Goal: Communication & Community: Answer question/provide support

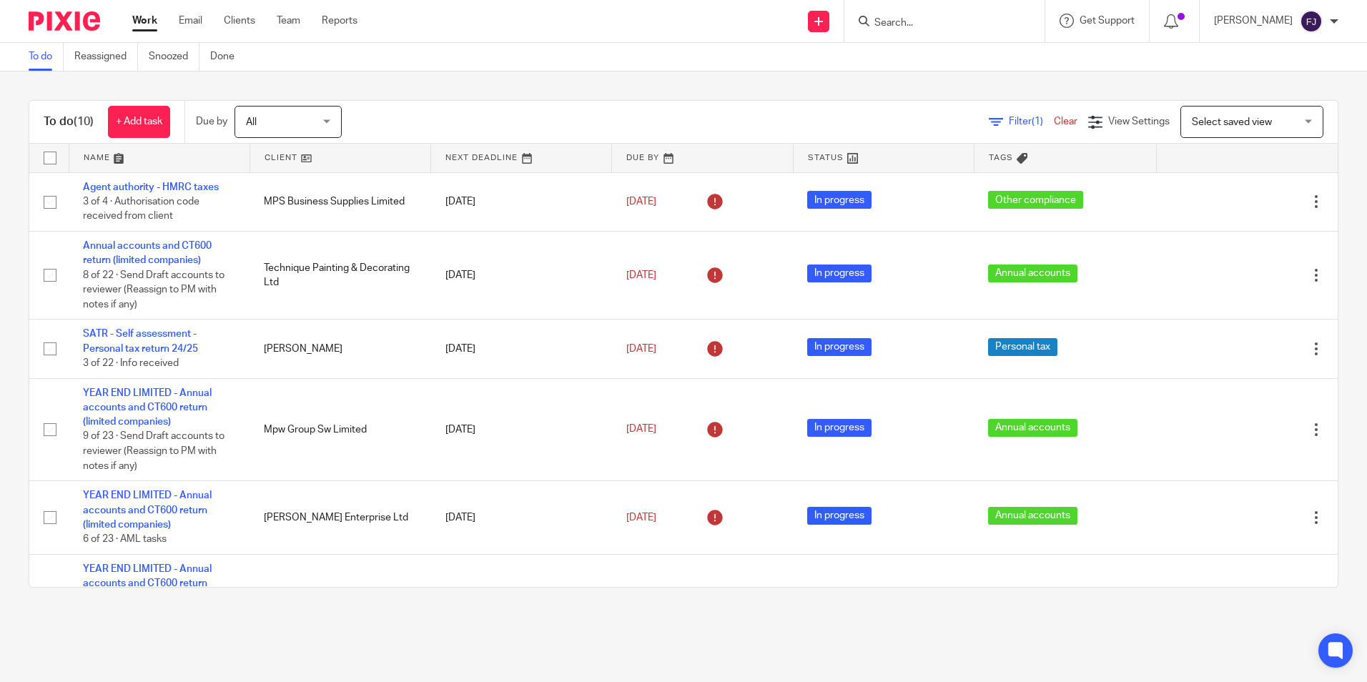
click at [936, 24] on input "Search" at bounding box center [937, 23] width 129 height 13
type input "john mac"
click button "submit" at bounding box center [0, 0] width 0 height 0
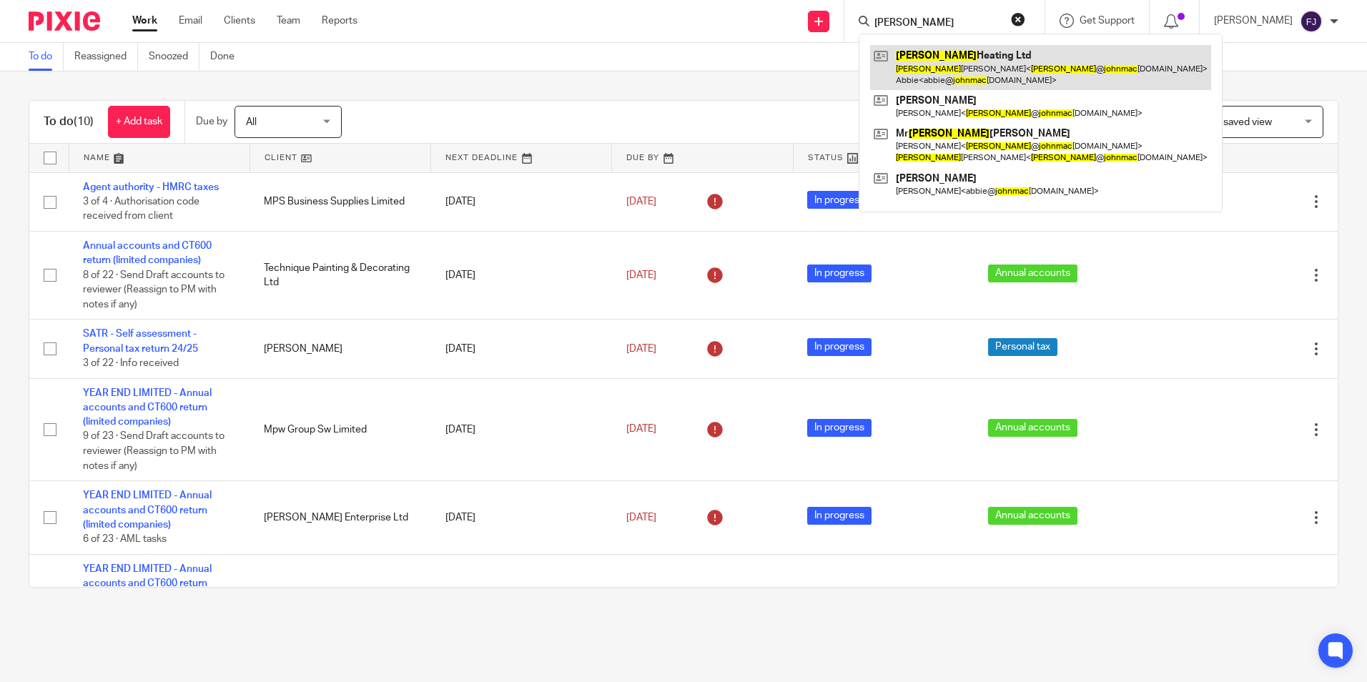
click at [981, 58] on link at bounding box center [1040, 67] width 341 height 44
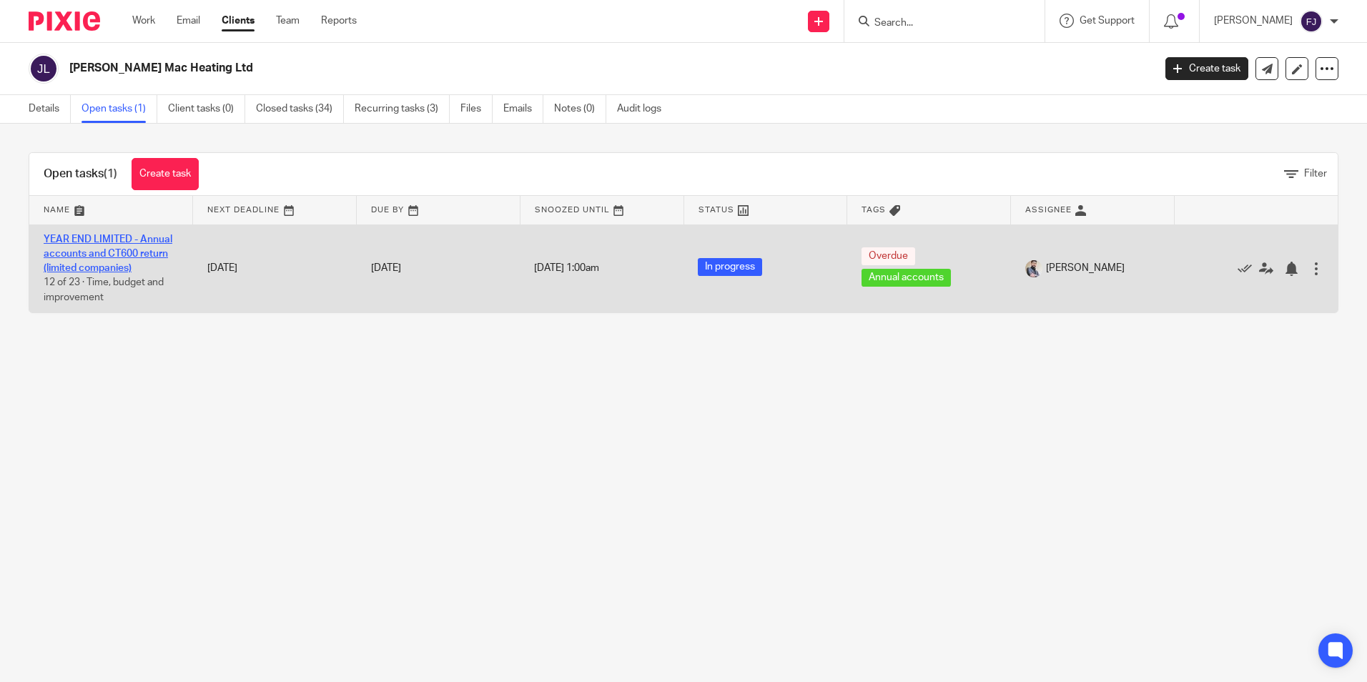
click at [92, 235] on link "YEAR END LIMITED - Annual accounts and CT600 return (limited companies)" at bounding box center [108, 254] width 129 height 39
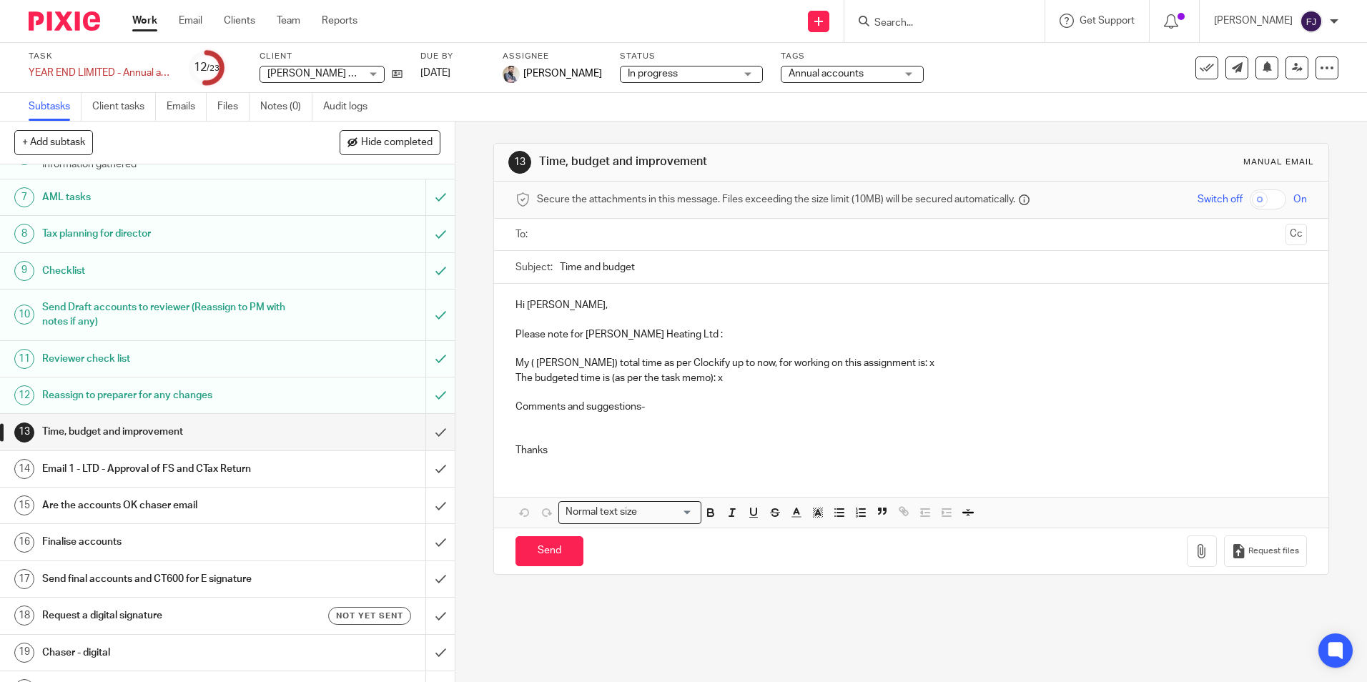
scroll to position [358, 0]
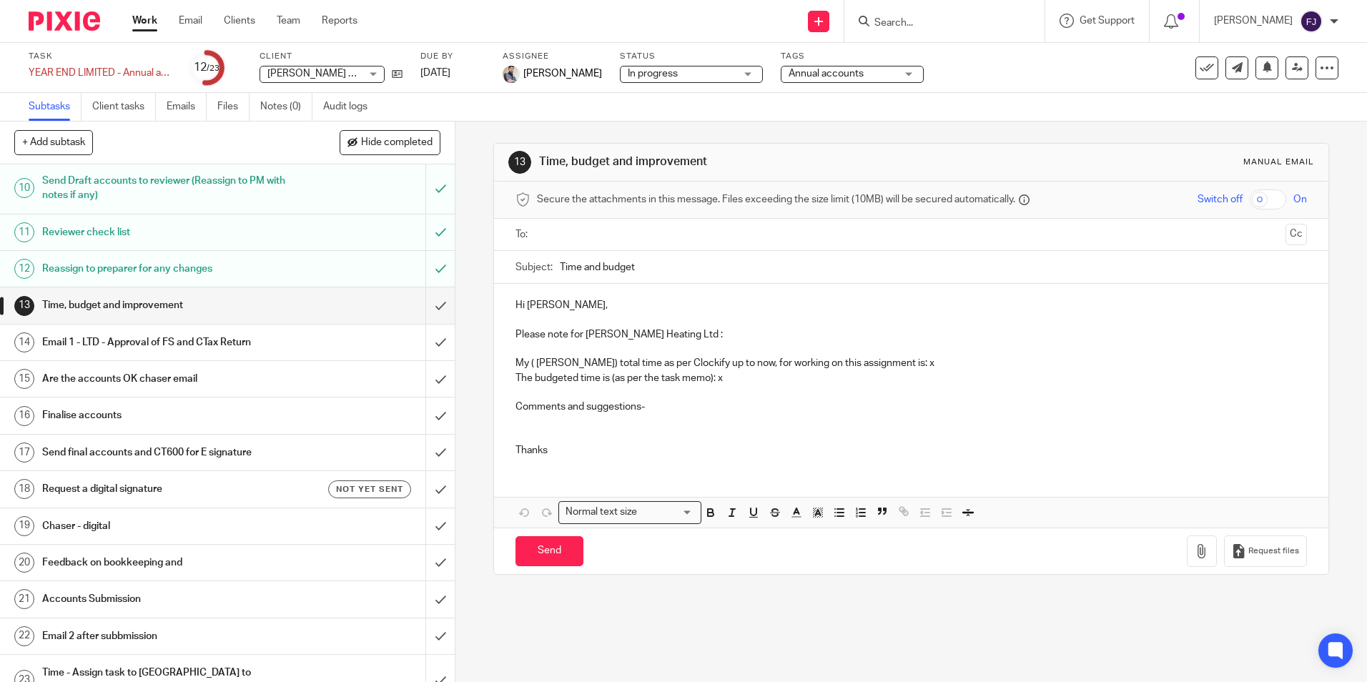
click at [111, 341] on h1 "Email 1 - LTD - Approval of FS and CTax Return" at bounding box center [165, 342] width 246 height 21
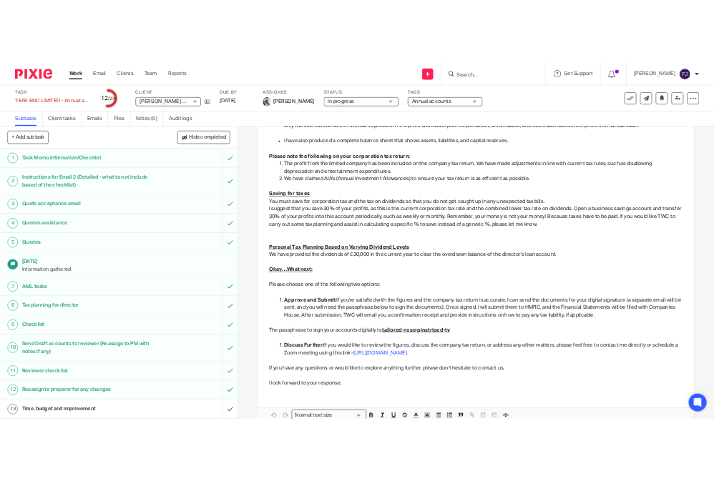
scroll to position [1262, 0]
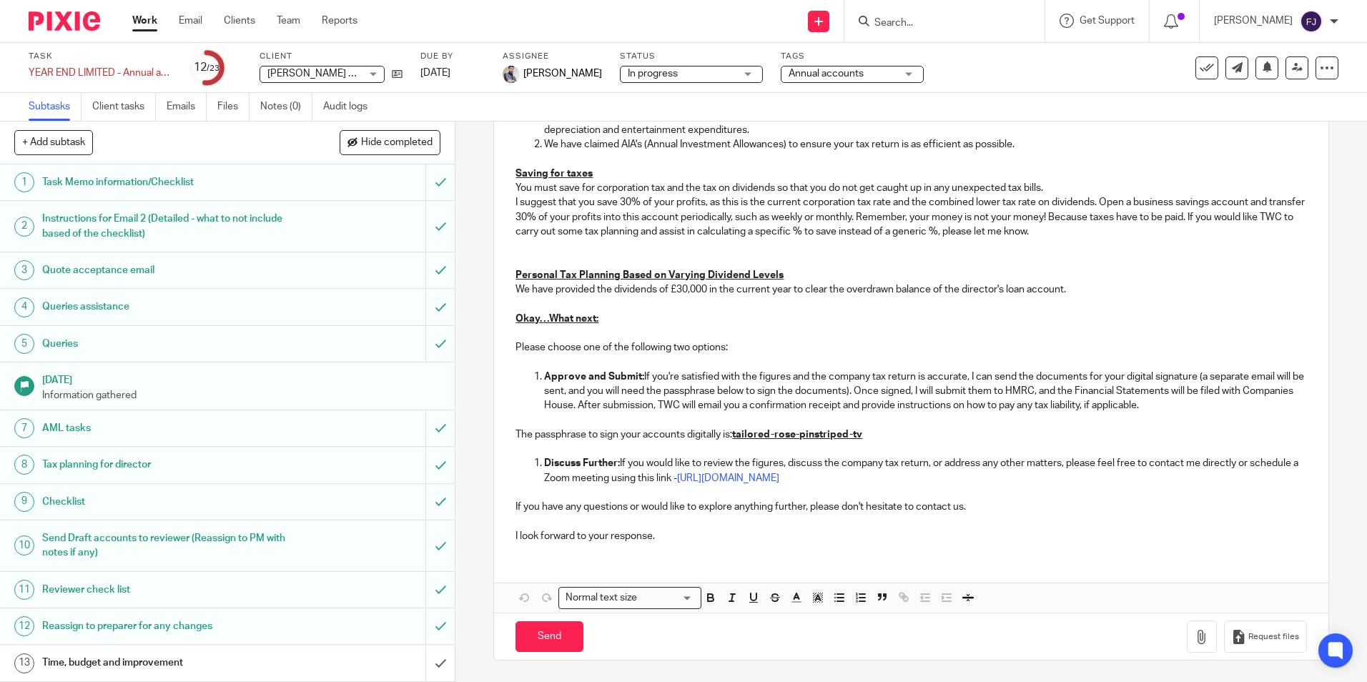
click at [965, 25] on input "Search" at bounding box center [937, 23] width 129 height 13
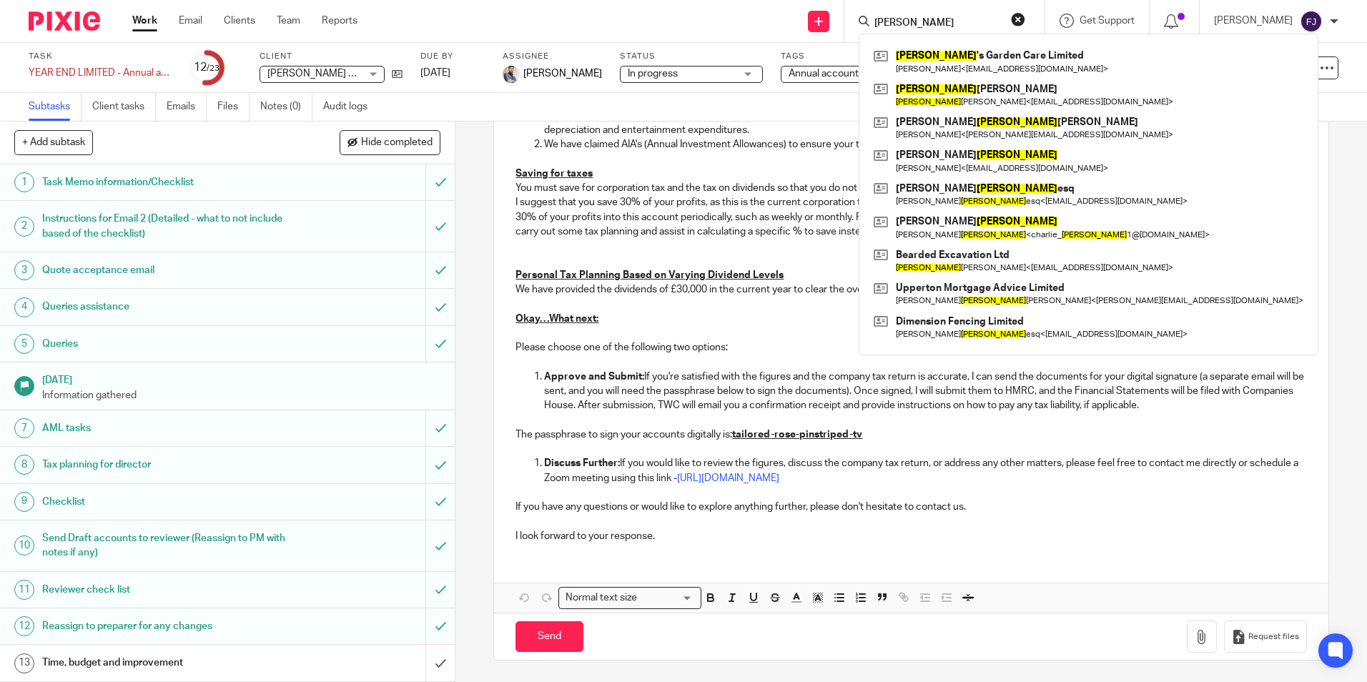
type input "lloyd"
click button "submit" at bounding box center [0, 0] width 0 height 0
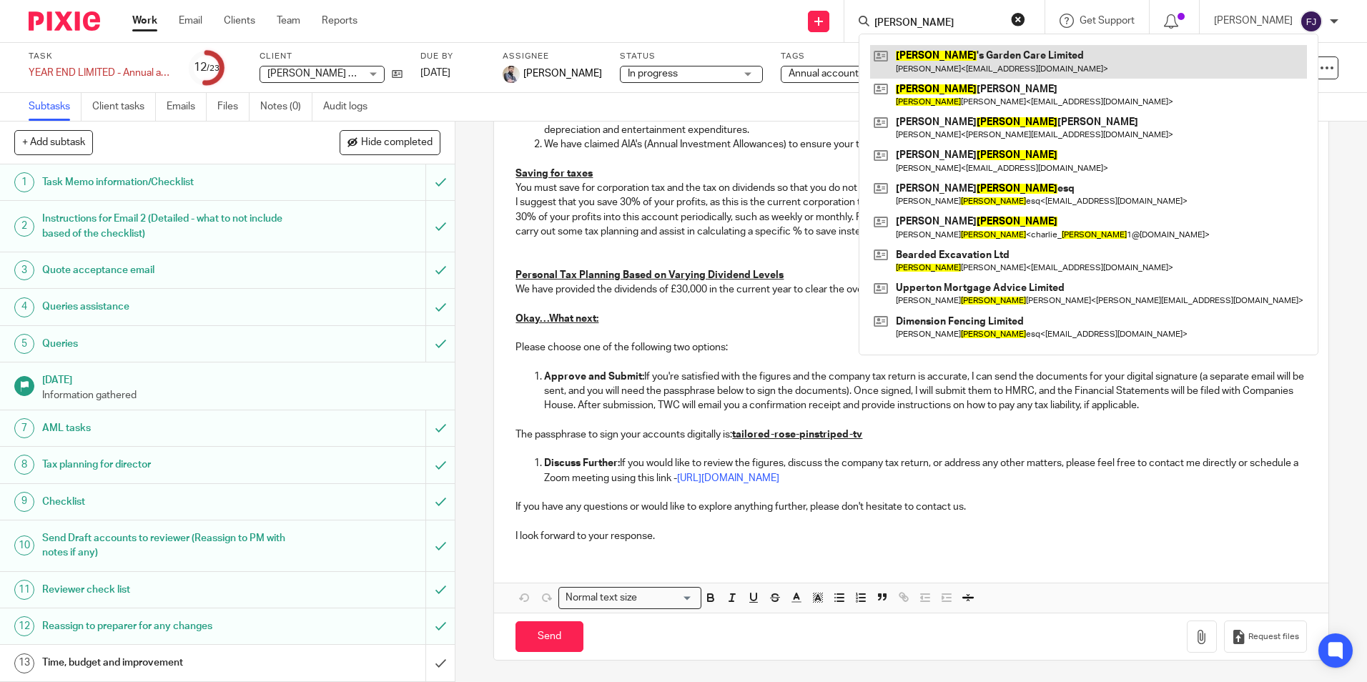
click at [989, 61] on link at bounding box center [1088, 61] width 437 height 33
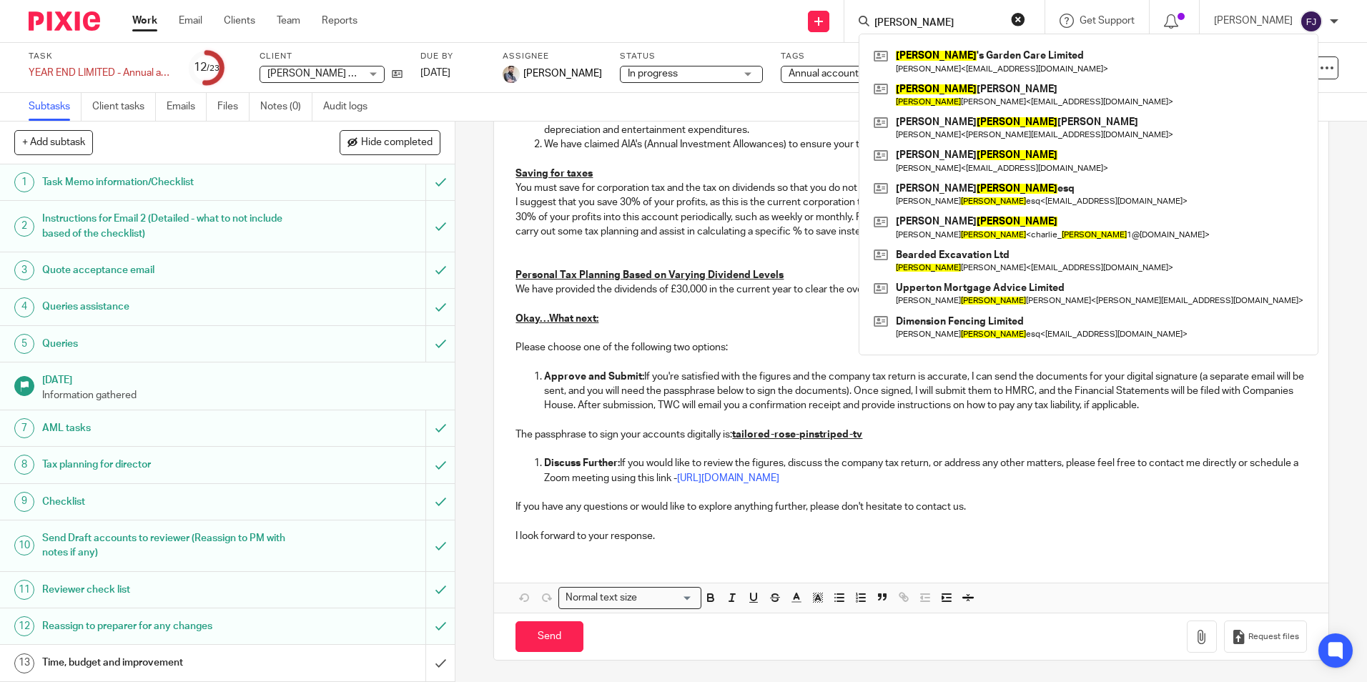
drag, startPoint x: 772, startPoint y: 305, endPoint x: 794, endPoint y: 313, distance: 23.8
click at [774, 307] on p at bounding box center [911, 304] width 791 height 14
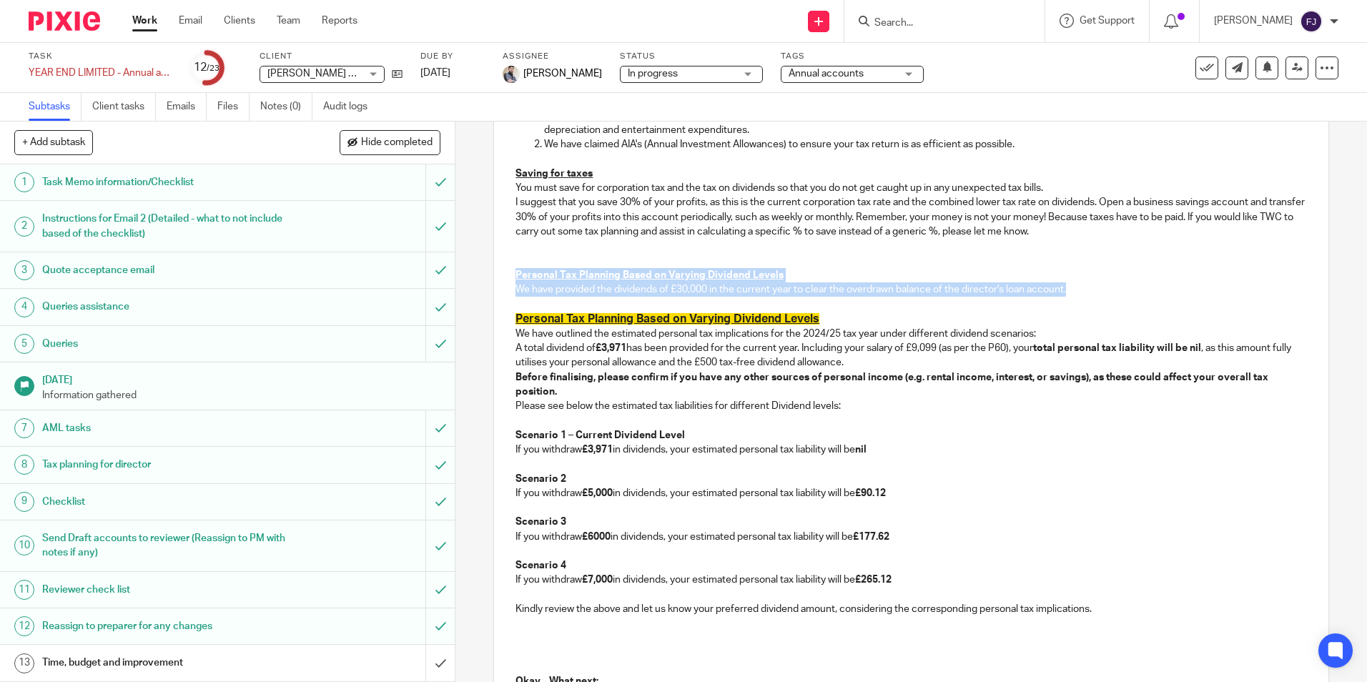
drag, startPoint x: 1078, startPoint y: 288, endPoint x: 503, endPoint y: 275, distance: 574.3
click at [832, 317] on h3 "Personal Tax Planning Based on Varying Dividend Levels" at bounding box center [911, 319] width 791 height 15
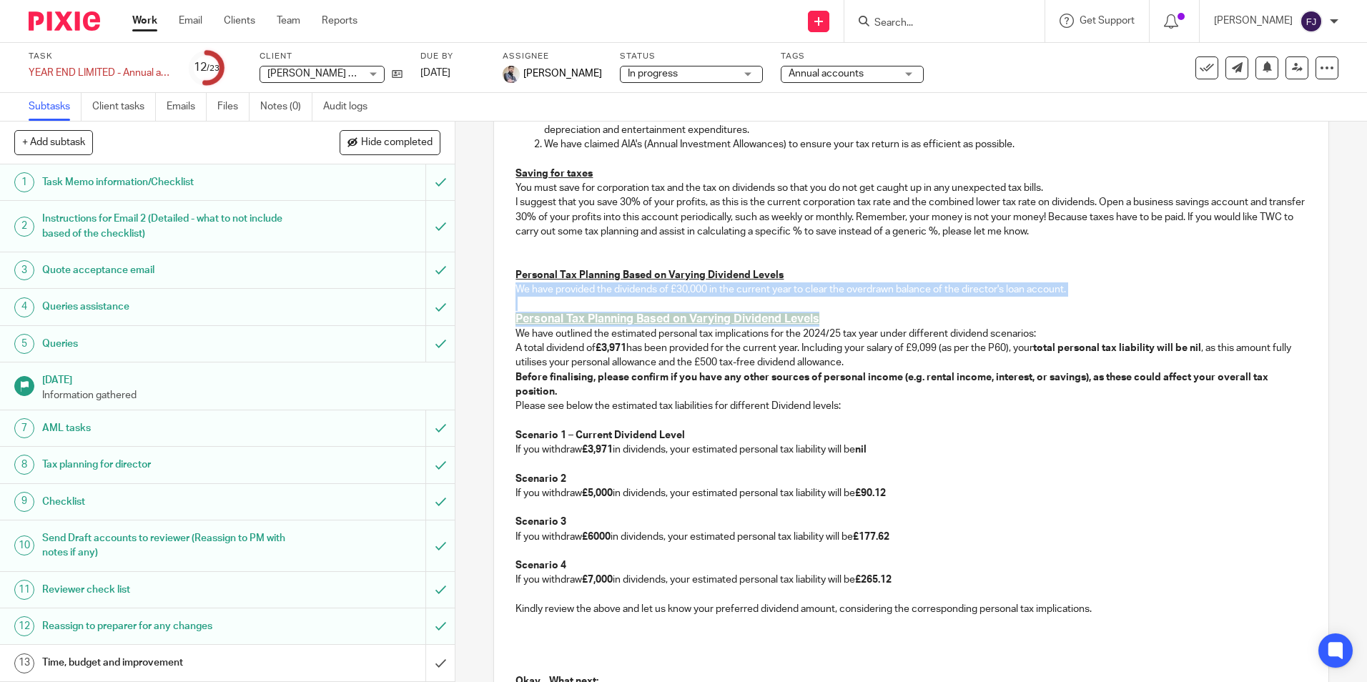
drag, startPoint x: 859, startPoint y: 319, endPoint x: 497, endPoint y: 295, distance: 362.6
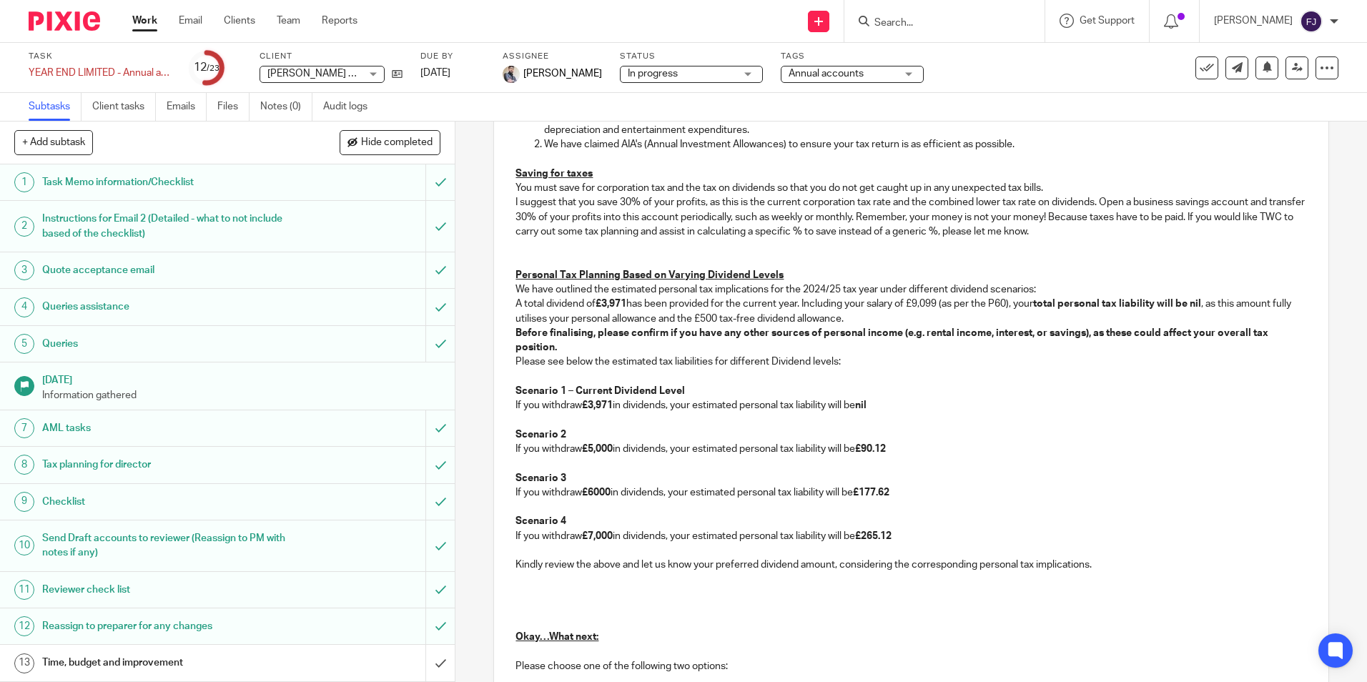
click at [603, 305] on strong "£3,971" at bounding box center [611, 304] width 31 height 10
click at [598, 302] on strong "£3,971" at bounding box center [611, 304] width 31 height 10
click at [797, 277] on p "Personal Tax Planning Based on Varying Dividend Levels" at bounding box center [911, 275] width 791 height 14
click at [712, 307] on p "A total dividend of £15,000 has been provided for the current year. Including y…" at bounding box center [911, 311] width 791 height 29
click at [1020, 305] on p "A total dividend of £15,000 has been provided for the current year. Including y…" at bounding box center [911, 311] width 791 height 29
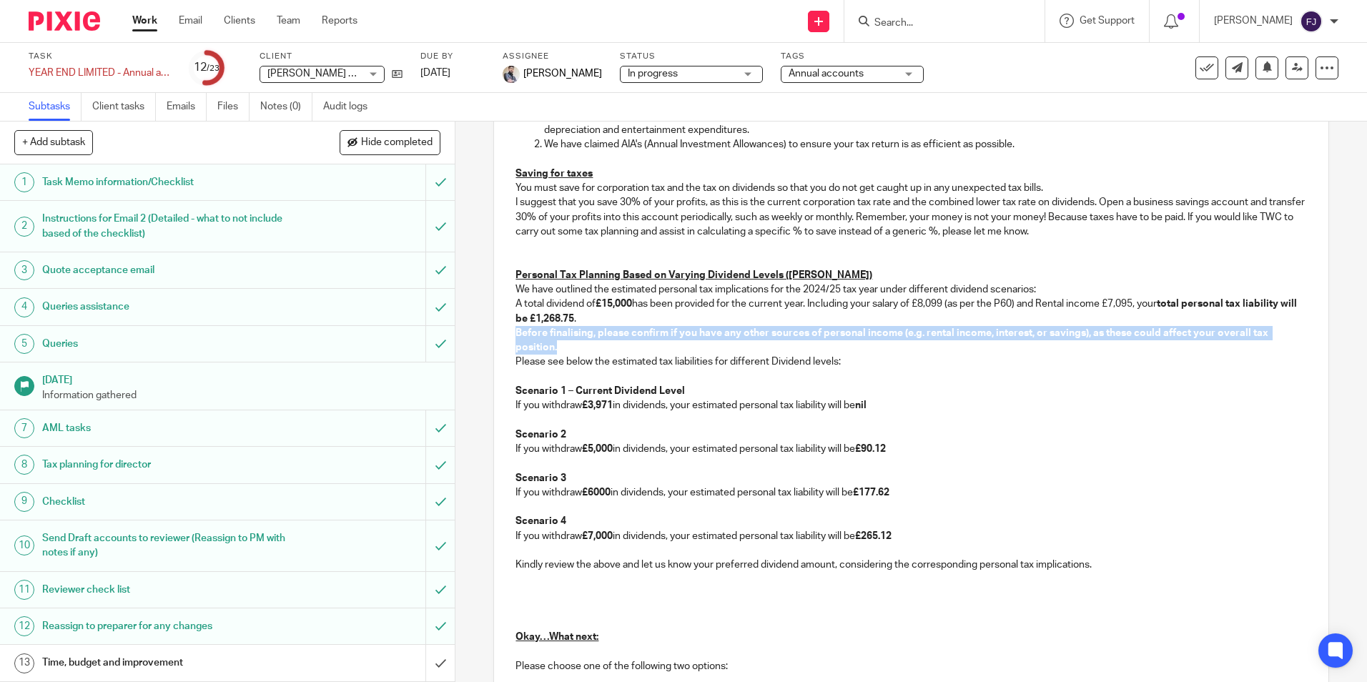
drag, startPoint x: 561, startPoint y: 350, endPoint x: 513, endPoint y: 340, distance: 49.5
click at [516, 340] on p "Before finalising, please confirm if you have any other sources of personal inc…" at bounding box center [911, 340] width 791 height 29
click at [907, 348] on p "Before finalising, please confirm if you have any other sources of personal inc…" at bounding box center [911, 340] width 791 height 29
click at [946, 333] on strong "Before finalising, please confirm if you have any other sources of personal inc…" at bounding box center [893, 340] width 755 height 24
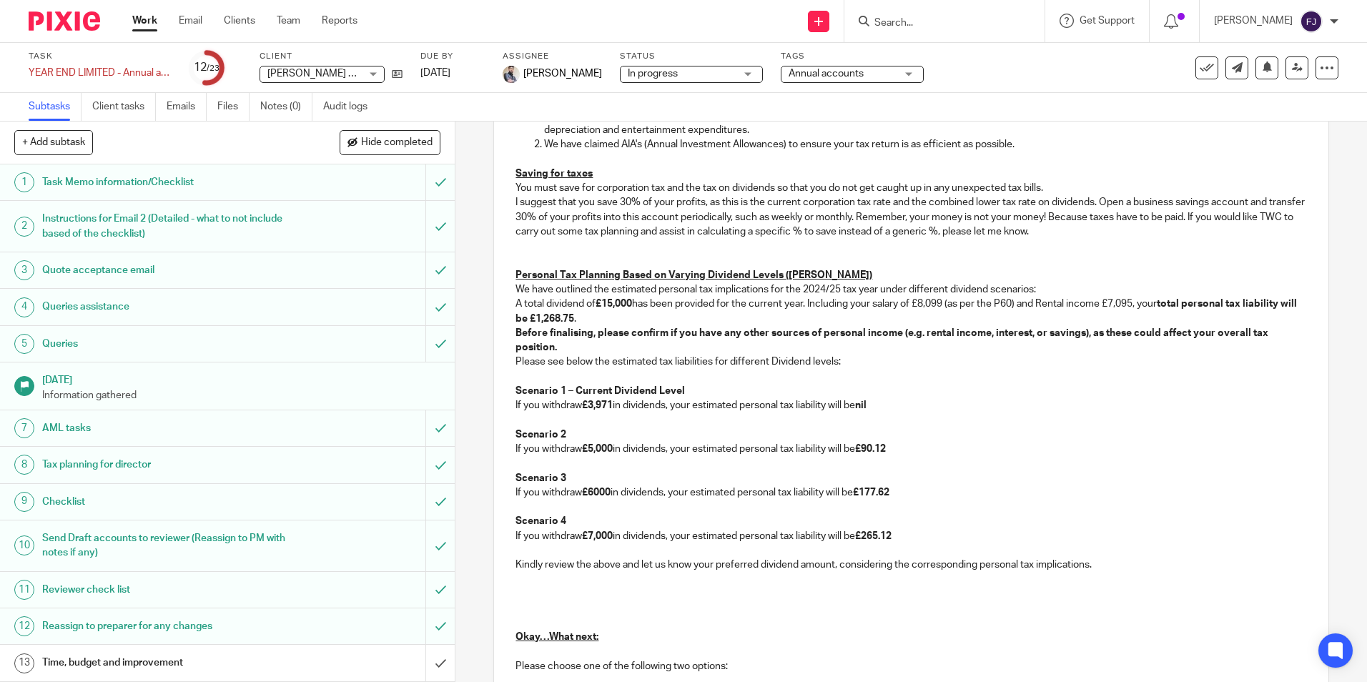
click at [982, 336] on strong "Before finalising, please confirm if you have any other sources of personal inc…" at bounding box center [893, 340] width 755 height 24
drag, startPoint x: 985, startPoint y: 336, endPoint x: 917, endPoint y: 337, distance: 67.9
click at [917, 337] on strong "Before finalising, please confirm if you have any other sources of personal inc…" at bounding box center [893, 340] width 755 height 24
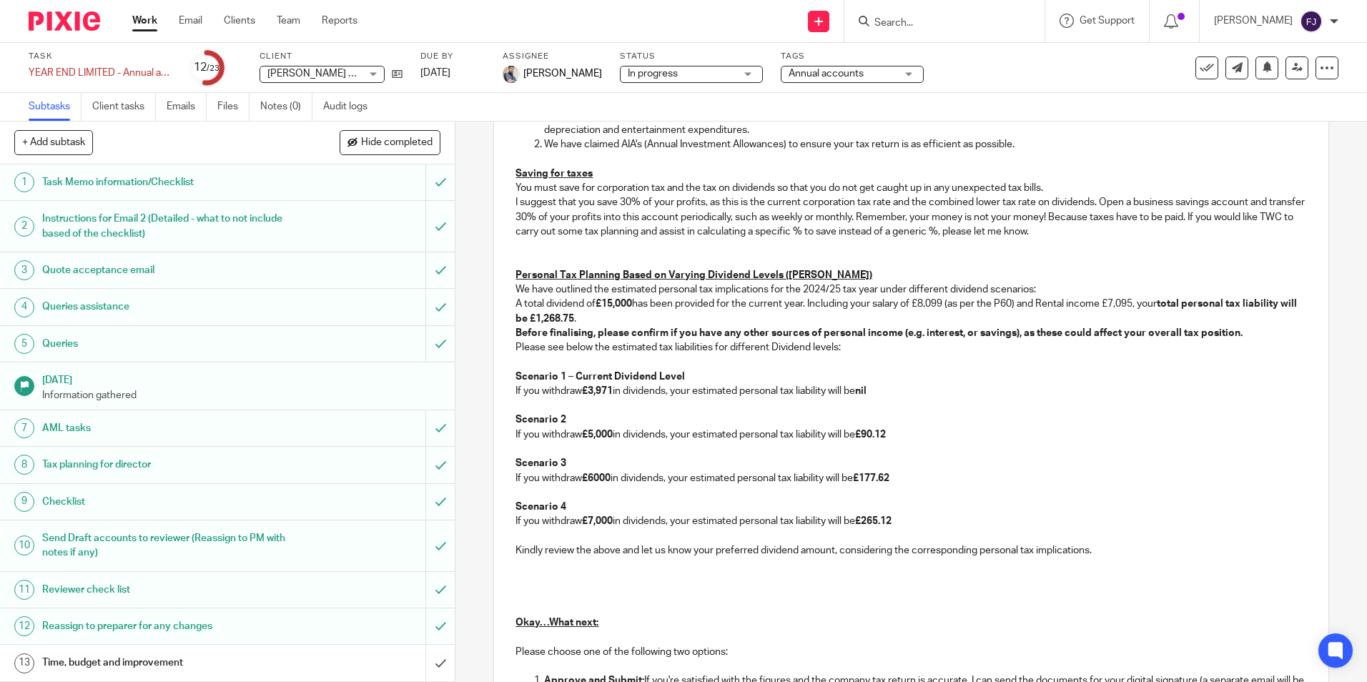
click at [1248, 332] on p "Before finalising, please confirm if you have any other sources of personal inc…" at bounding box center [911, 333] width 791 height 14
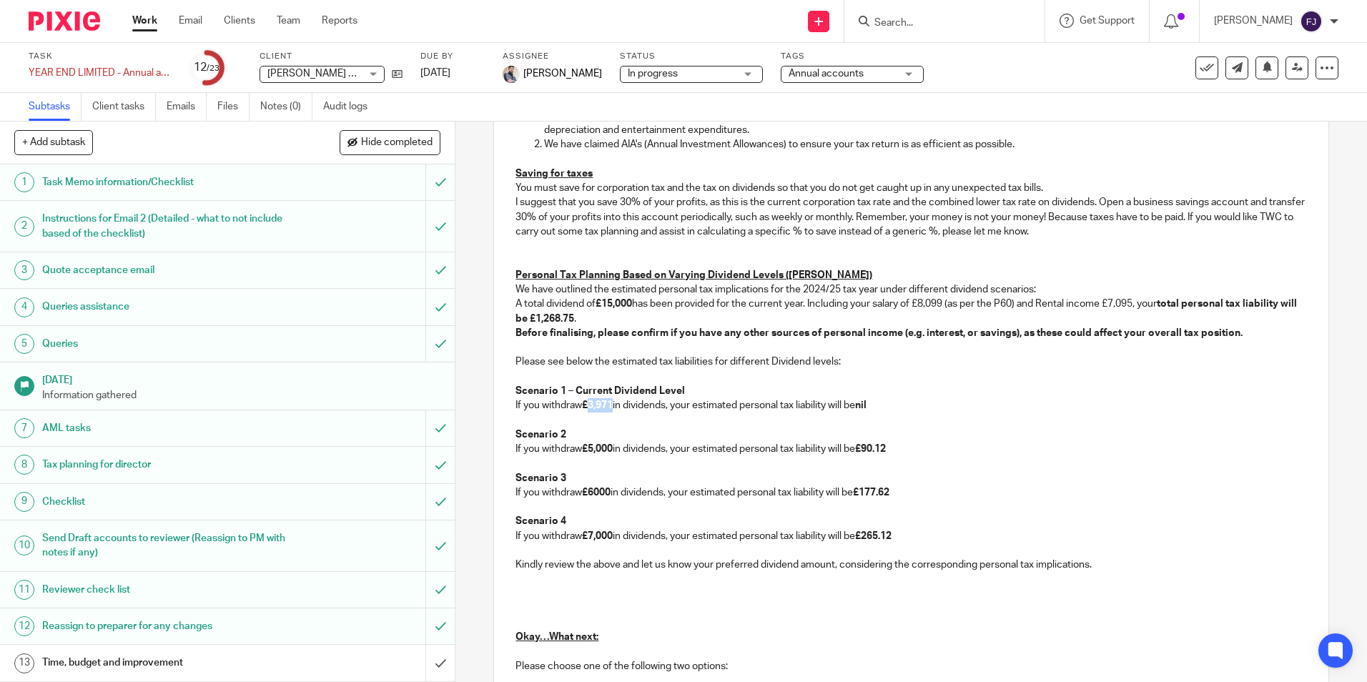
drag, startPoint x: 588, startPoint y: 403, endPoint x: 612, endPoint y: 405, distance: 23.7
click at [612, 405] on strong "£3,971" at bounding box center [597, 405] width 31 height 10
click at [587, 450] on strong "£5,000" at bounding box center [597, 449] width 31 height 10
drag, startPoint x: 875, startPoint y: 449, endPoint x: 899, endPoint y: 450, distance: 23.6
click at [892, 450] on strong "£90.12" at bounding box center [876, 449] width 31 height 10
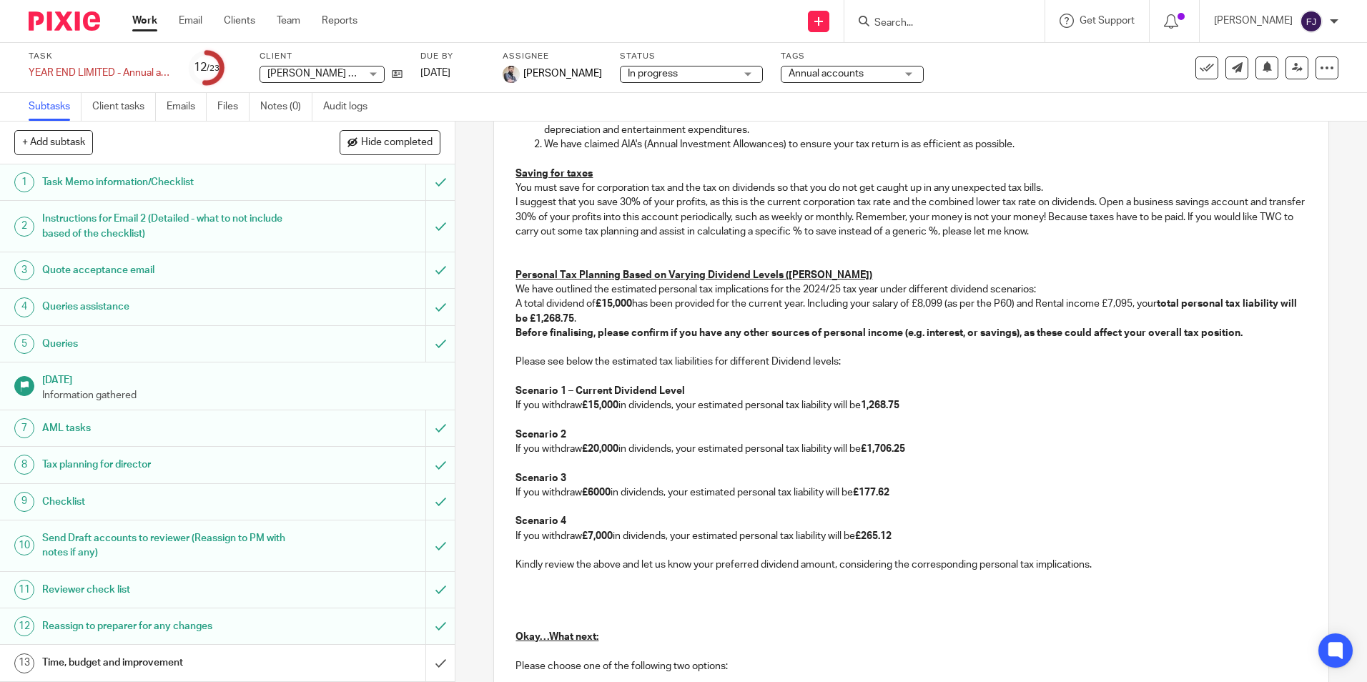
click at [588, 493] on strong "£6000" at bounding box center [596, 493] width 29 height 10
drag, startPoint x: 877, startPoint y: 492, endPoint x: 859, endPoint y: 485, distance: 19.0
click at [901, 498] on p "If you withdraw £25,000 in dividends, your estimated personal tax liability wil…" at bounding box center [911, 492] width 791 height 14
click at [589, 540] on strong "£7,000" at bounding box center [597, 536] width 31 height 10
drag, startPoint x: 882, startPoint y: 538, endPoint x: 909, endPoint y: 508, distance: 39.5
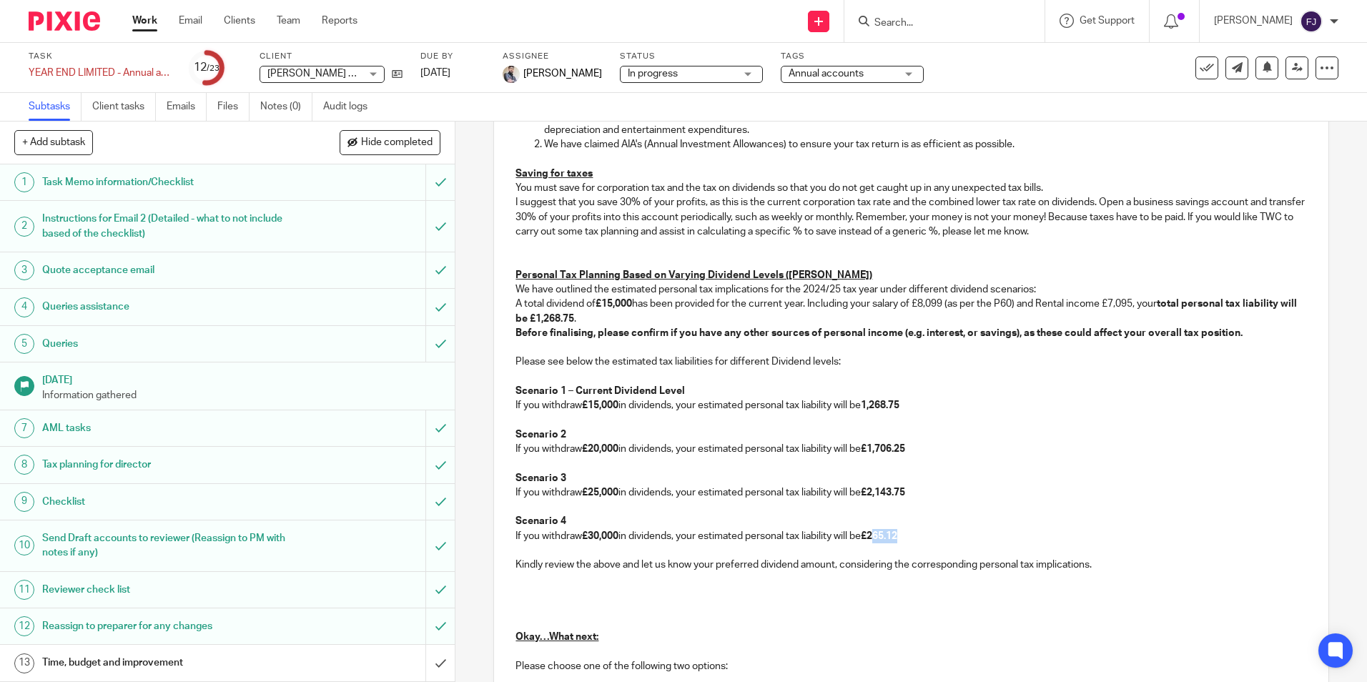
click at [897, 533] on strong "£265.12" at bounding box center [879, 536] width 36 height 10
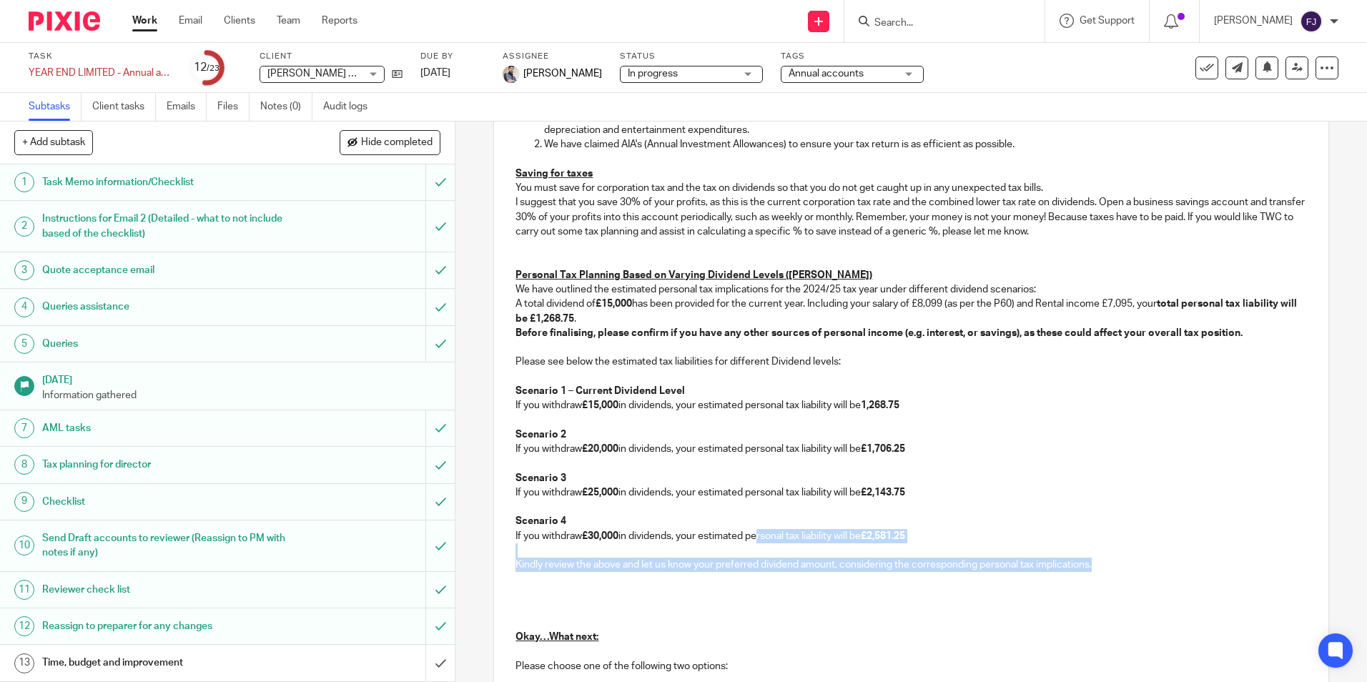
drag, startPoint x: 1106, startPoint y: 566, endPoint x: 753, endPoint y: 540, distance: 354.2
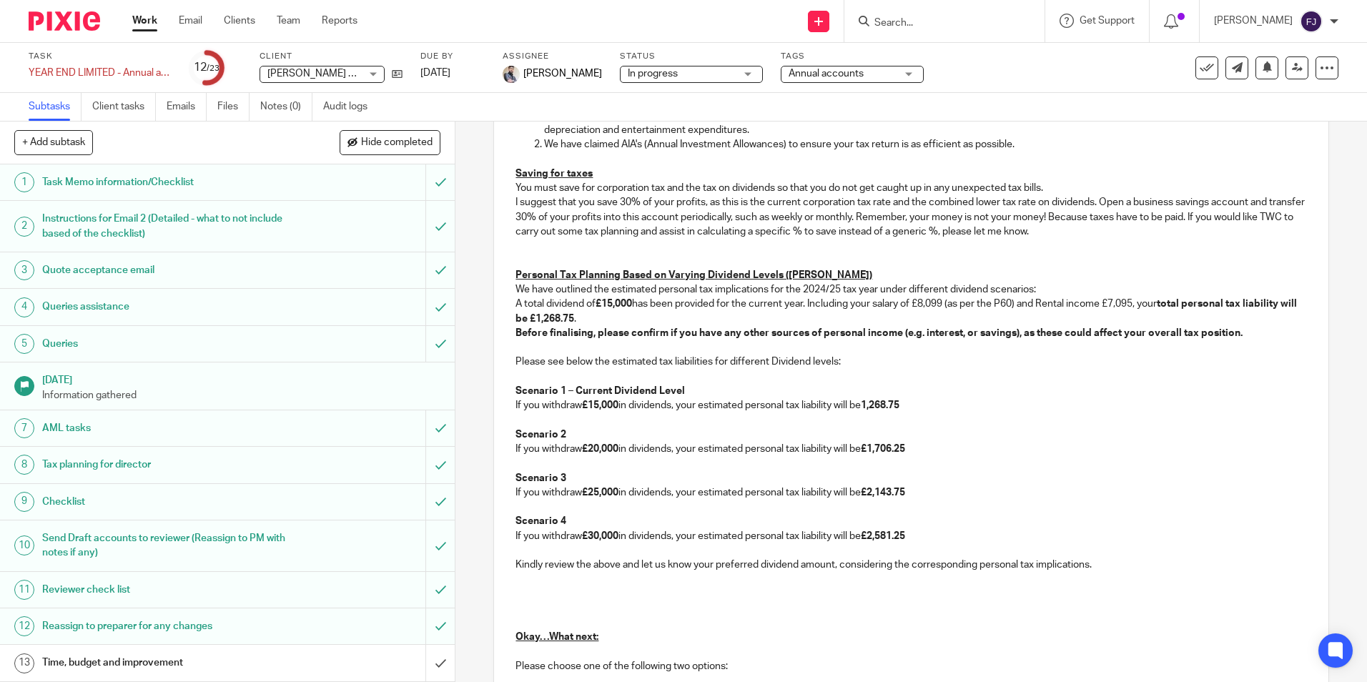
click at [1134, 458] on p at bounding box center [911, 463] width 791 height 14
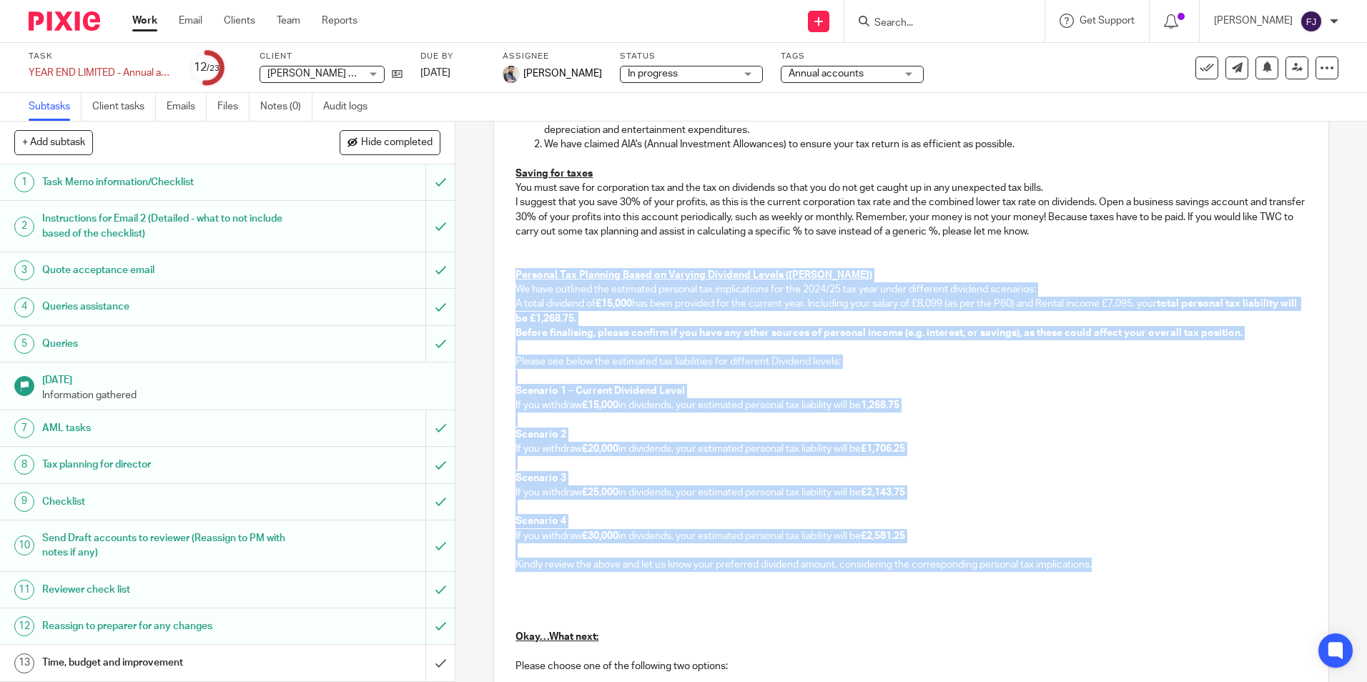
drag, startPoint x: 1110, startPoint y: 570, endPoint x: 503, endPoint y: 280, distance: 672.6
copy div "Personal Tax Planning Based on Varying Dividend Levels (John) We have outlined …"
click at [619, 316] on p "A total dividend of £15,000 has been provided for the current year. Including y…" at bounding box center [911, 311] width 791 height 29
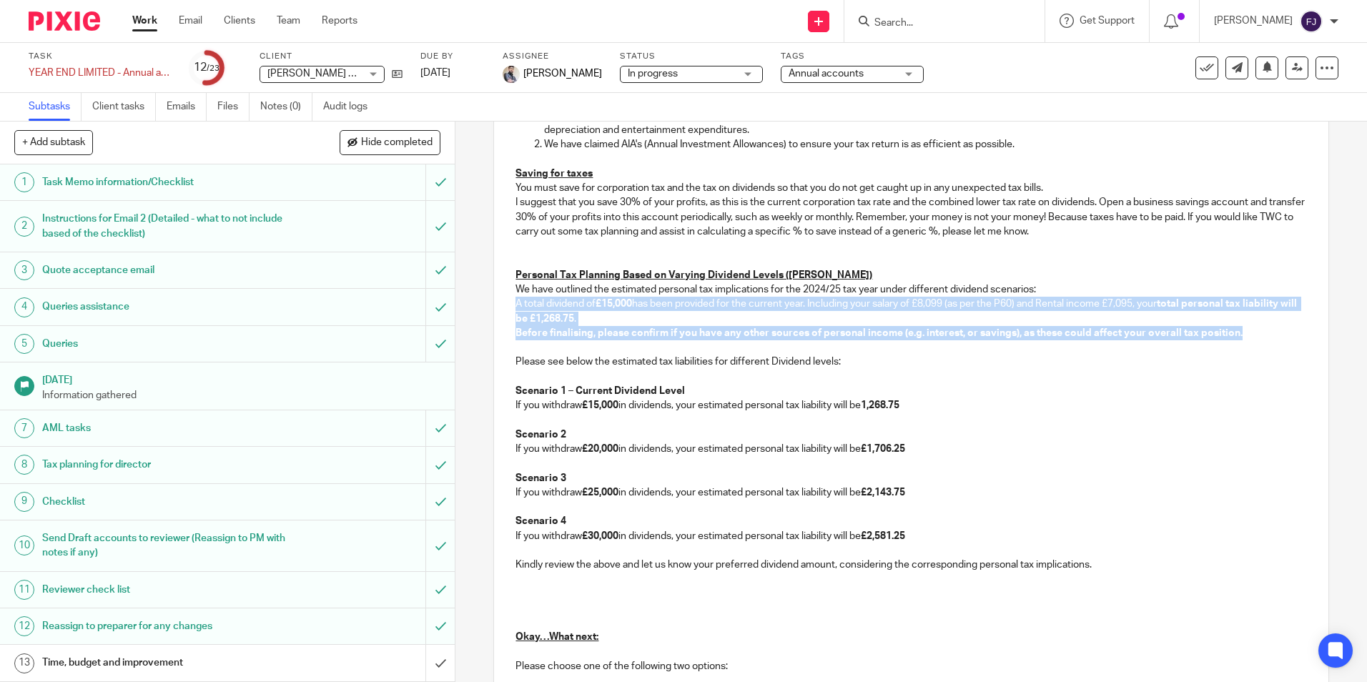
drag, startPoint x: 1248, startPoint y: 332, endPoint x: 510, endPoint y: 304, distance: 739.1
copy div "A total dividend of £15,000 has been provided for the current year. Including y…"
click at [623, 315] on p "A total dividend of £15,000 has been provided for the current year. Including y…" at bounding box center [911, 311] width 791 height 29
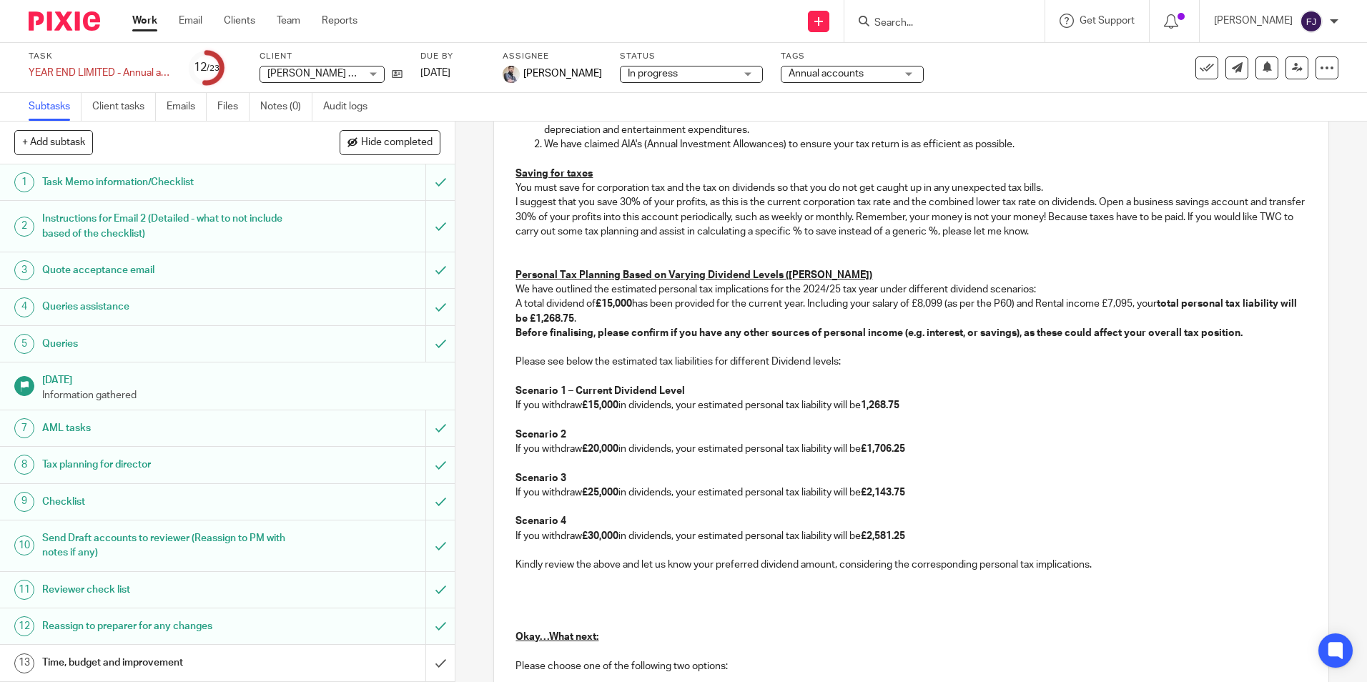
click at [656, 360] on p "Please see below the estimated tax liabilities for different Dividend levels:" at bounding box center [911, 362] width 791 height 14
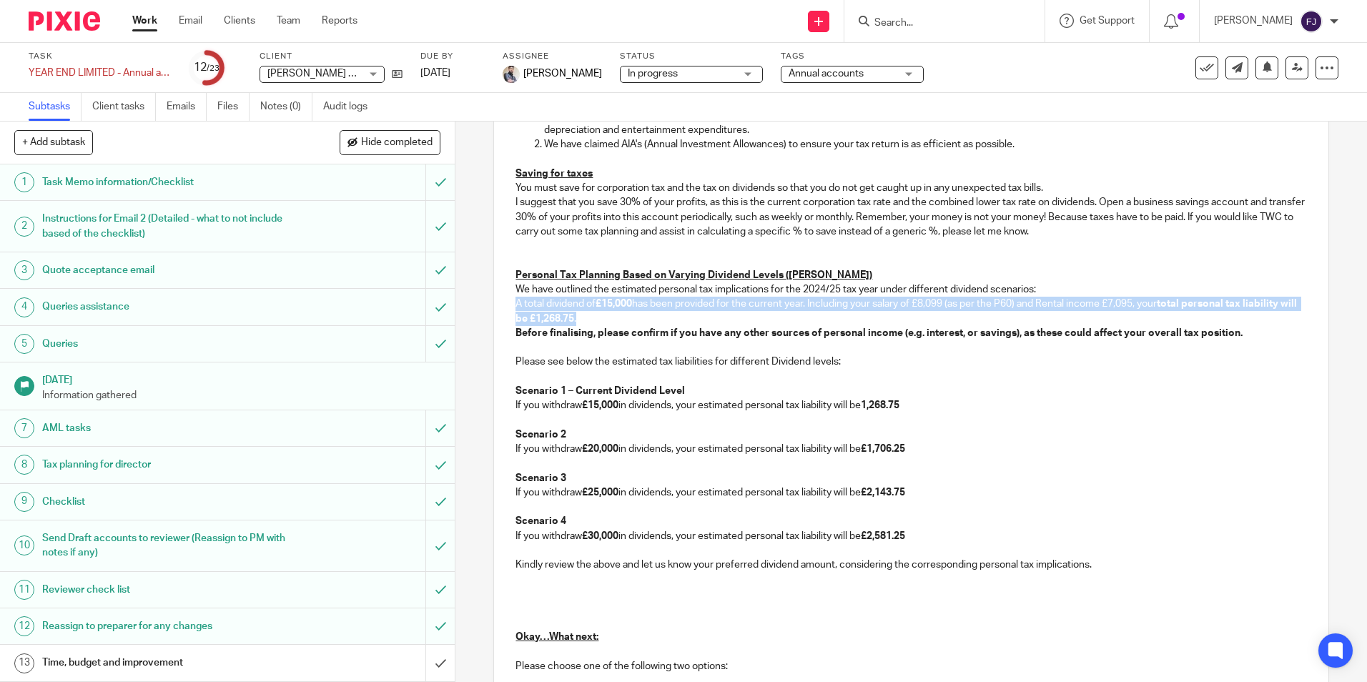
drag, startPoint x: 594, startPoint y: 316, endPoint x: 506, endPoint y: 300, distance: 90.0
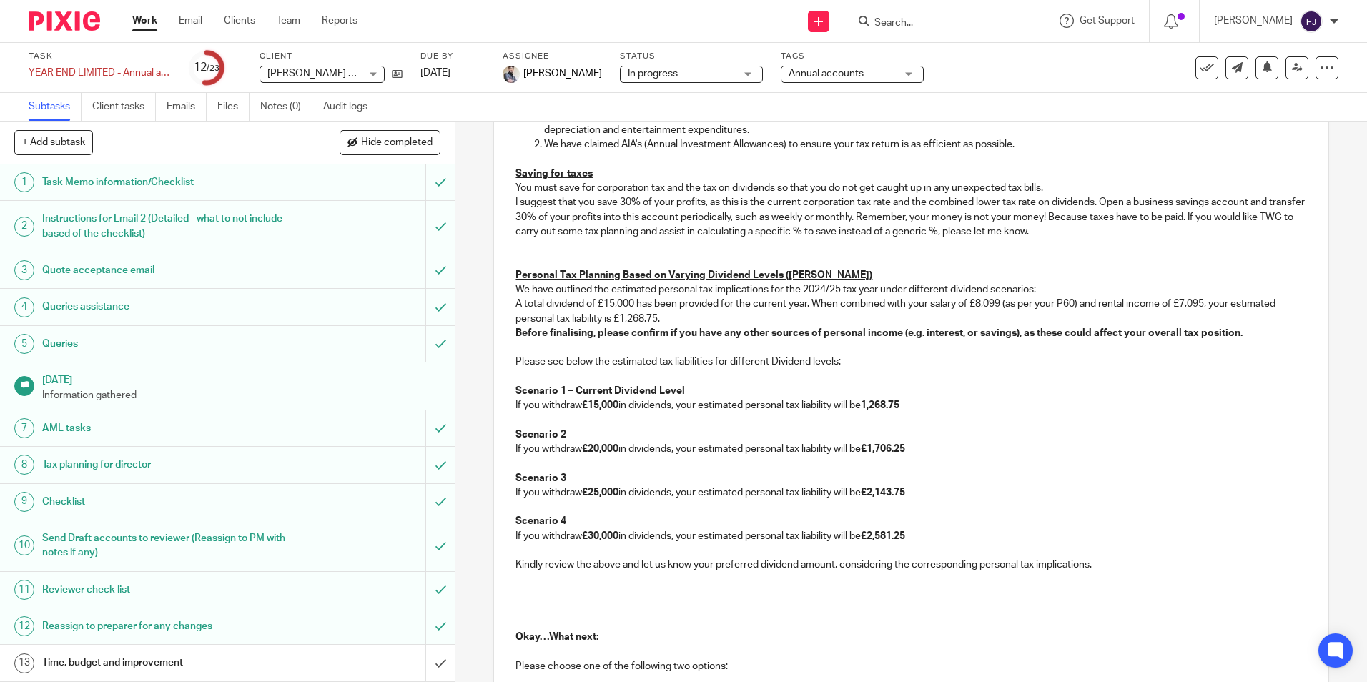
click at [958, 531] on p "If you withdraw £30,000 in dividends, your estimated personal tax liability wil…" at bounding box center [911, 536] width 791 height 14
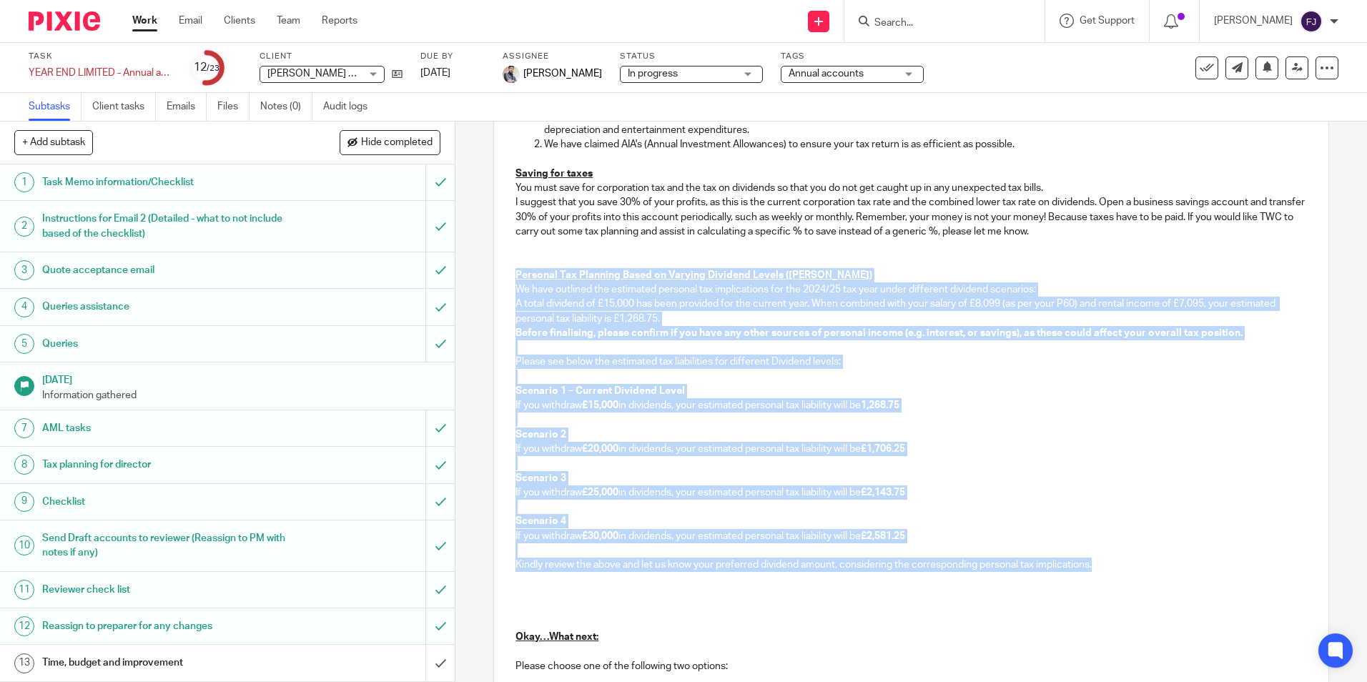
drag, startPoint x: 507, startPoint y: 270, endPoint x: 1099, endPoint y: 568, distance: 663.2
copy div "Personal Tax Planning Based on Varying Dividend Levels (John) We have outlined …"
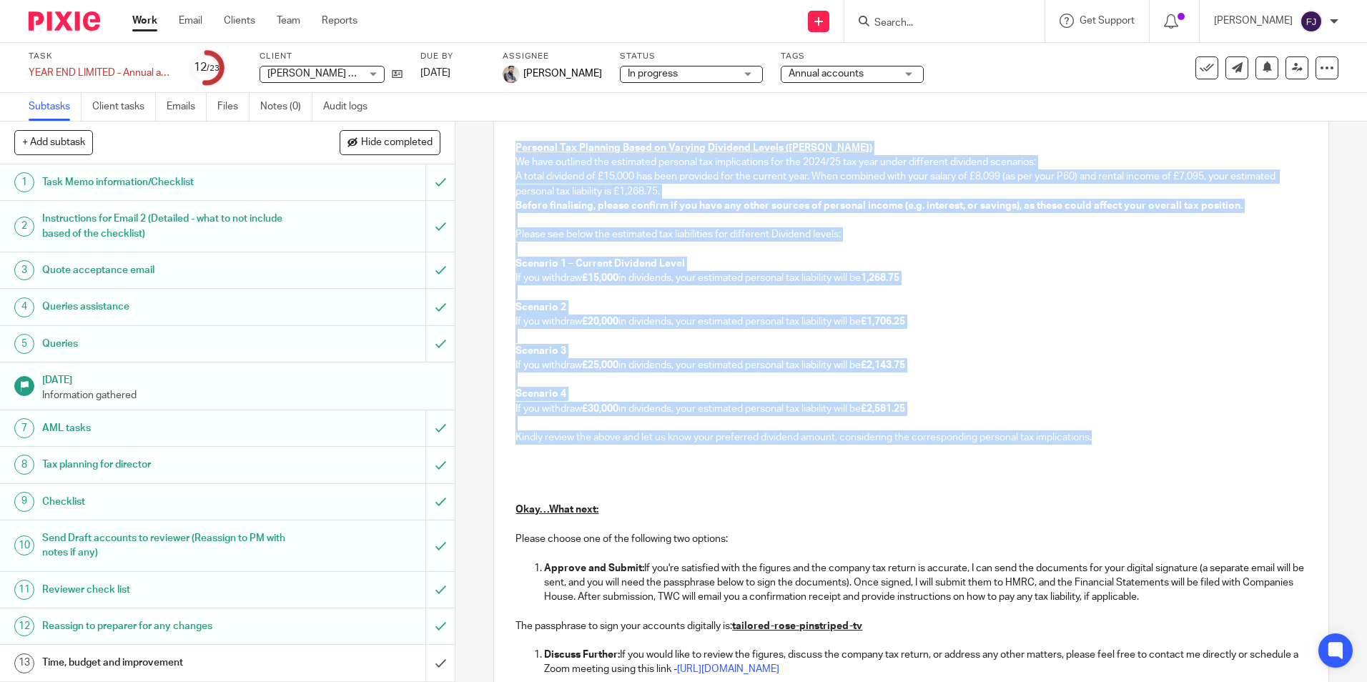
scroll to position [1581, 0]
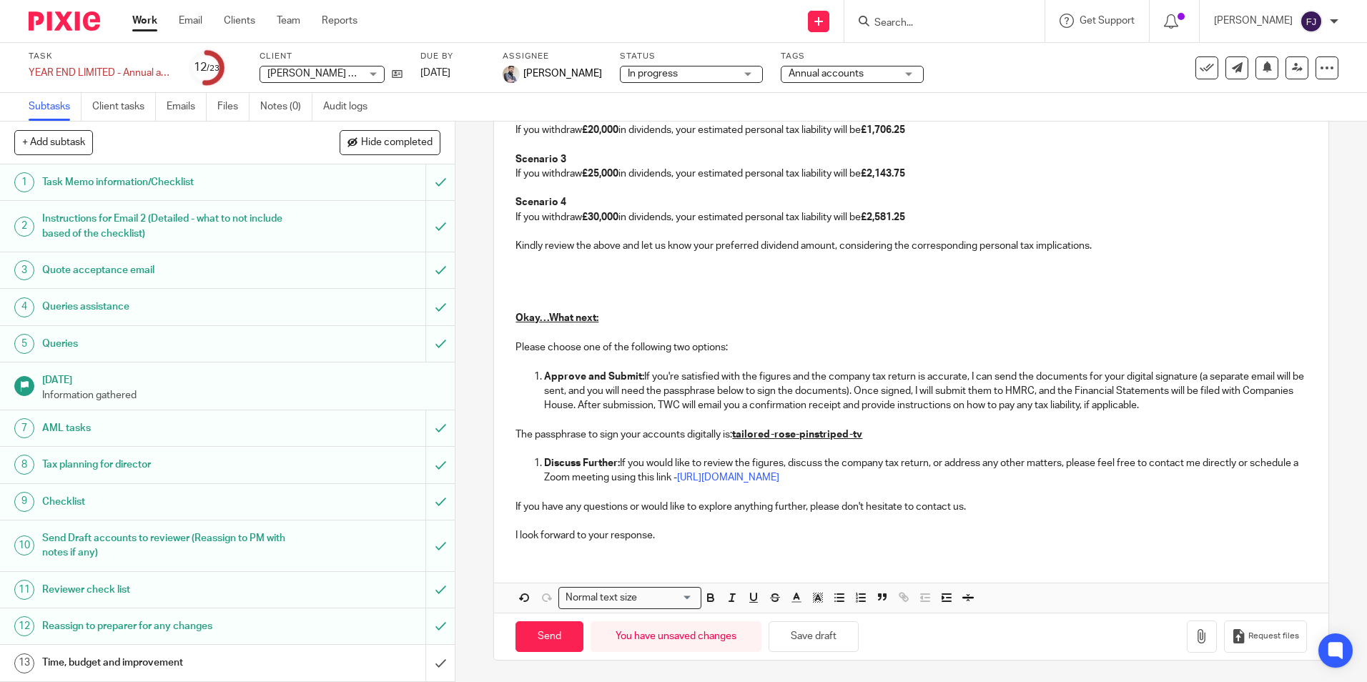
click at [536, 268] on p at bounding box center [911, 275] width 791 height 14
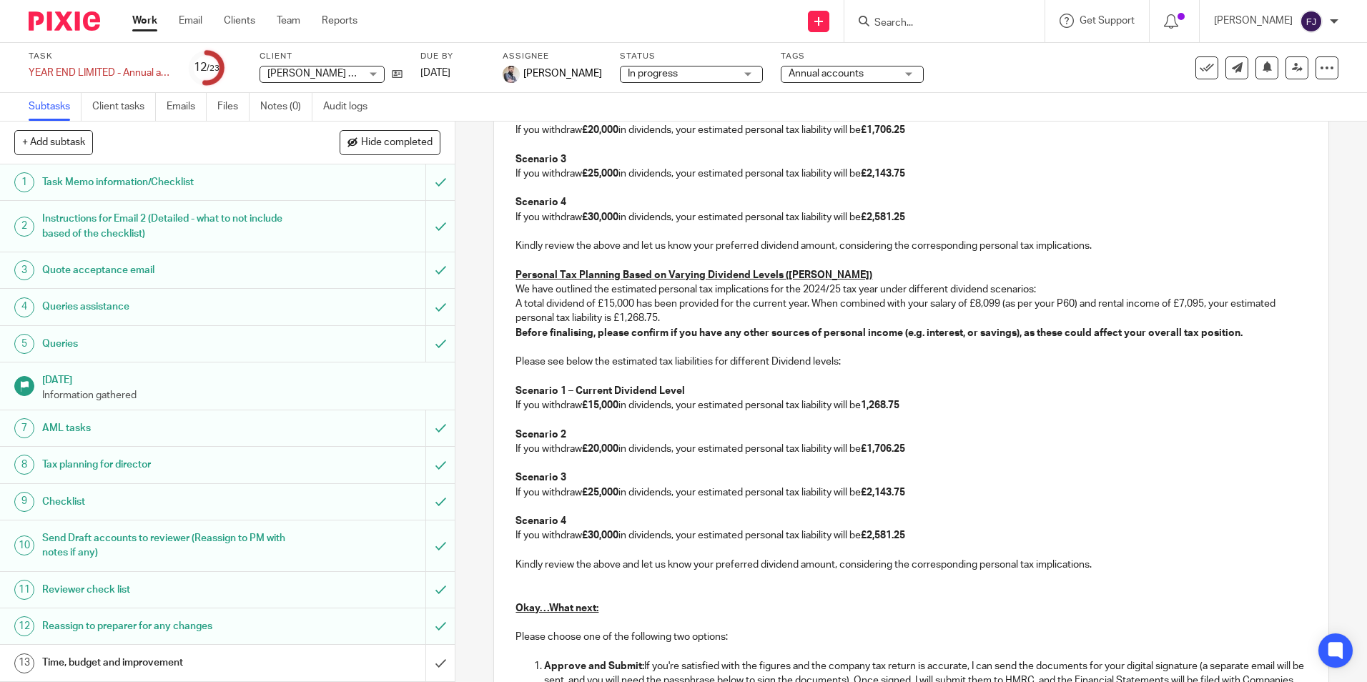
click at [781, 277] on u "Personal Tax Planning Based on Varying Dividend Levels (John)" at bounding box center [694, 275] width 357 height 10
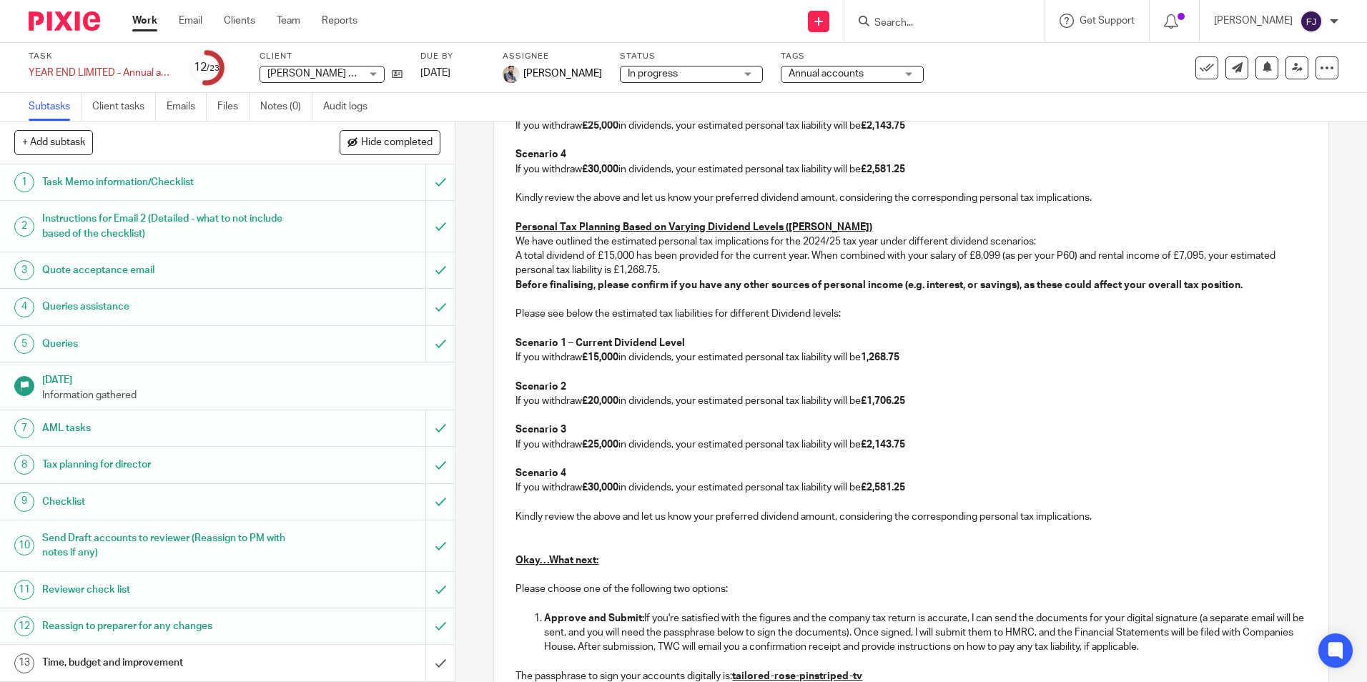
scroll to position [1652, 0]
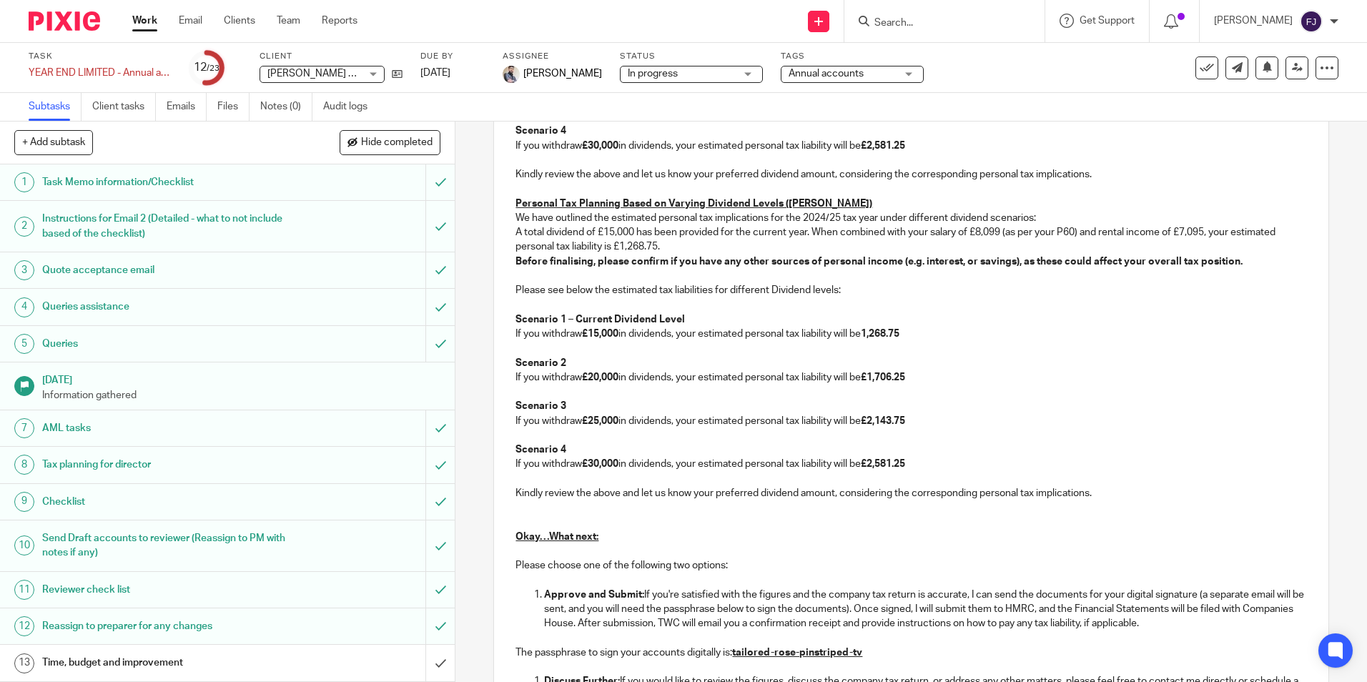
drag, startPoint x: 974, startPoint y: 230, endPoint x: 1011, endPoint y: 232, distance: 37.2
click at [974, 230] on p "A total dividend of £15,000 has been provided for the current year. When combin…" at bounding box center [911, 239] width 791 height 29
click at [877, 335] on strong "1,268.75" at bounding box center [880, 334] width 39 height 10
drag, startPoint x: 877, startPoint y: 375, endPoint x: 910, endPoint y: 379, distance: 32.5
click at [905, 379] on strong "£1,706.25" at bounding box center [883, 378] width 44 height 10
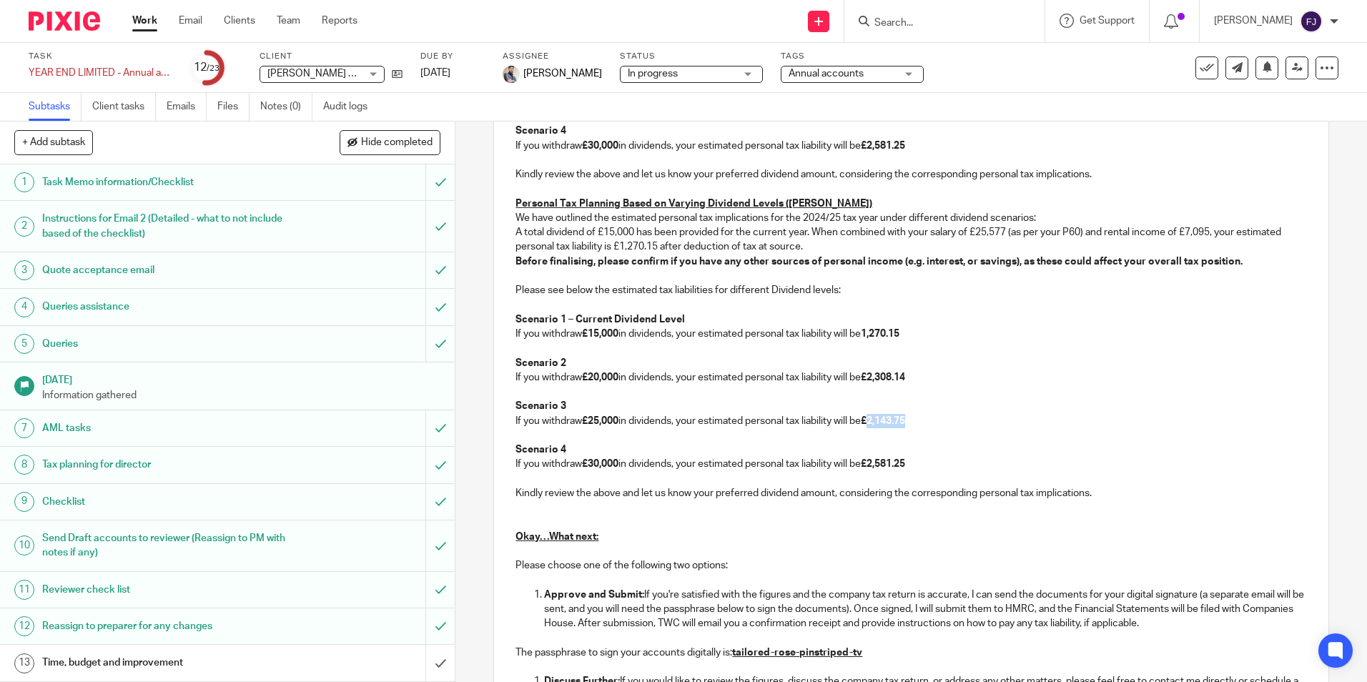
drag, startPoint x: 877, startPoint y: 419, endPoint x: 914, endPoint y: 418, distance: 36.5
click at [905, 418] on strong "£2,143.75" at bounding box center [883, 421] width 44 height 10
click at [916, 466] on p "If you withdraw £30,000 in dividends, your estimated personal tax liability wil…" at bounding box center [911, 464] width 791 height 14
drag, startPoint x: 921, startPoint y: 465, endPoint x: 877, endPoint y: 465, distance: 44.3
click at [877, 465] on p "If you withdraw £30,000 in dividends, your estimated personal tax liability wil…" at bounding box center [911, 464] width 791 height 14
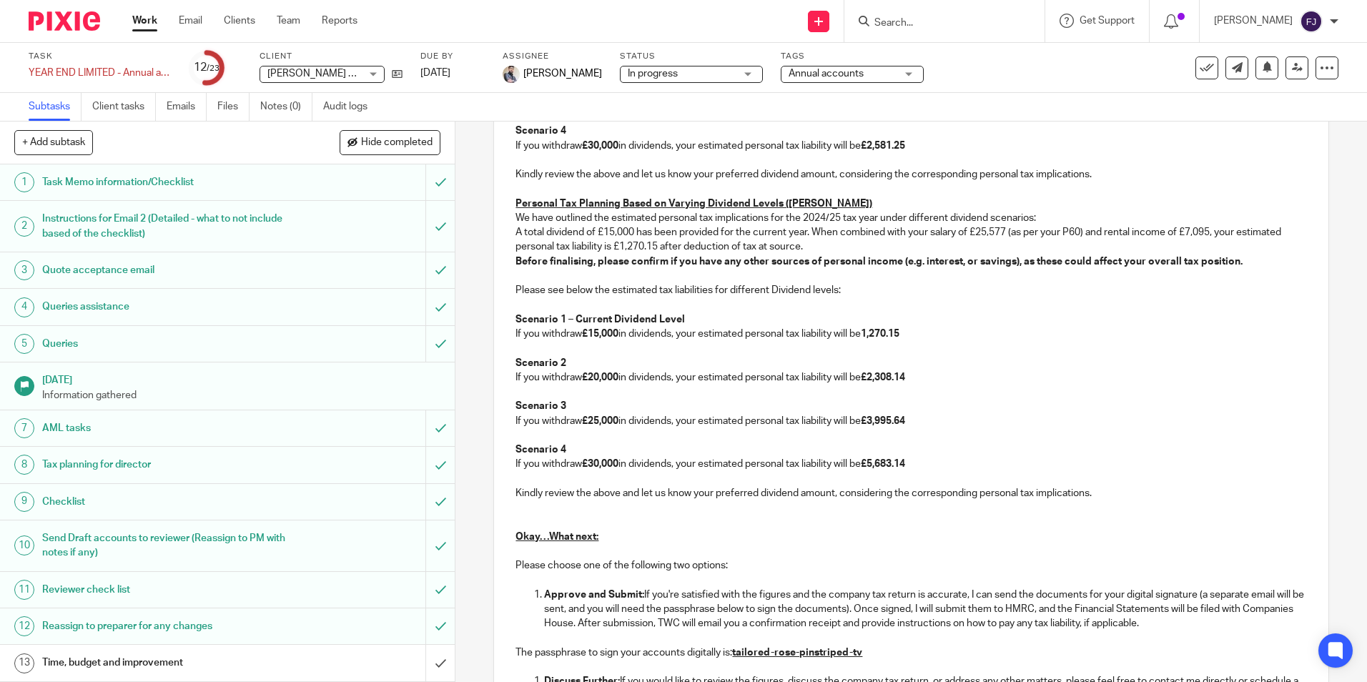
click at [1020, 414] on p "If you withdraw £25,000 in dividends, your estimated personal tax liability wil…" at bounding box center [911, 421] width 791 height 14
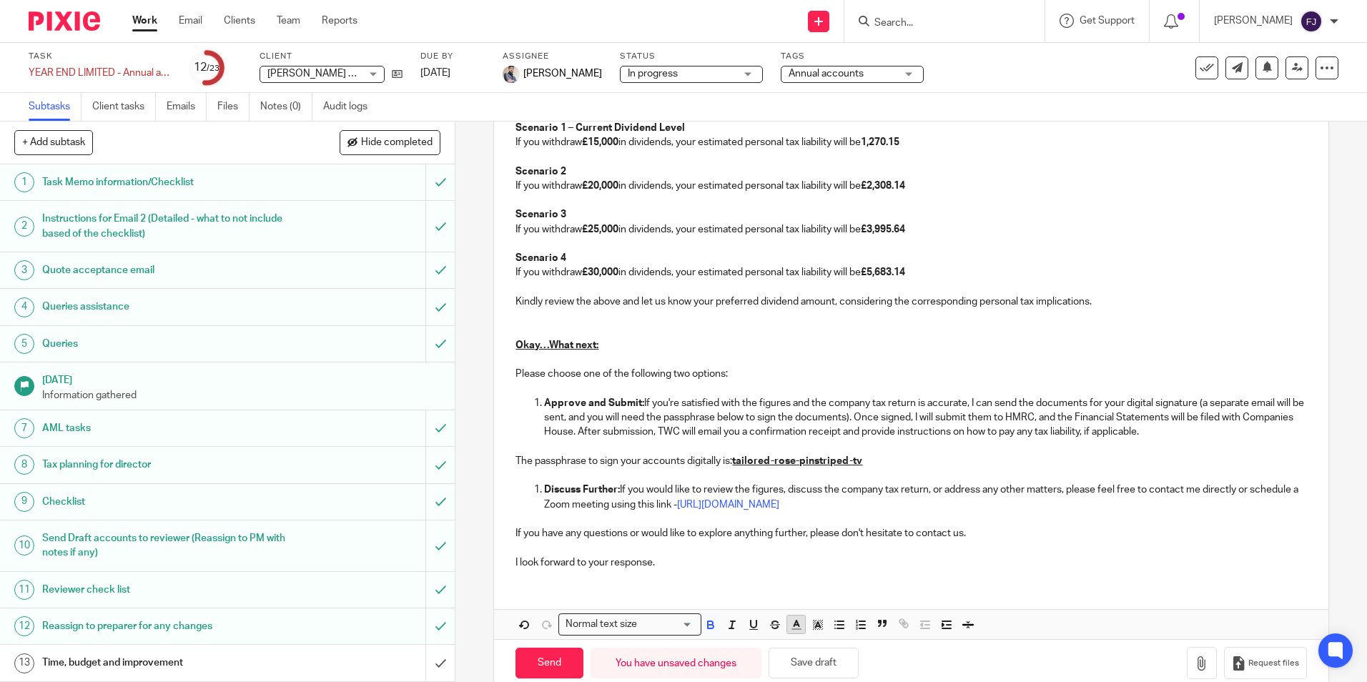
scroll to position [1870, 0]
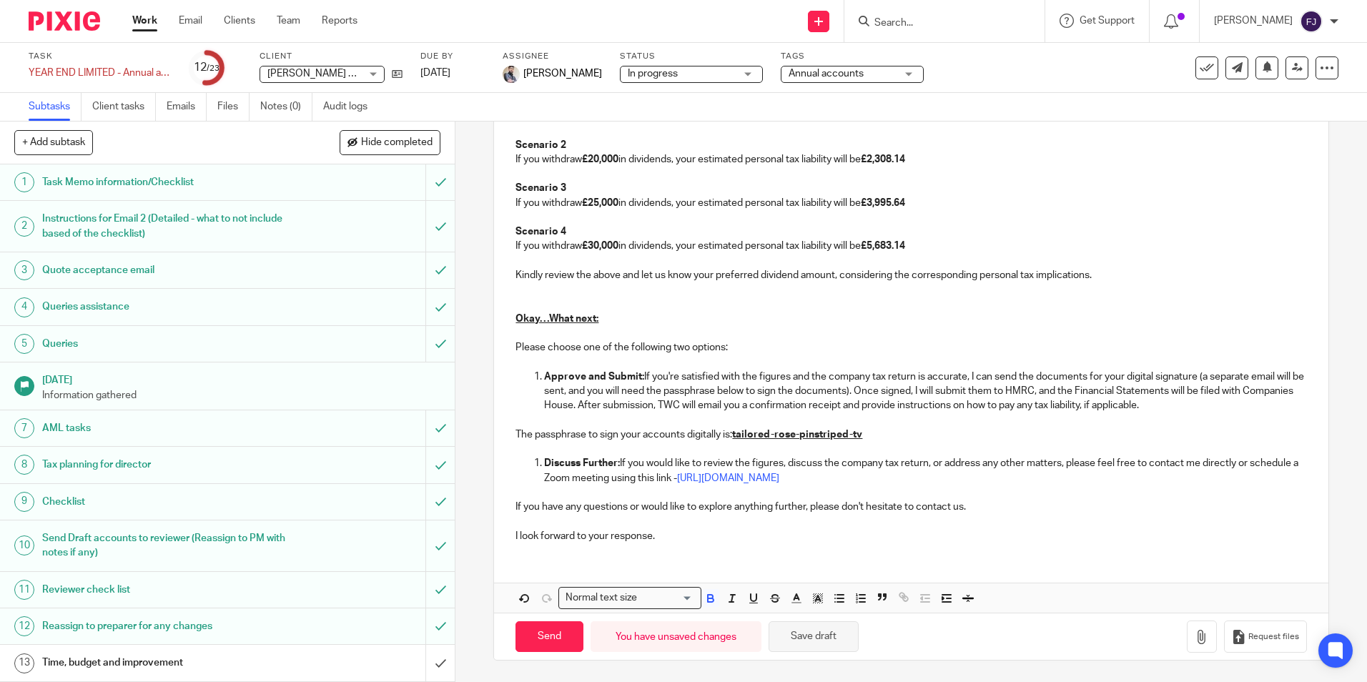
click at [808, 636] on button "Save draft" at bounding box center [814, 636] width 90 height 31
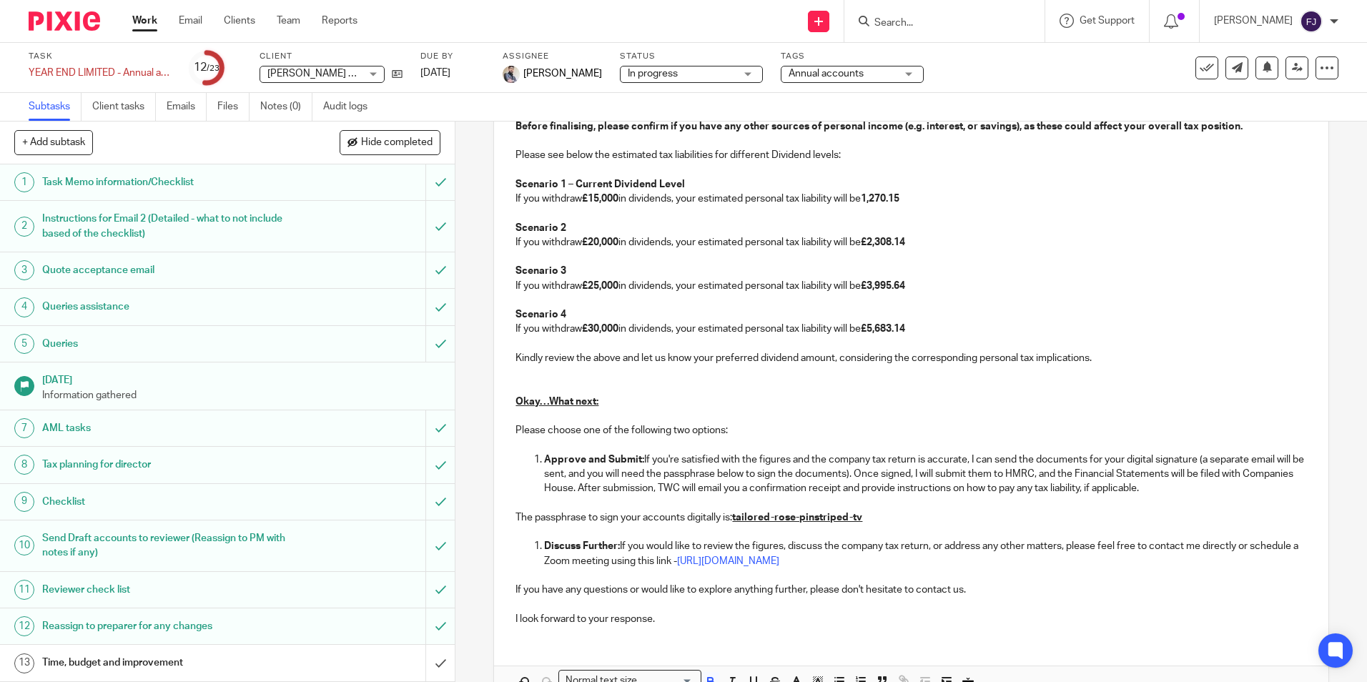
scroll to position [1656, 0]
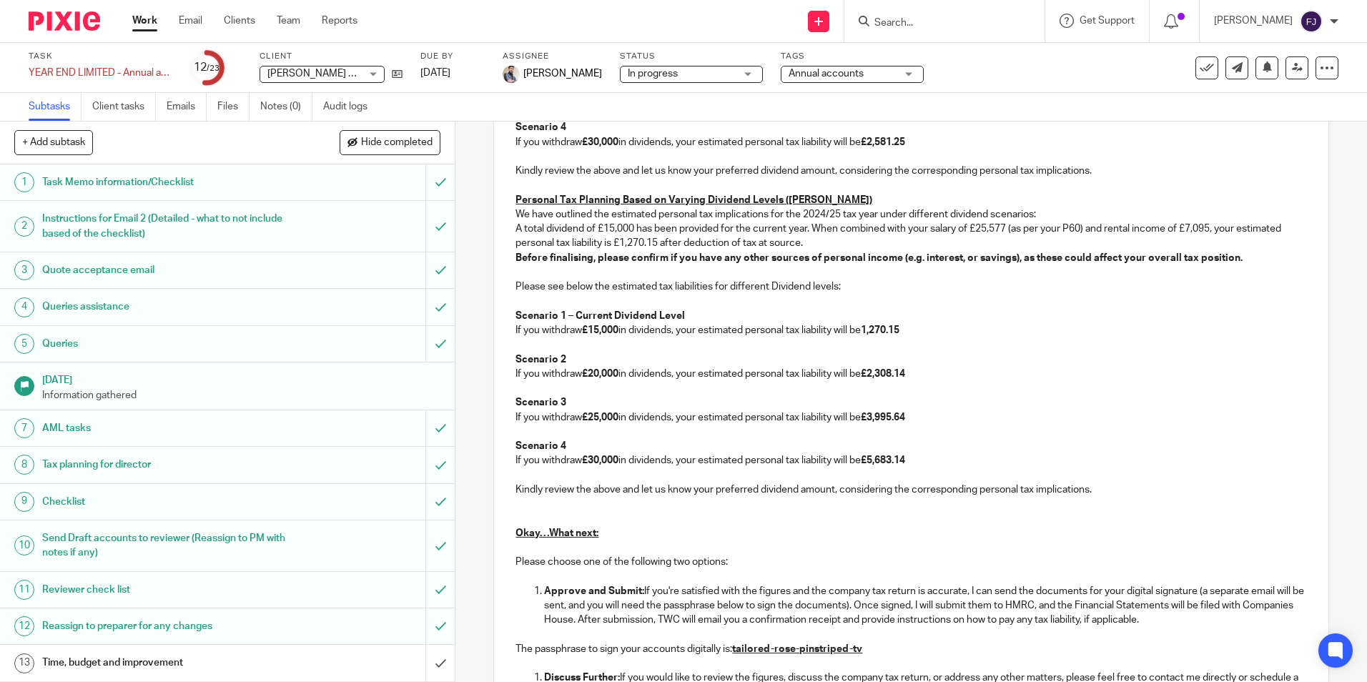
click at [904, 522] on p at bounding box center [911, 518] width 791 height 14
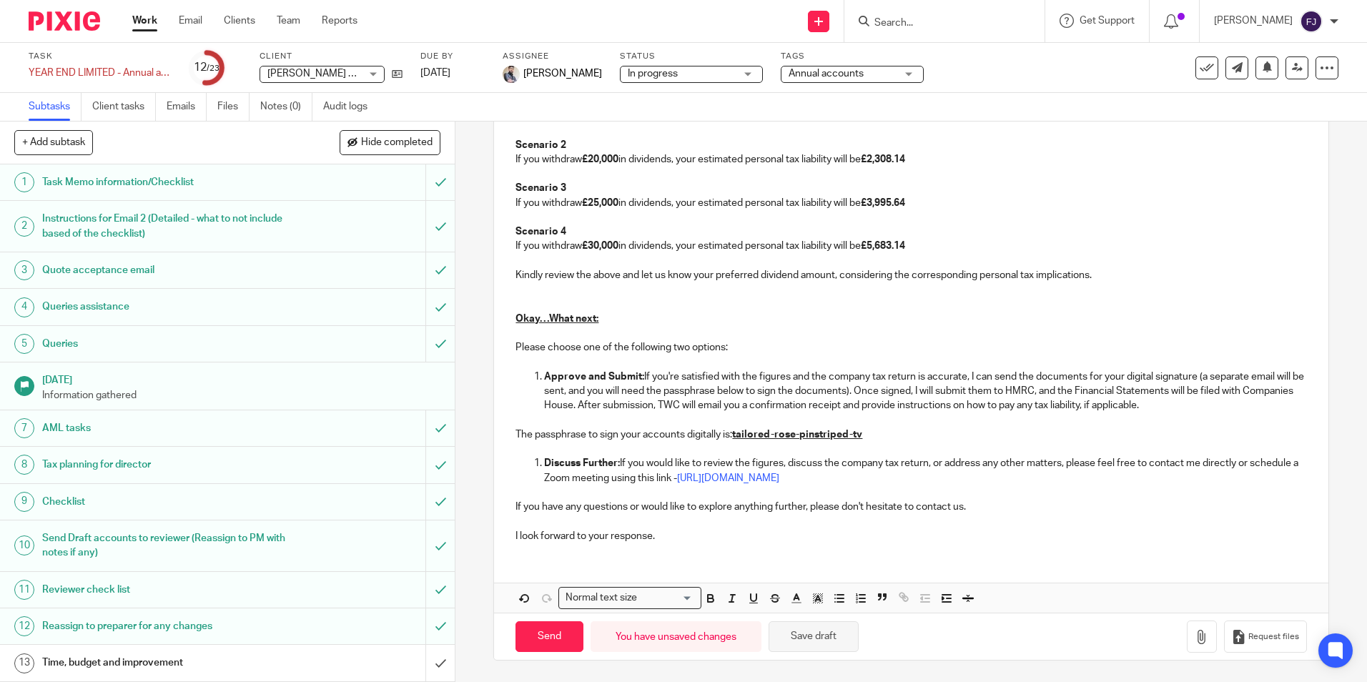
click at [830, 636] on button "Save draft" at bounding box center [814, 636] width 90 height 31
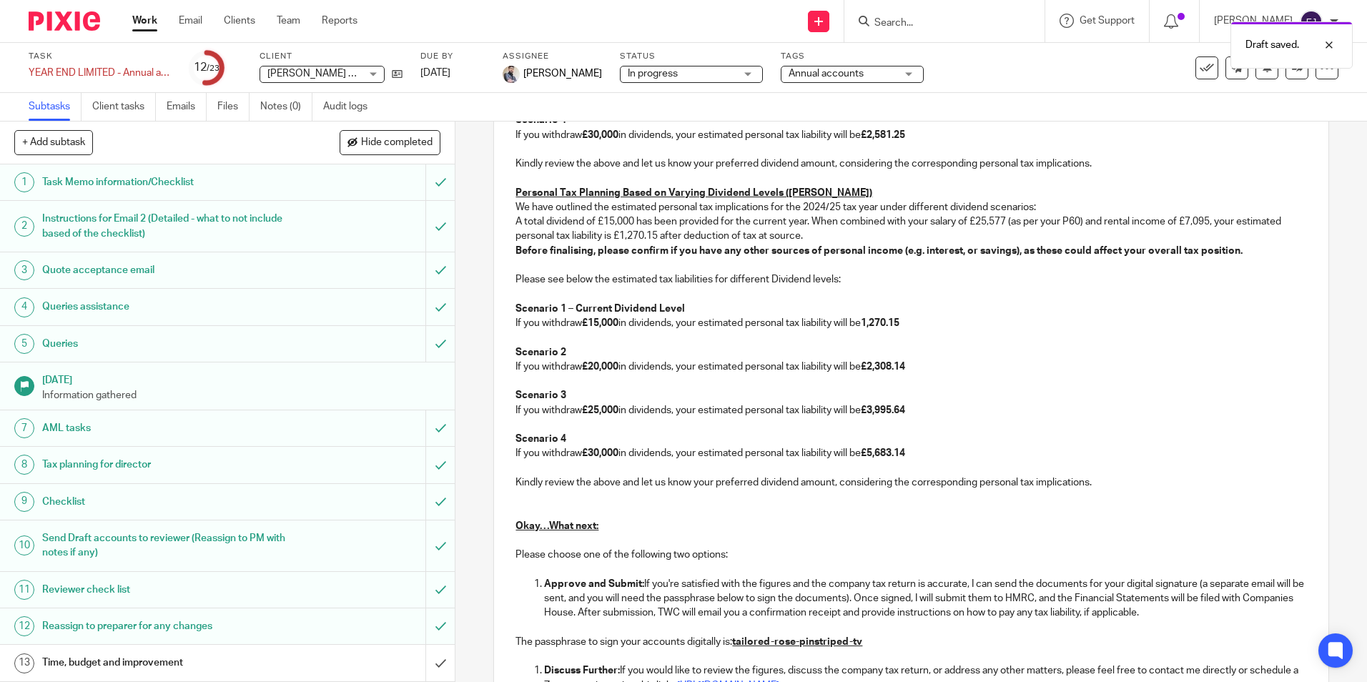
scroll to position [1656, 0]
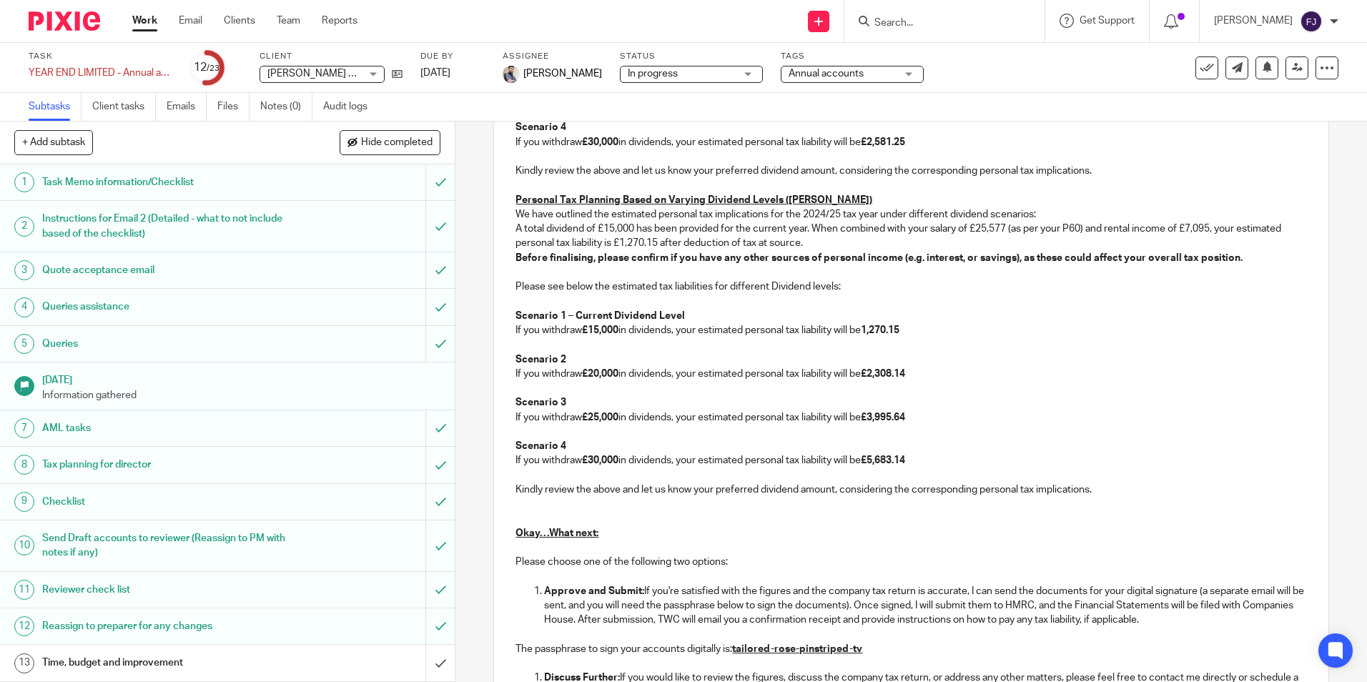
drag, startPoint x: 959, startPoint y: 257, endPoint x: 966, endPoint y: 260, distance: 7.5
click at [960, 257] on strong "Before finalising, please confirm if you have any other sources of personal inc…" at bounding box center [879, 258] width 727 height 10
click at [996, 286] on p "Please see below the estimated tax liabilities for different Dividend levels:" at bounding box center [911, 287] width 791 height 14
click at [959, 260] on strong "Before finalising, please confirm if you have any other sources of personal inc…" at bounding box center [879, 258] width 727 height 10
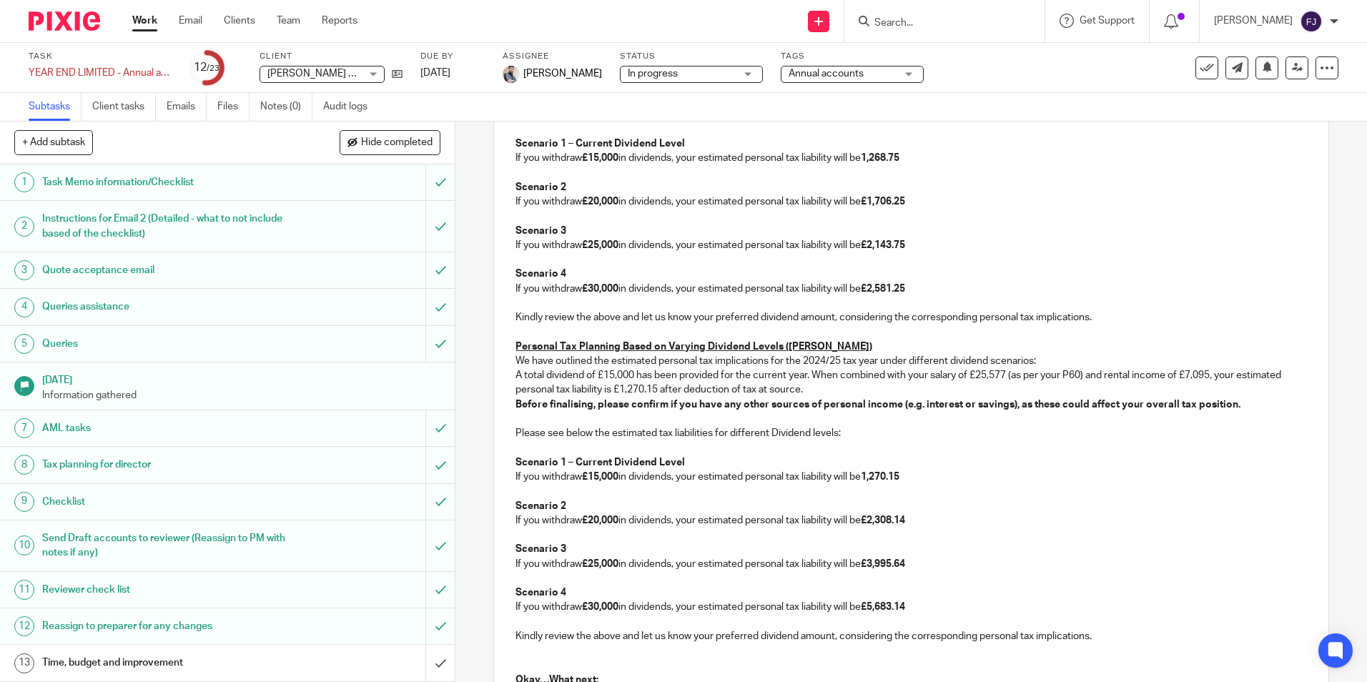
scroll to position [1298, 0]
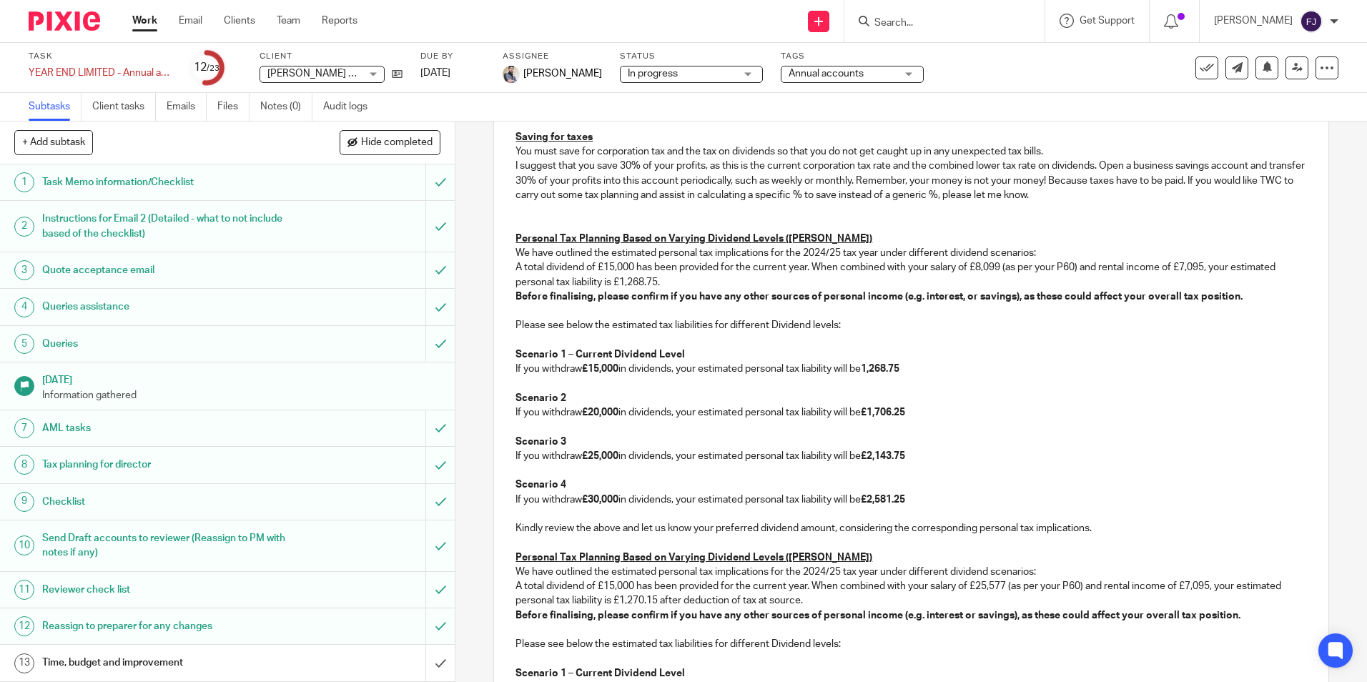
click at [962, 300] on strong "Before finalising, please confirm if you have any other sources of personal inc…" at bounding box center [879, 297] width 727 height 10
click at [969, 333] on p at bounding box center [911, 340] width 791 height 14
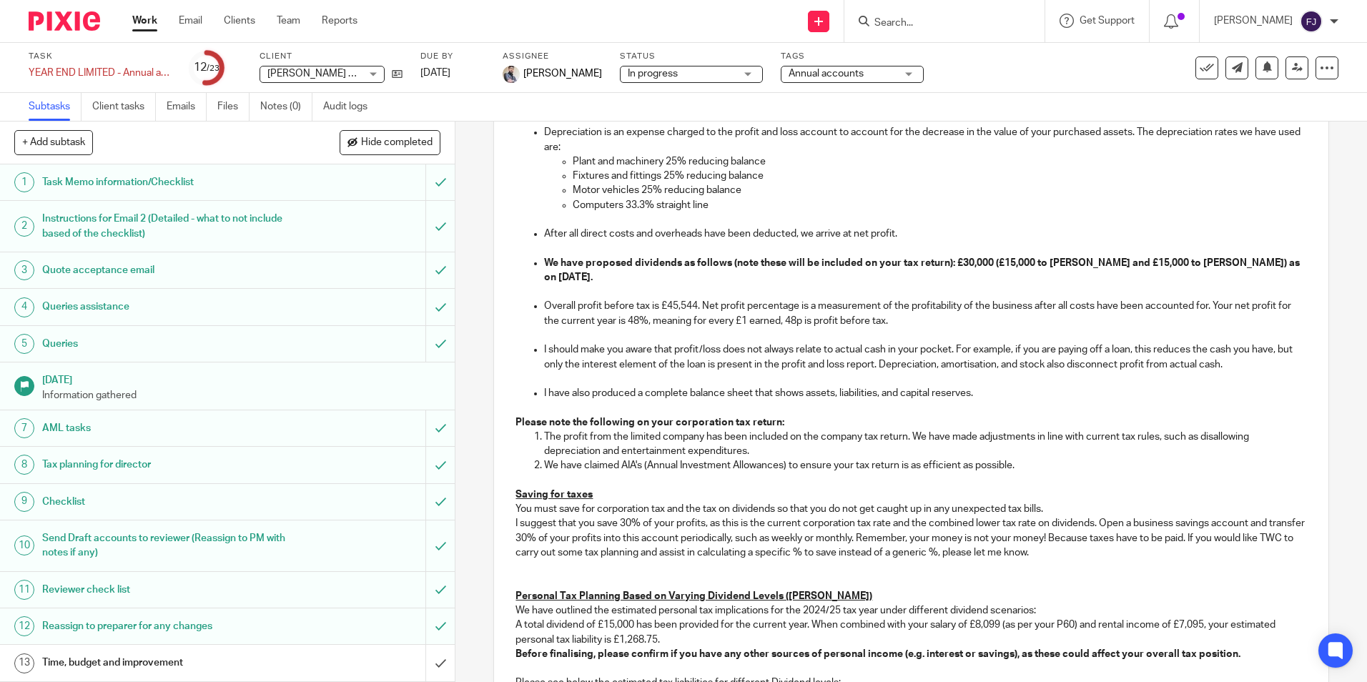
scroll to position [1227, 0]
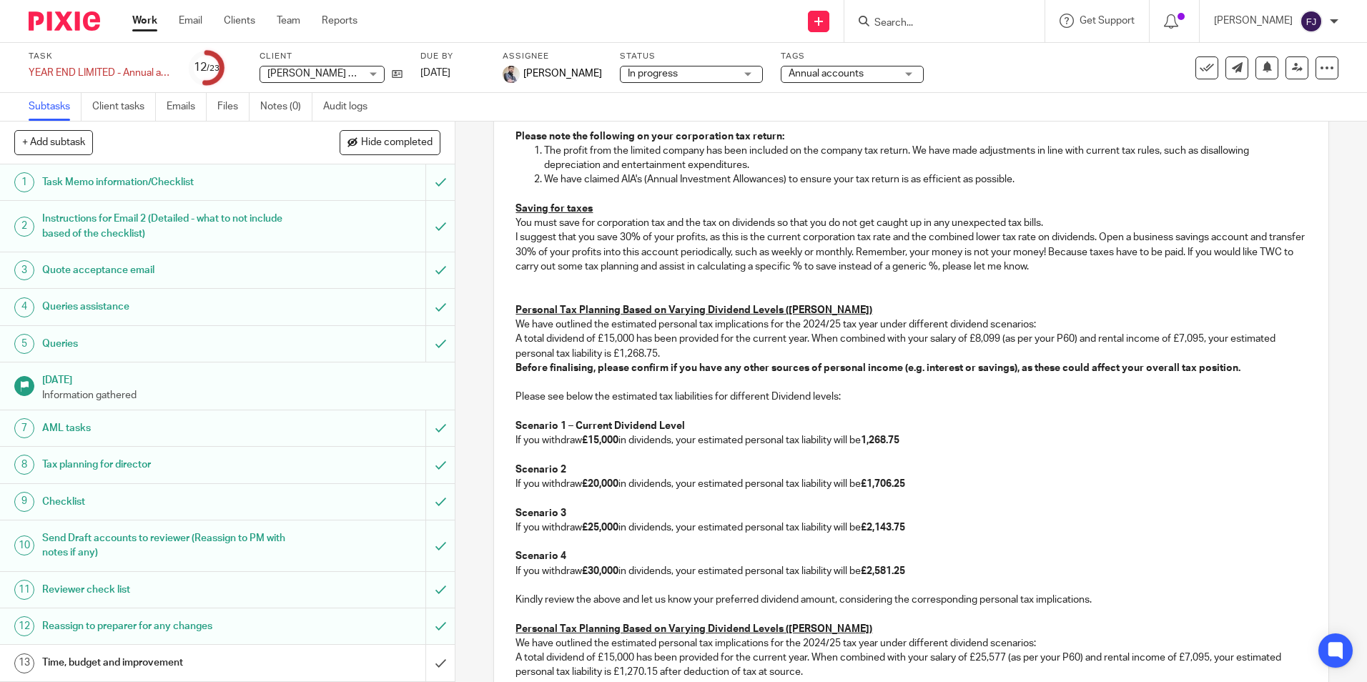
click at [539, 287] on p at bounding box center [911, 281] width 791 height 14
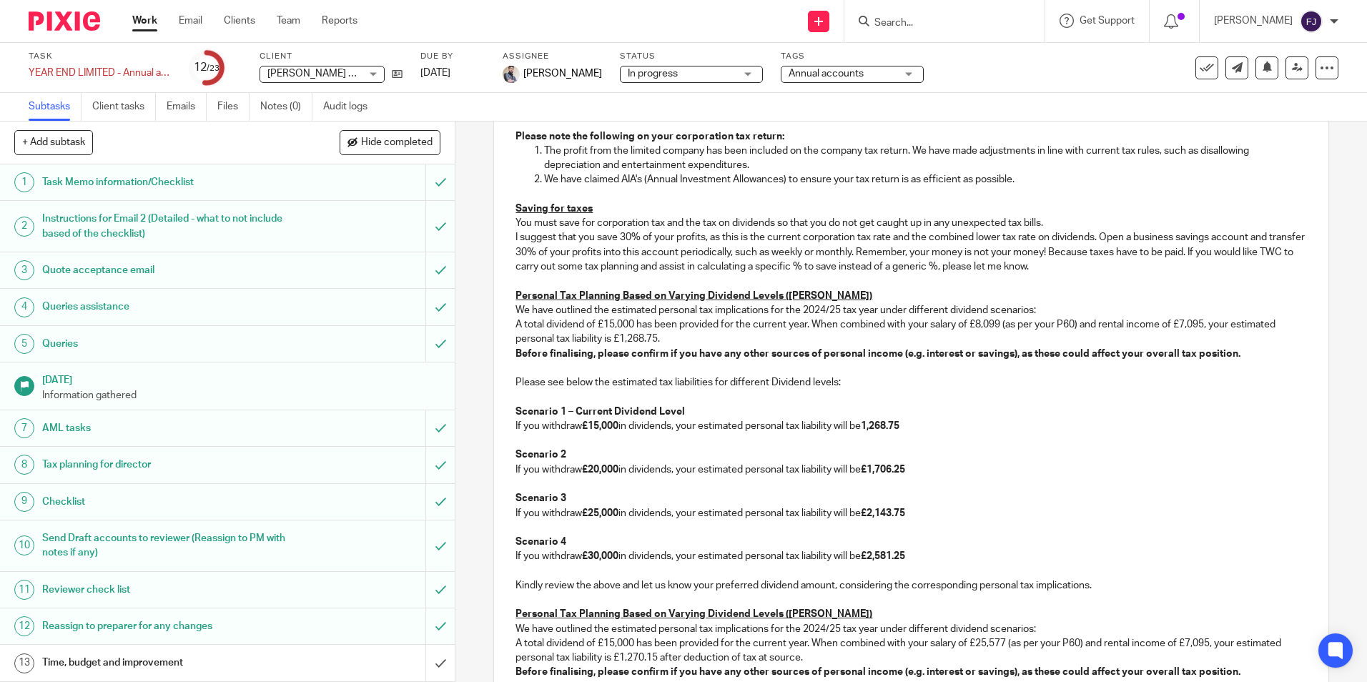
click at [804, 297] on u "Personal Tax Planning Based on Varying Dividend Levels (John)" at bounding box center [694, 296] width 357 height 10
copy u "John McEneaney"
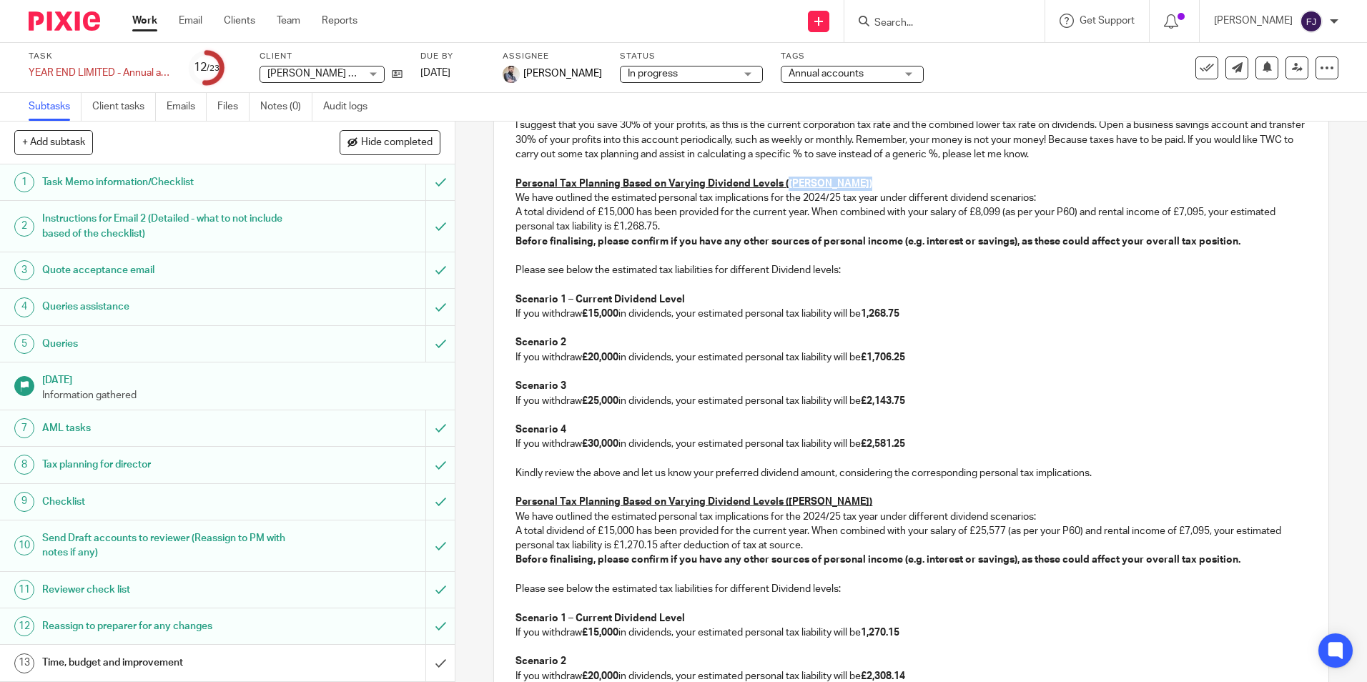
scroll to position [1513, 0]
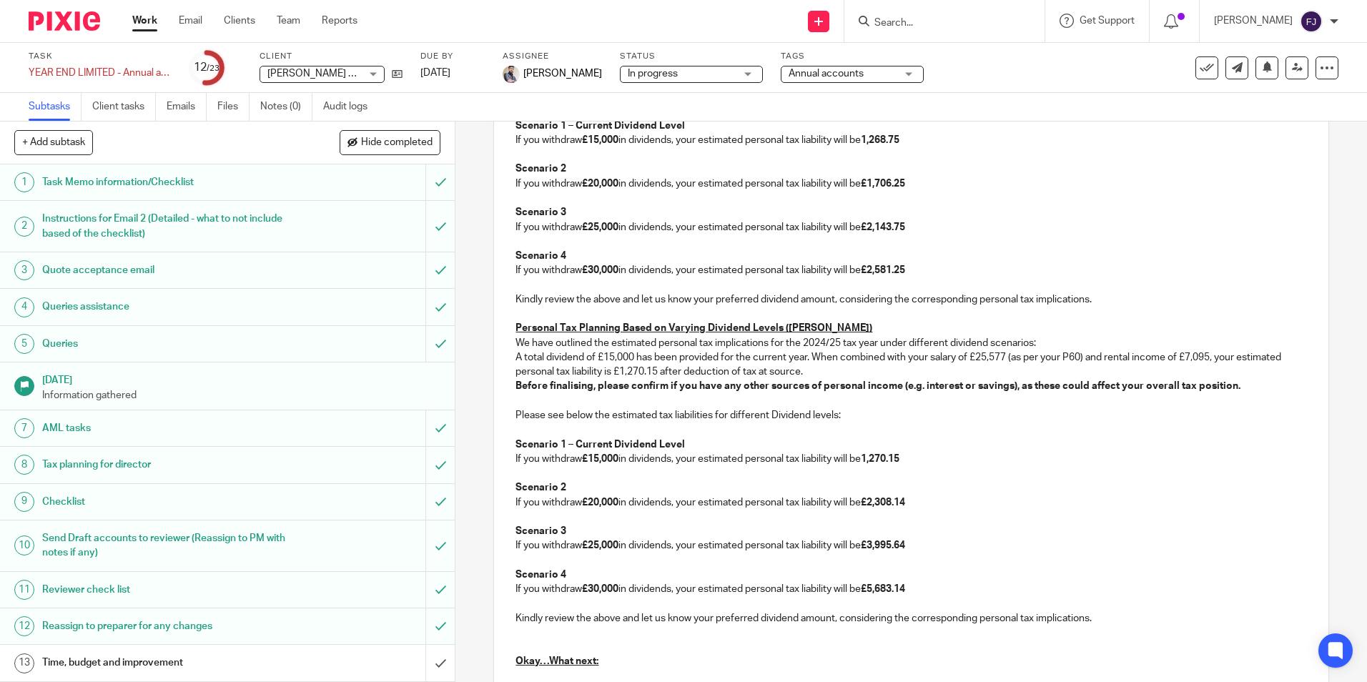
click at [815, 330] on u "Personal Tax Planning Based on Varying Dividend Levels (Abigail)" at bounding box center [694, 328] width 357 height 10
click at [840, 331] on u "Personal Tax Planning Based on Varying Dividend Levels (Abigail John McEneaney)" at bounding box center [736, 328] width 440 height 10
click at [899, 326] on p "Personal Tax Planning Based on Varying Dividend Levels (Abigail McEneaney)" at bounding box center [911, 328] width 791 height 14
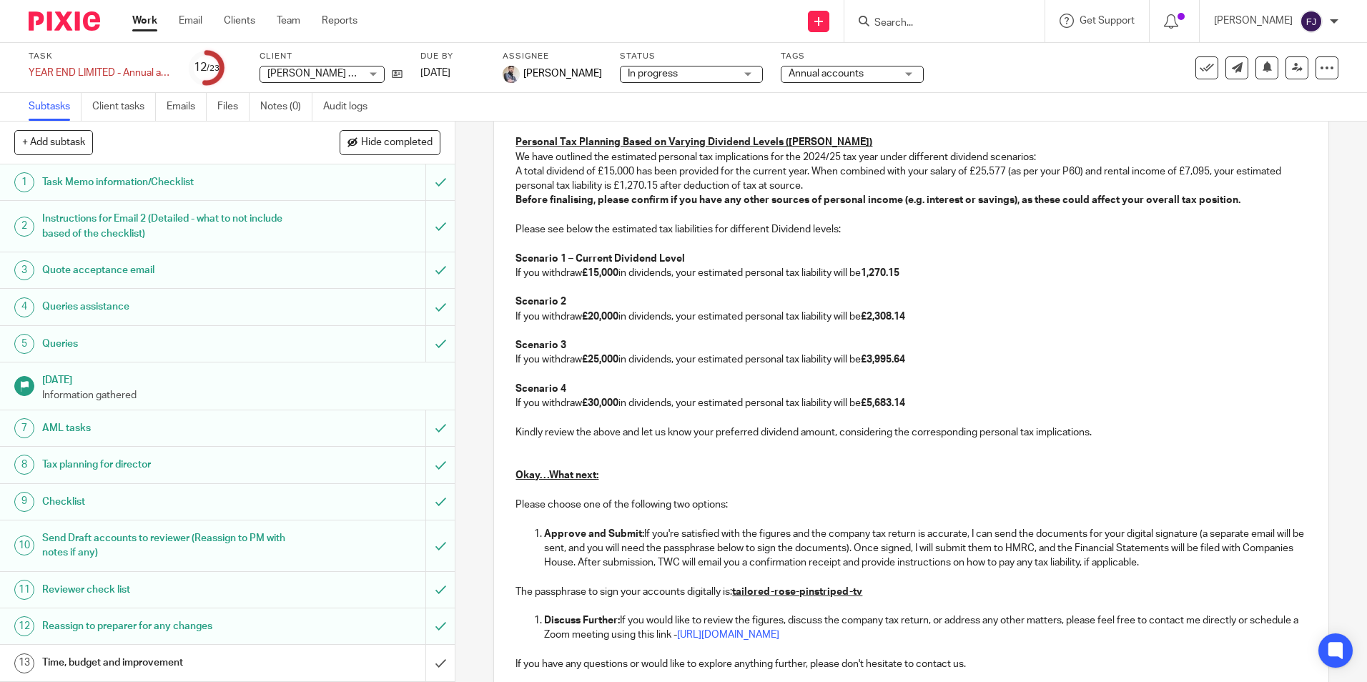
scroll to position [1856, 0]
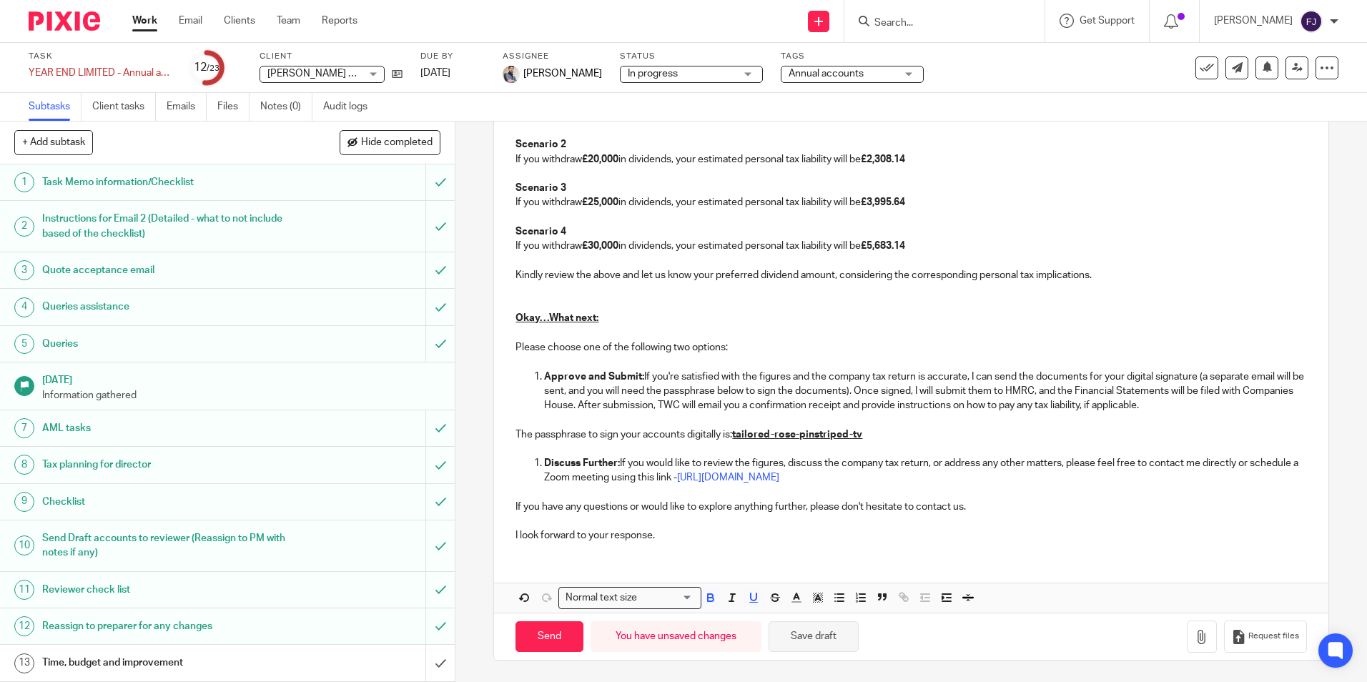
click at [820, 630] on button "Save draft" at bounding box center [814, 636] width 90 height 31
click at [396, 75] on icon at bounding box center [397, 74] width 11 height 11
click at [820, 633] on button "Save draft" at bounding box center [814, 636] width 90 height 31
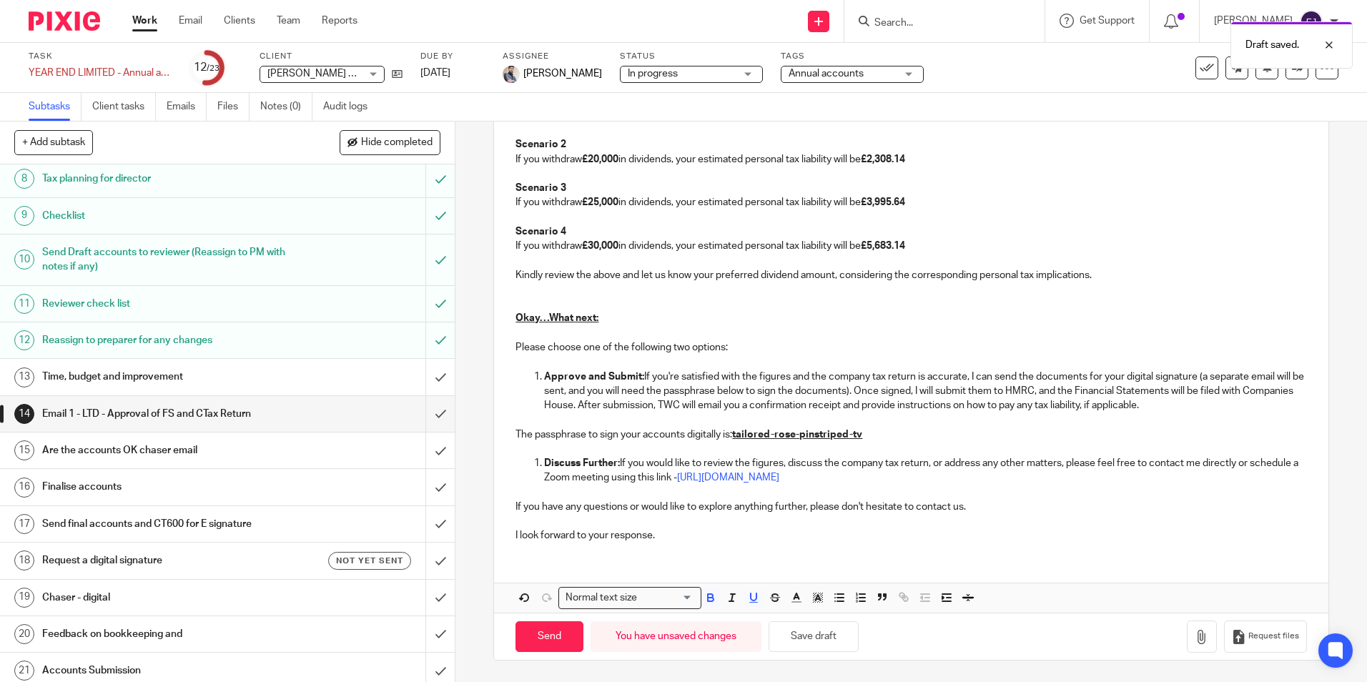
click at [814, 618] on div "Send You have unsaved changes Save draft Request files" at bounding box center [911, 636] width 834 height 47
click at [794, 634] on button "Save draft" at bounding box center [814, 636] width 90 height 31
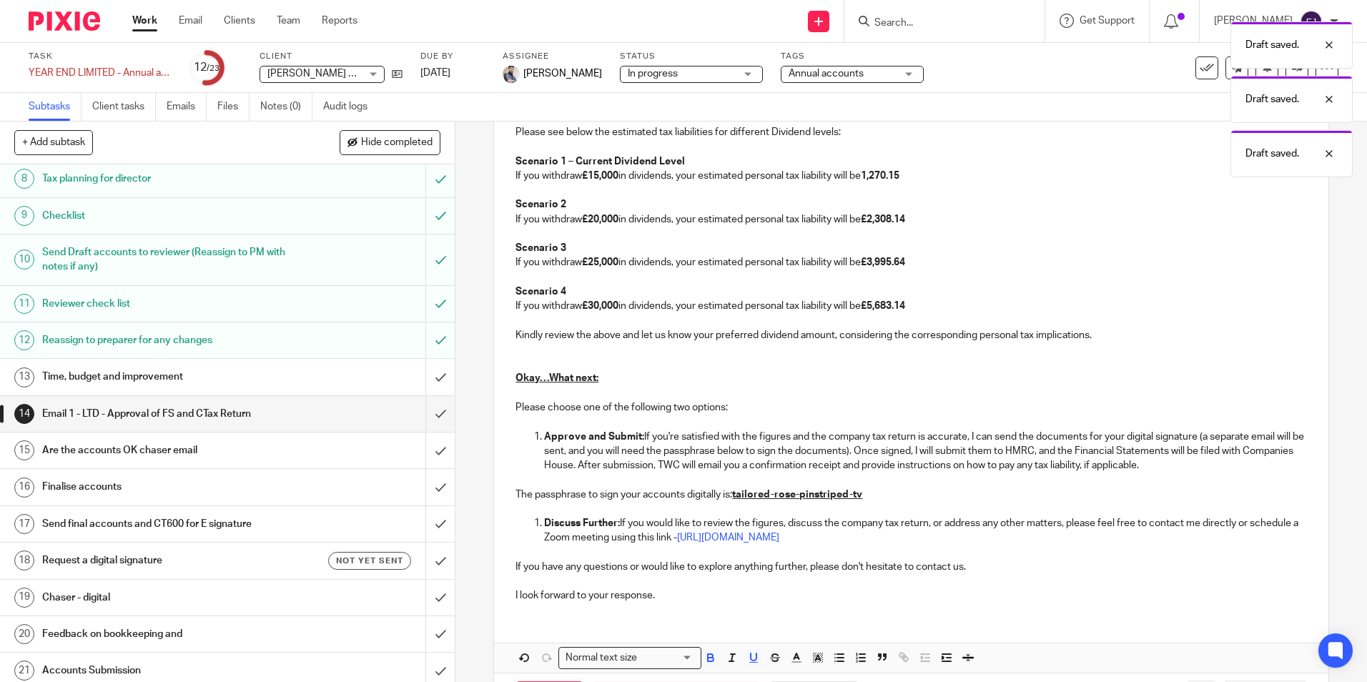
scroll to position [1713, 0]
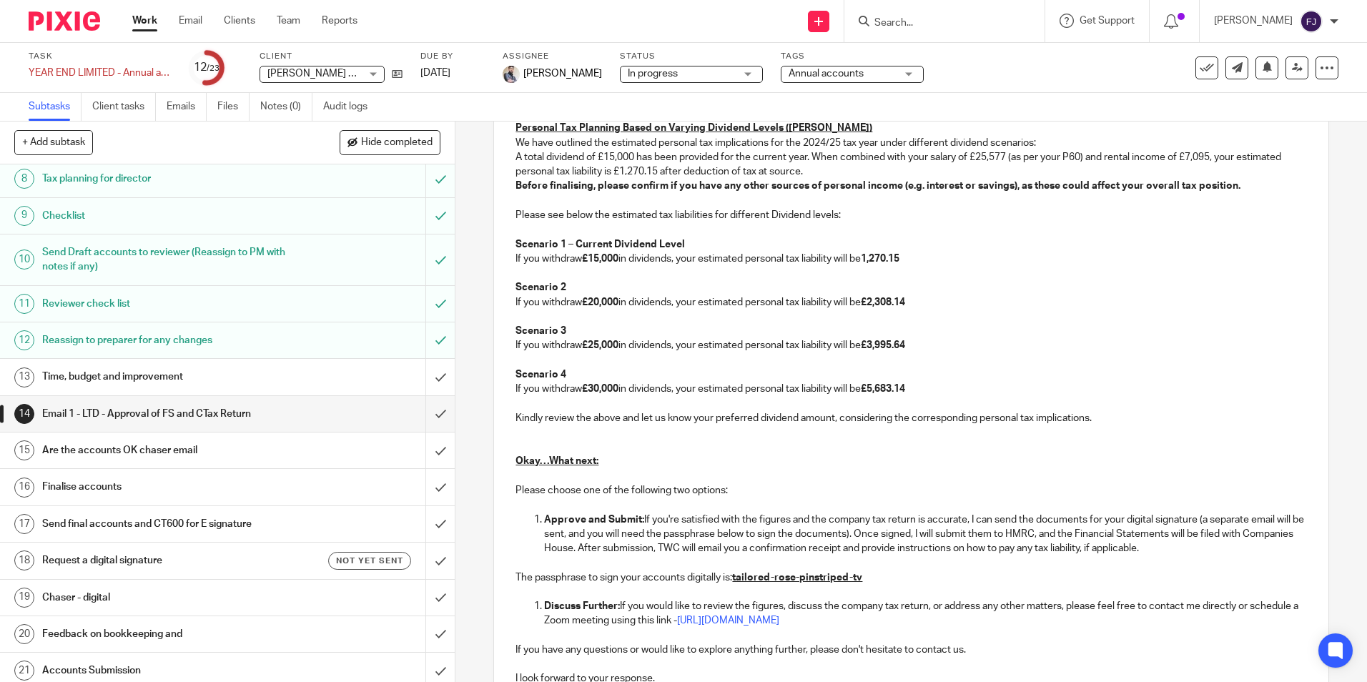
click at [95, 373] on h1 "Time, budget and improvement" at bounding box center [165, 376] width 246 height 21
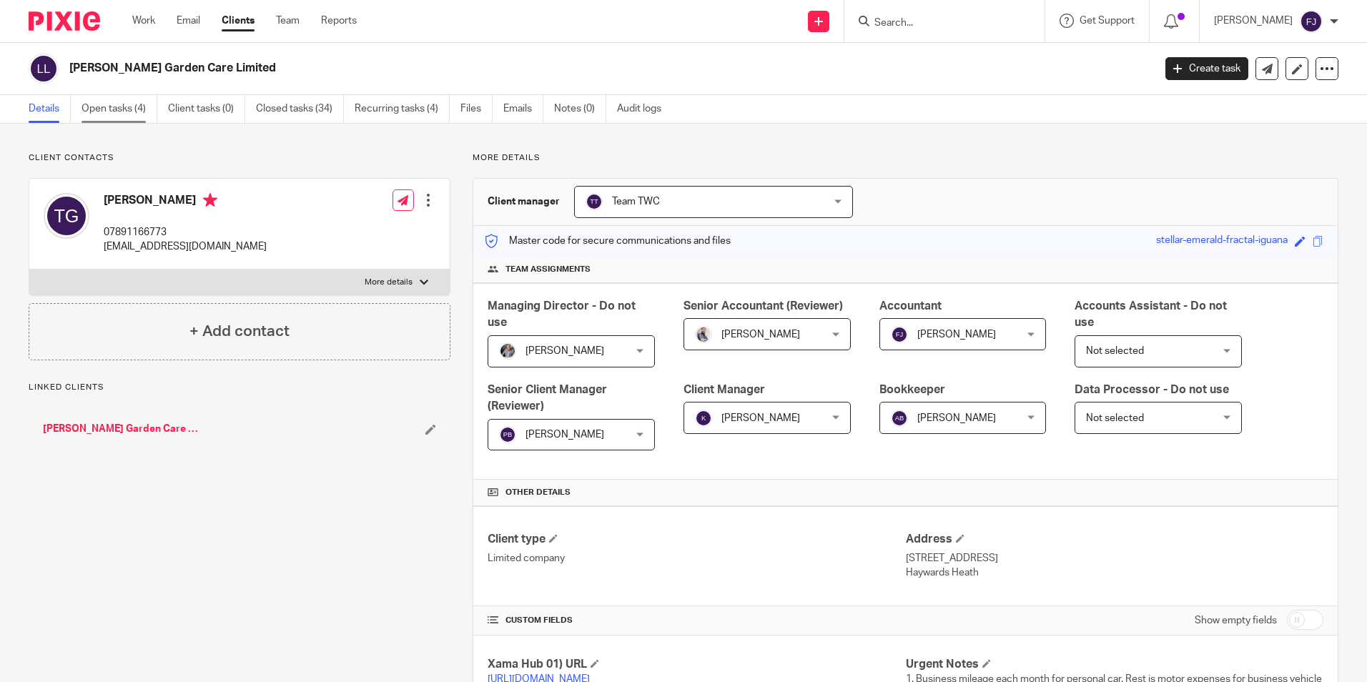
click at [114, 111] on link "Open tasks (4)" at bounding box center [120, 109] width 76 height 28
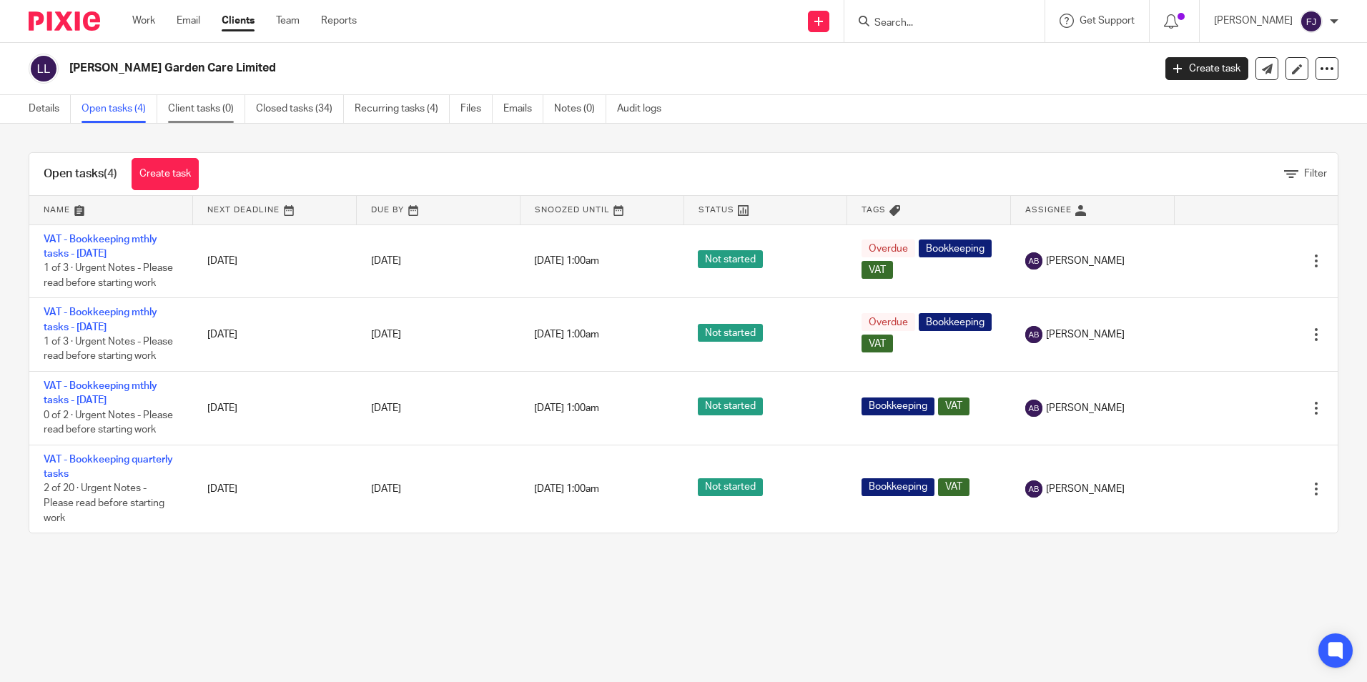
click at [206, 105] on link "Client tasks (0)" at bounding box center [206, 109] width 77 height 28
click at [281, 102] on link "Closed tasks (34)" at bounding box center [300, 109] width 88 height 28
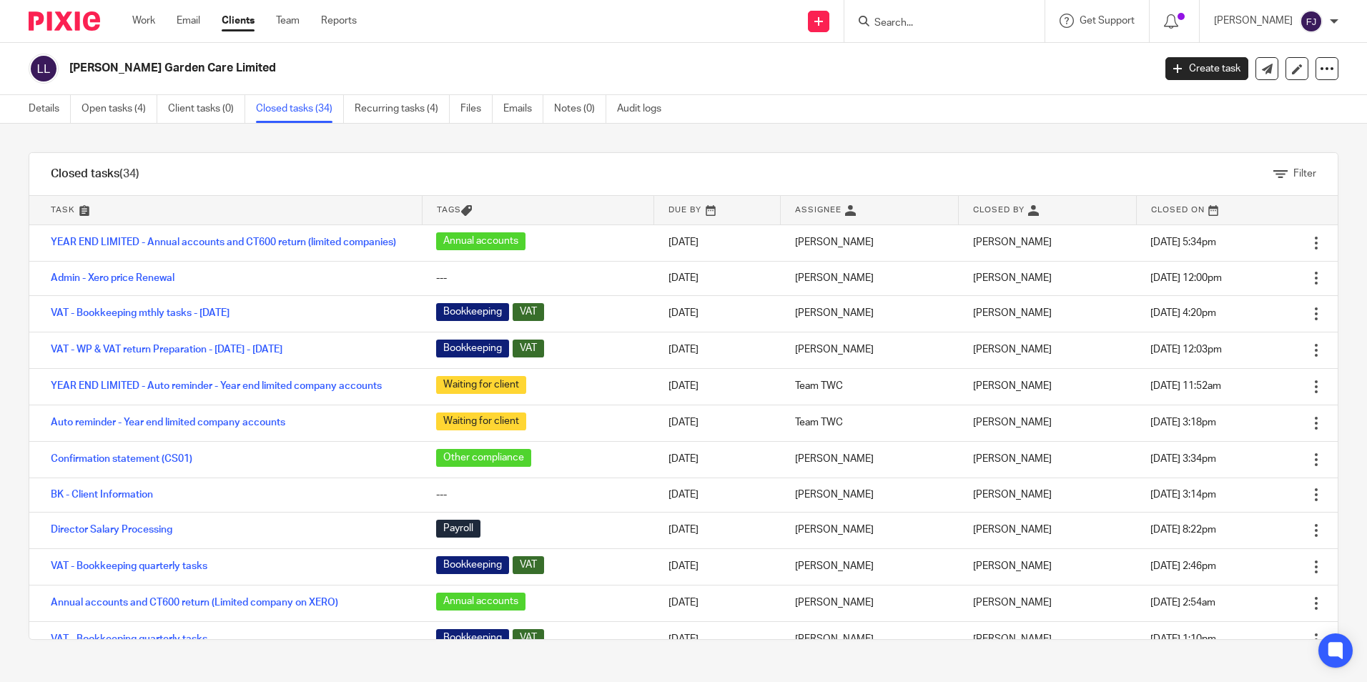
click at [191, 242] on link "YEAR END LIMITED - Annual accounts and CT600 return (limited companies)" at bounding box center [223, 242] width 345 height 10
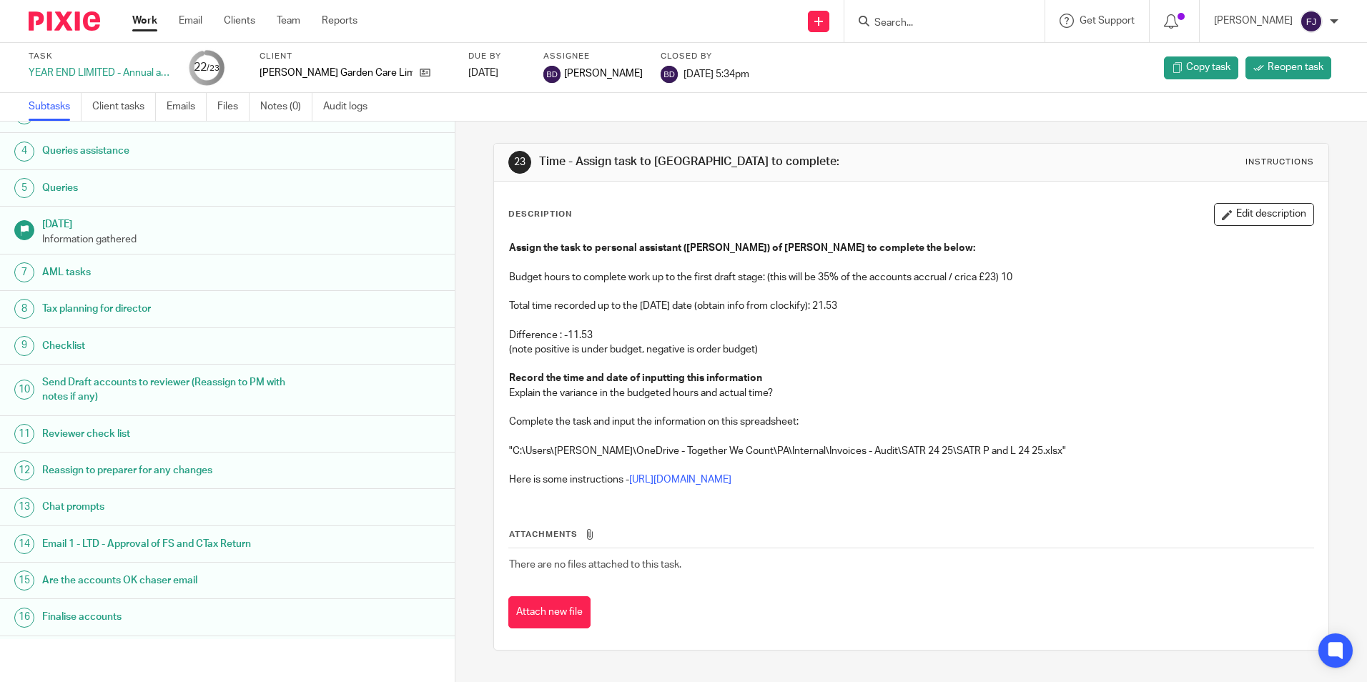
scroll to position [286, 0]
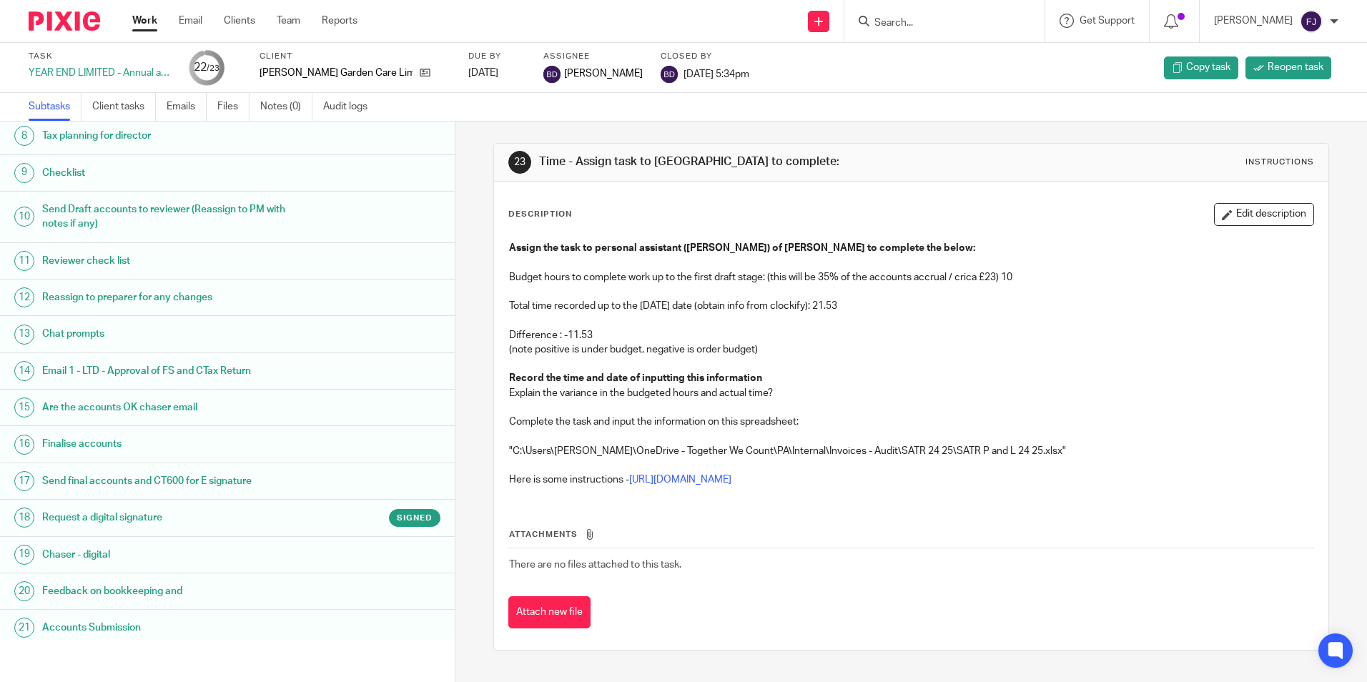
click at [83, 368] on h1 "Email 1 - LTD - Approval of FS and CTax Return" at bounding box center [175, 370] width 266 height 21
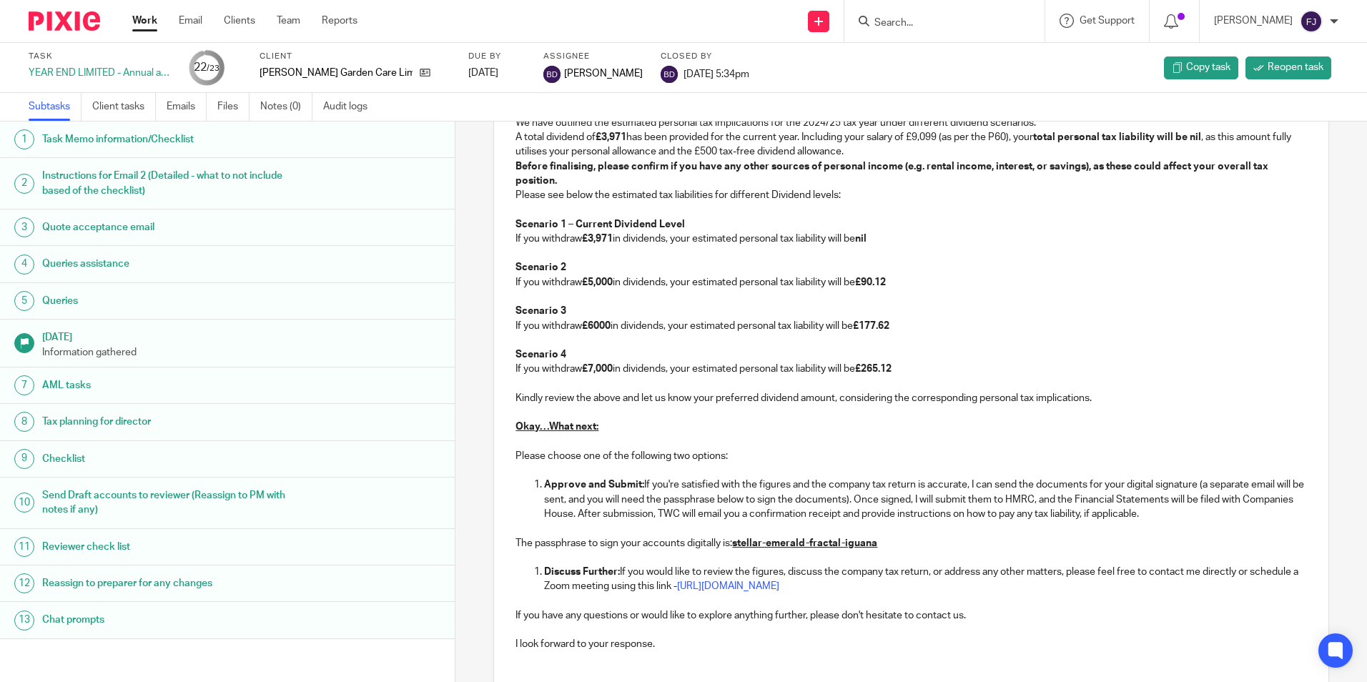
scroll to position [1359, 0]
click at [1129, 404] on p "Kindly review the above and let us know your preferred dividend amount, conside…" at bounding box center [911, 397] width 791 height 14
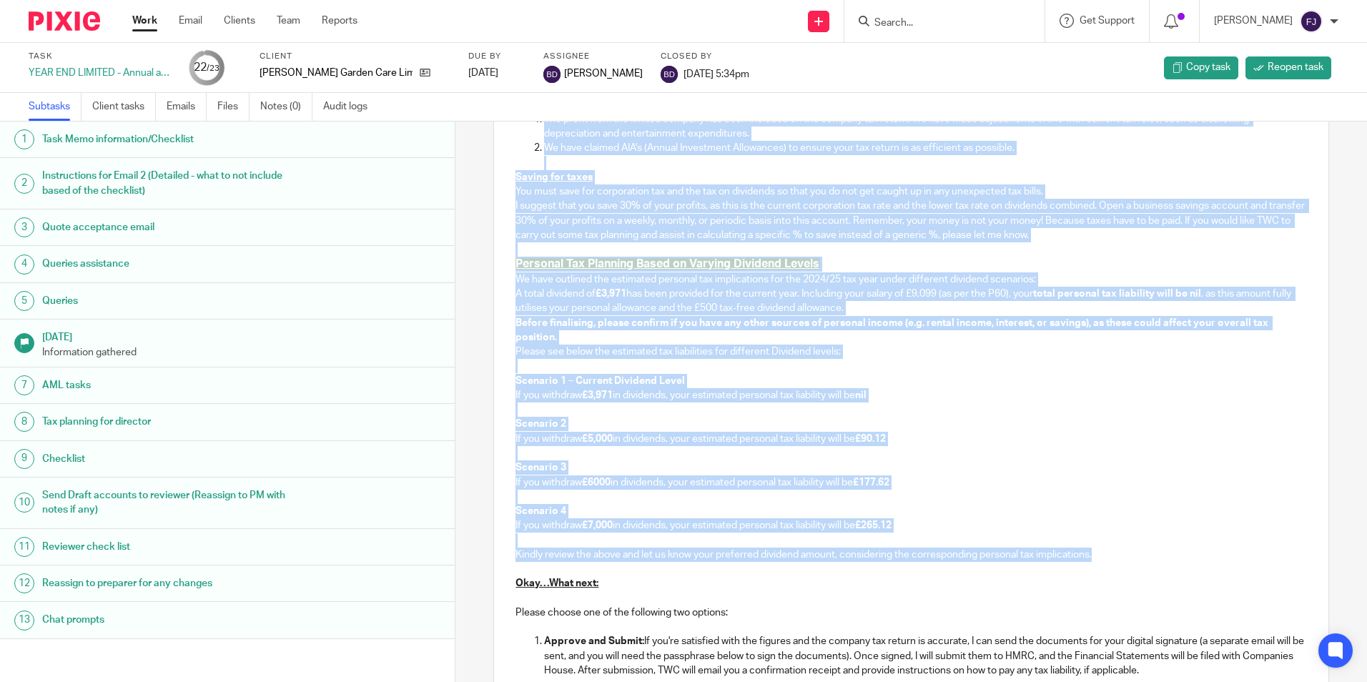
scroll to position [1165, 0]
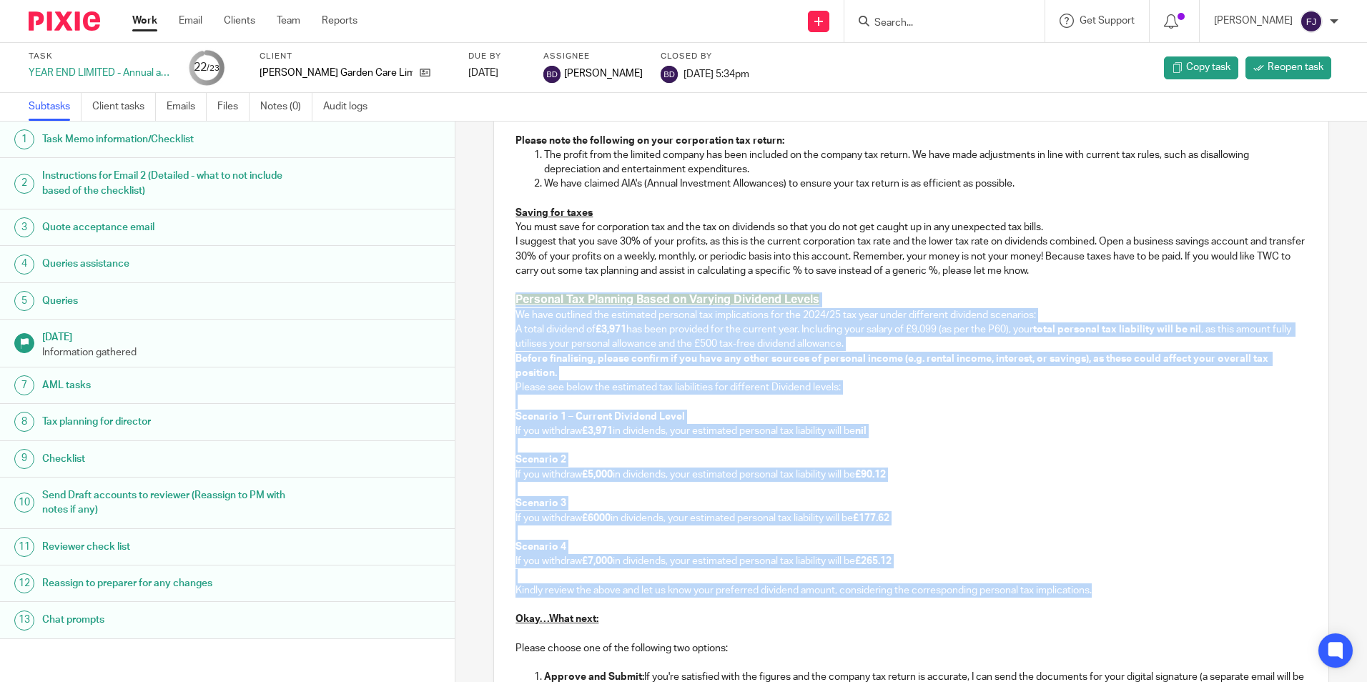
drag, startPoint x: 1134, startPoint y: 413, endPoint x: 498, endPoint y: 317, distance: 643.5
copy div "Personal Tax Planning Based on Varying Dividend Levels We have outlined the est…"
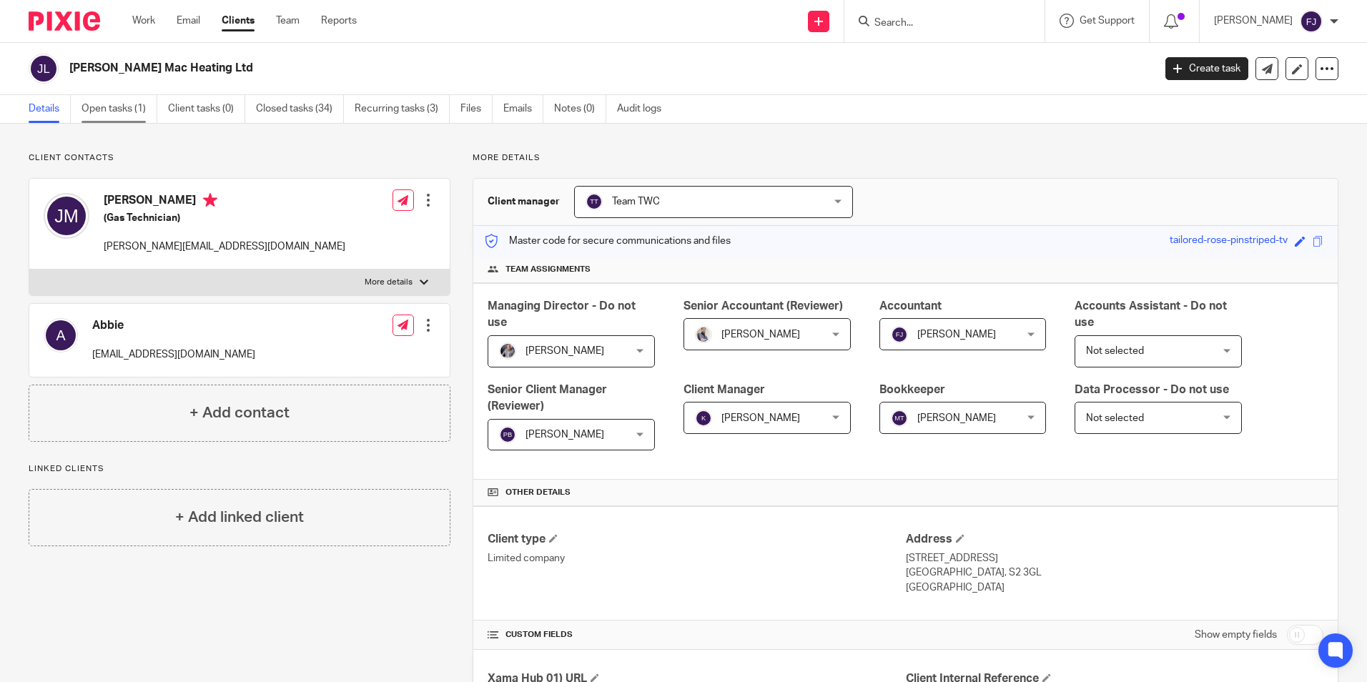
click at [114, 113] on link "Open tasks (1)" at bounding box center [120, 109] width 76 height 28
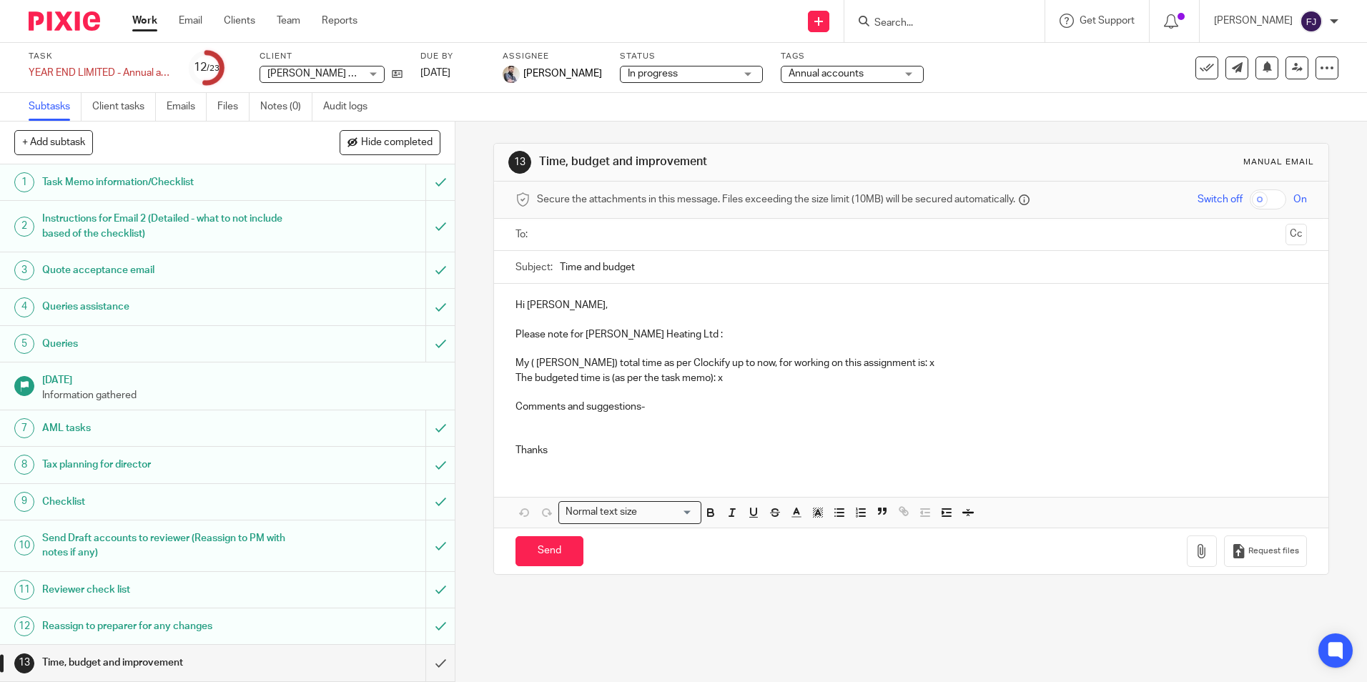
click at [915, 365] on p "My ( Fahad Javed) total time as per Clockify up to now, for working on this ass…" at bounding box center [911, 363] width 791 height 14
click at [733, 381] on p "The budgeted time is (as per the task memo): x" at bounding box center [911, 378] width 791 height 14
click at [538, 423] on p at bounding box center [911, 428] width 791 height 29
drag, startPoint x: 658, startPoint y: 406, endPoint x: 510, endPoint y: 401, distance: 148.1
click at [510, 401] on div "Hi Aaron, Please note for John Mac Heating Ltd : My ( Fahad Javed) total time a…" at bounding box center [911, 376] width 834 height 184
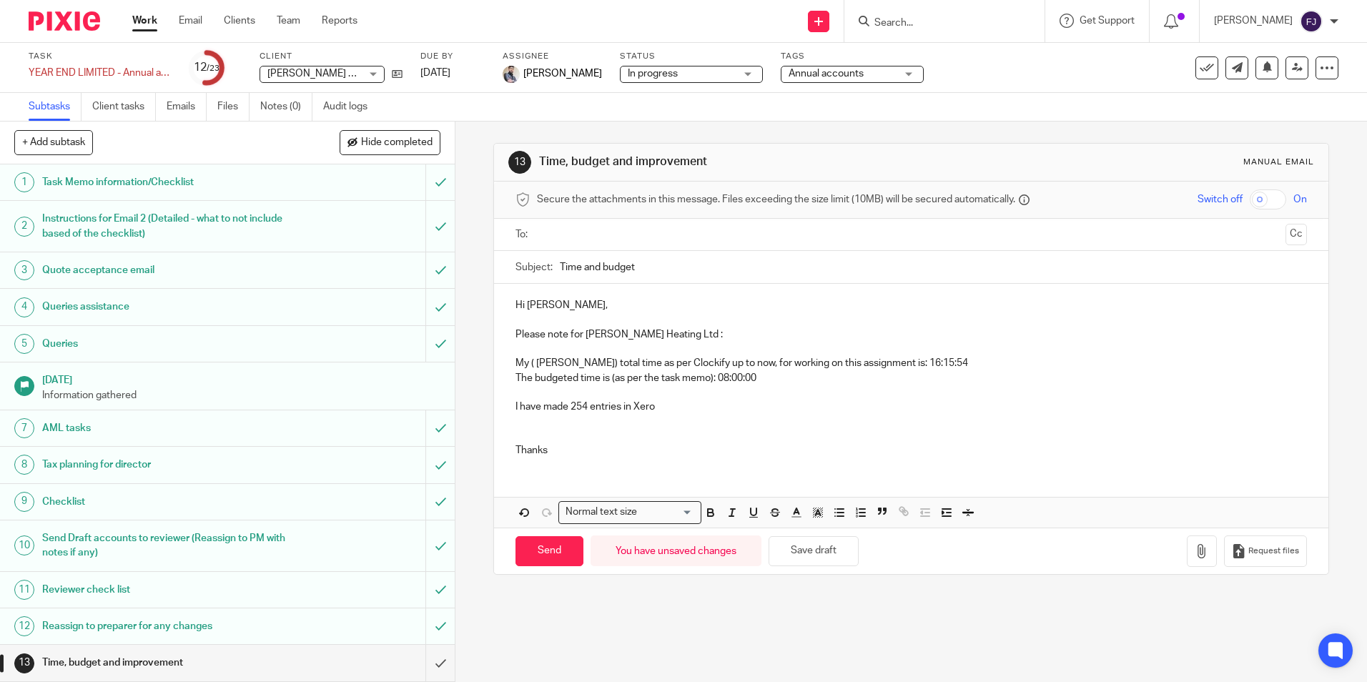
click at [659, 410] on p "I have made 254 entries in Xero" at bounding box center [911, 407] width 791 height 14
click at [897, 408] on p "I have made 254 entries in Xero including journals and some bookkeeping changes" at bounding box center [911, 407] width 791 height 14
click at [734, 410] on p "I have made 254 entries in Xero including journals and some bookkeeping changes" at bounding box center [911, 407] width 791 height 14
click at [851, 408] on p "I have made 254 entries in Xero including journals for depreciation, interest, …" at bounding box center [911, 407] width 791 height 14
click at [1053, 410] on p "I have made 254 entries in Xero including journals for depreciation, interest, …" at bounding box center [911, 407] width 791 height 14
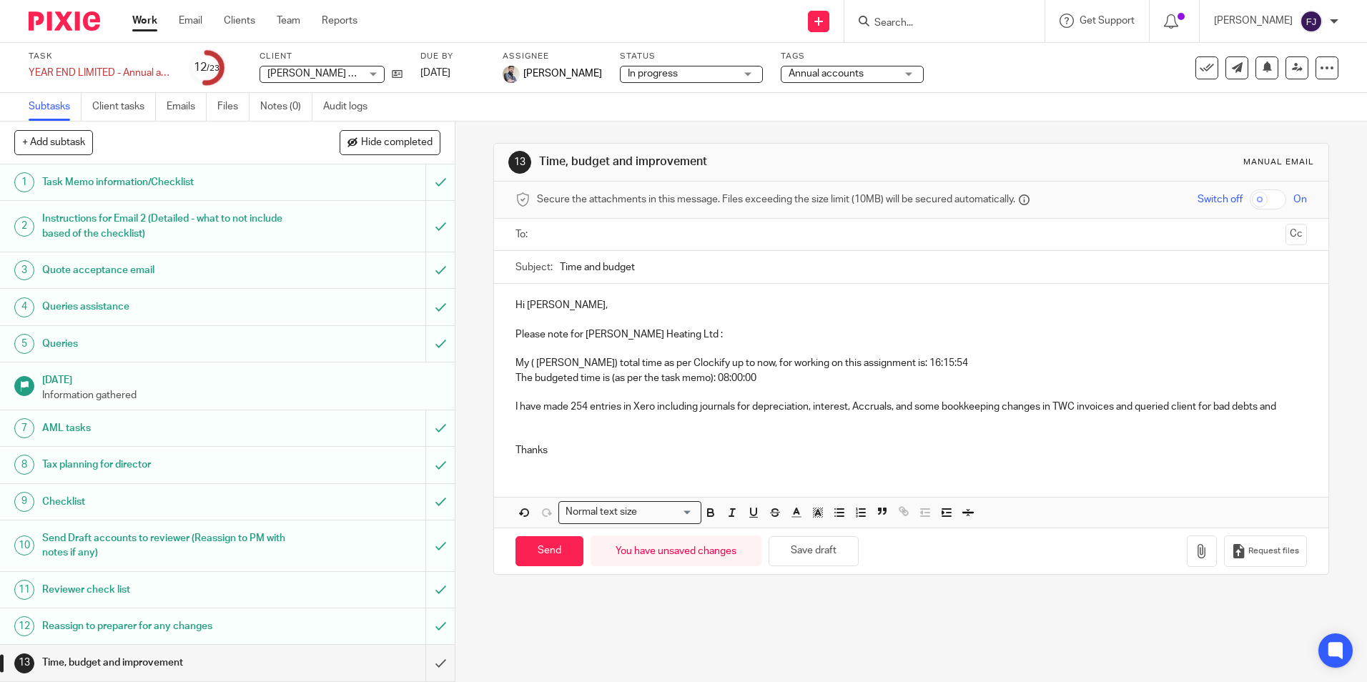
click at [1260, 407] on p "I have made 254 entries in Xero including journals for depreciation, interest, …" at bounding box center [911, 407] width 791 height 14
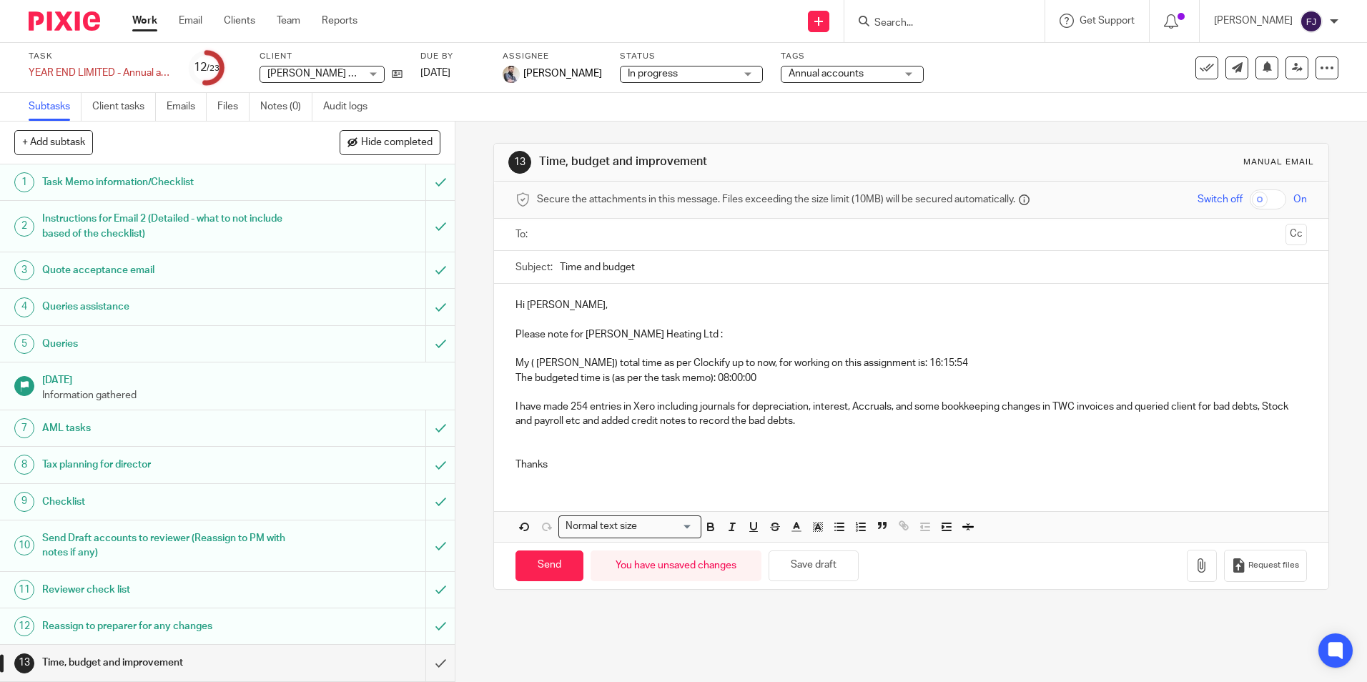
click at [755, 423] on p "I have made 254 entries in Xero including journals for depreciation, interest, …" at bounding box center [911, 414] width 791 height 29
click at [828, 418] on p "I have made 254 entries in Xero including journals for depreciation, interest, …" at bounding box center [911, 414] width 791 height 29
click at [851, 419] on p "I have made 254 entries in Xero including journals for depreciation, interest, …" at bounding box center [911, 414] width 791 height 29
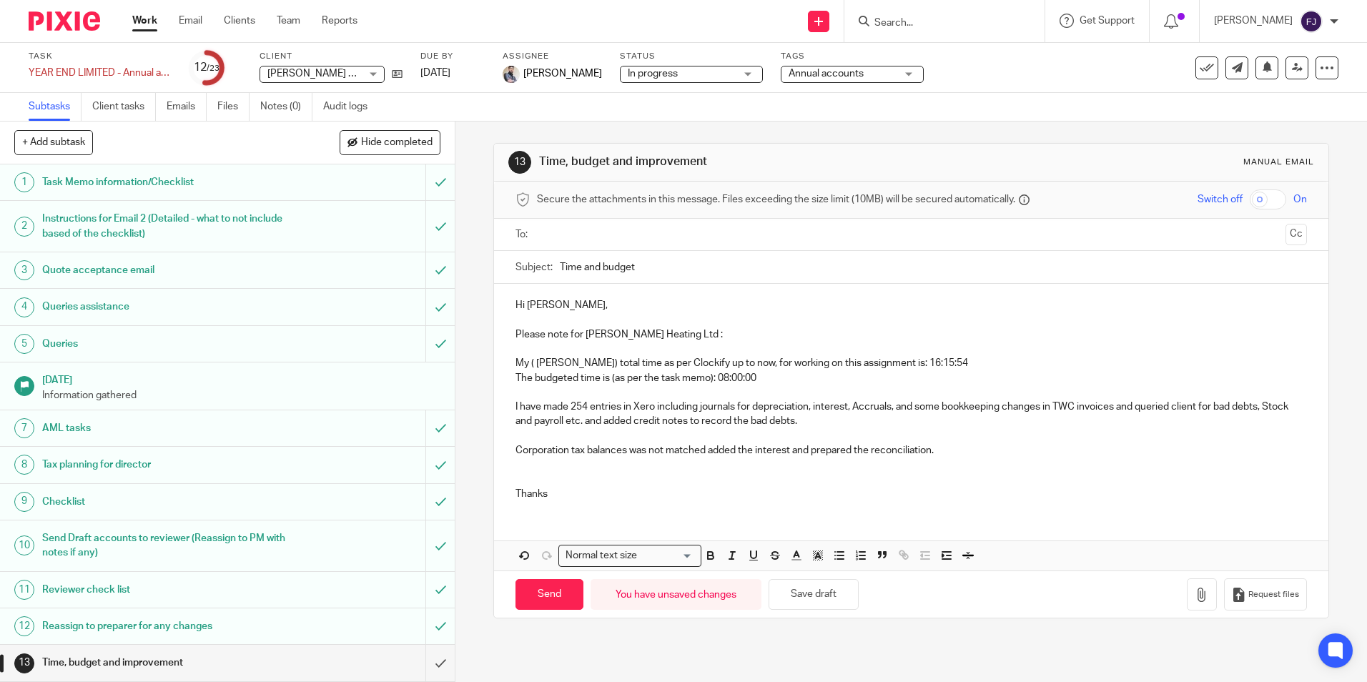
drag, startPoint x: 846, startPoint y: 405, endPoint x: 859, endPoint y: 406, distance: 13.6
click at [846, 405] on p "I have made 254 entries in Xero including journals for depreciation, interest, …" at bounding box center [911, 414] width 791 height 29
click at [955, 452] on p "Corporation tax balances was not matched added the interest and prepared the re…" at bounding box center [911, 450] width 791 height 14
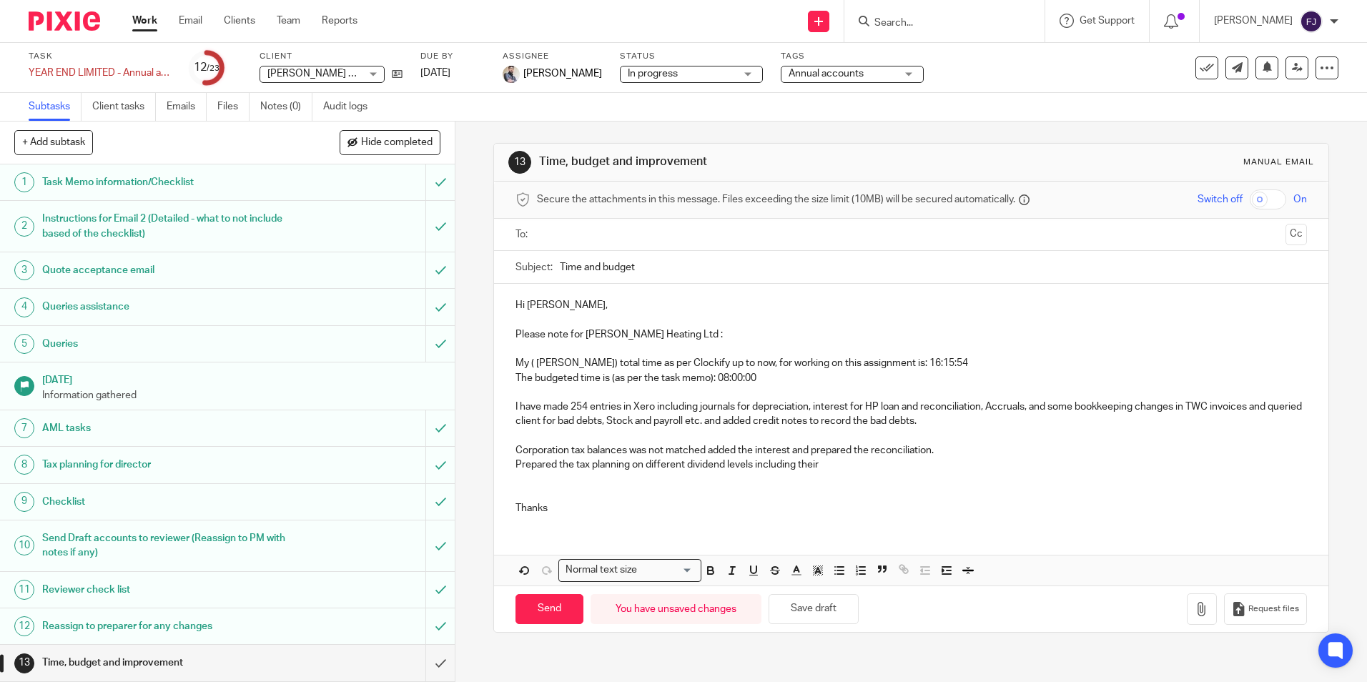
click at [627, 463] on p "Prepared the tax planning on different dividend levels including their" at bounding box center [911, 465] width 791 height 14
click at [1129, 466] on p "Prepared the tax planning for both Abigail and John on different dividend level…" at bounding box center [911, 465] width 791 height 14
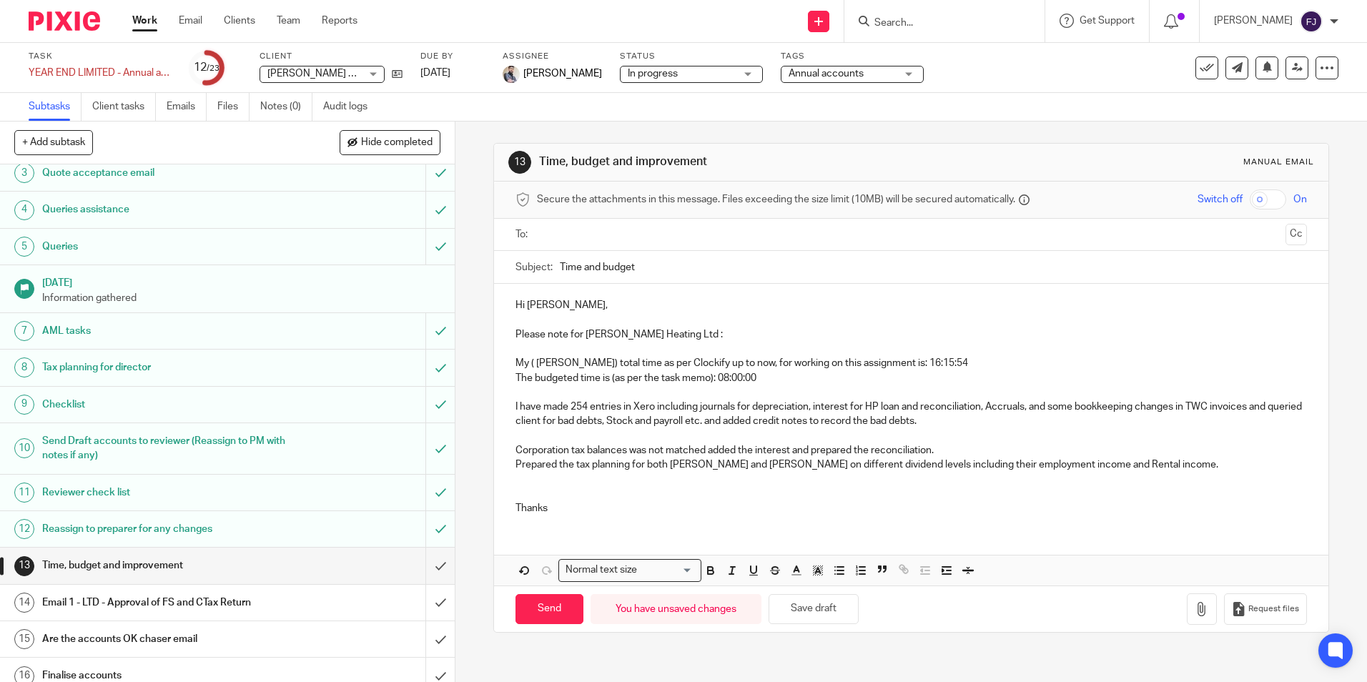
scroll to position [286, 0]
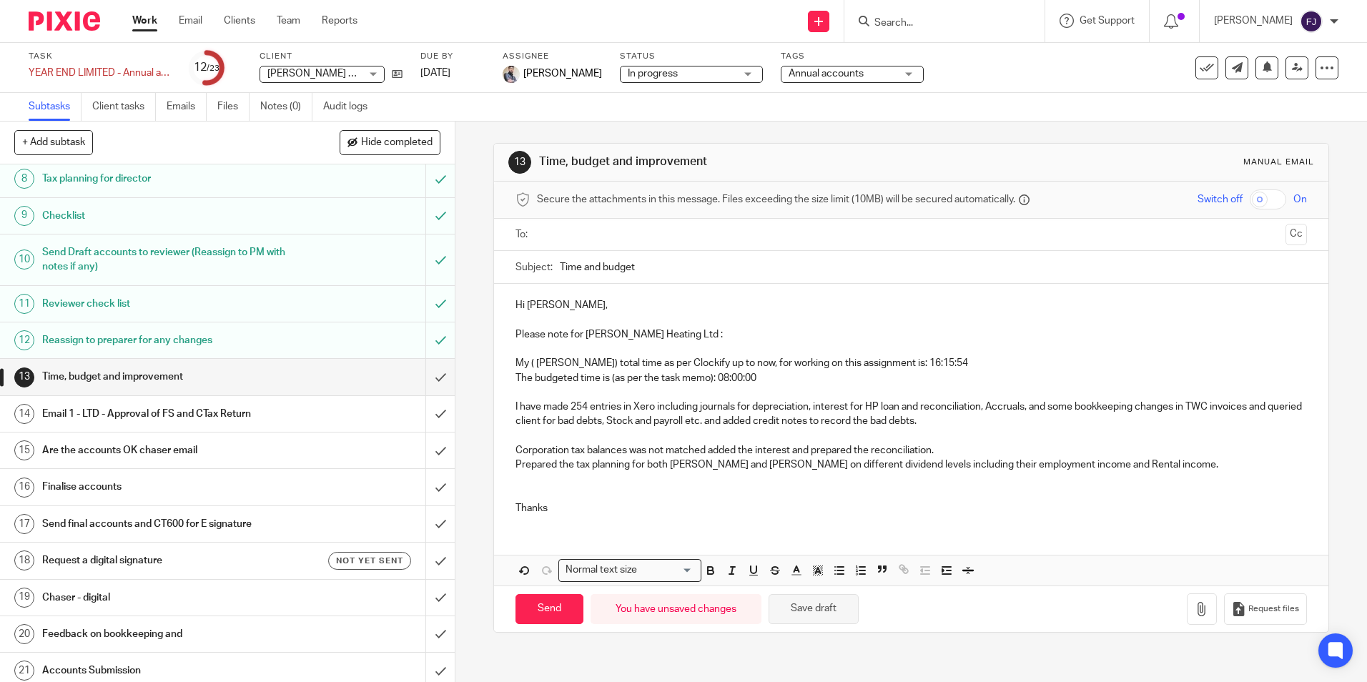
click at [807, 612] on button "Save draft" at bounding box center [814, 609] width 90 height 31
click at [211, 411] on h1 "Email 1 - LTD - Approval of FS and CTax Return" at bounding box center [165, 413] width 246 height 21
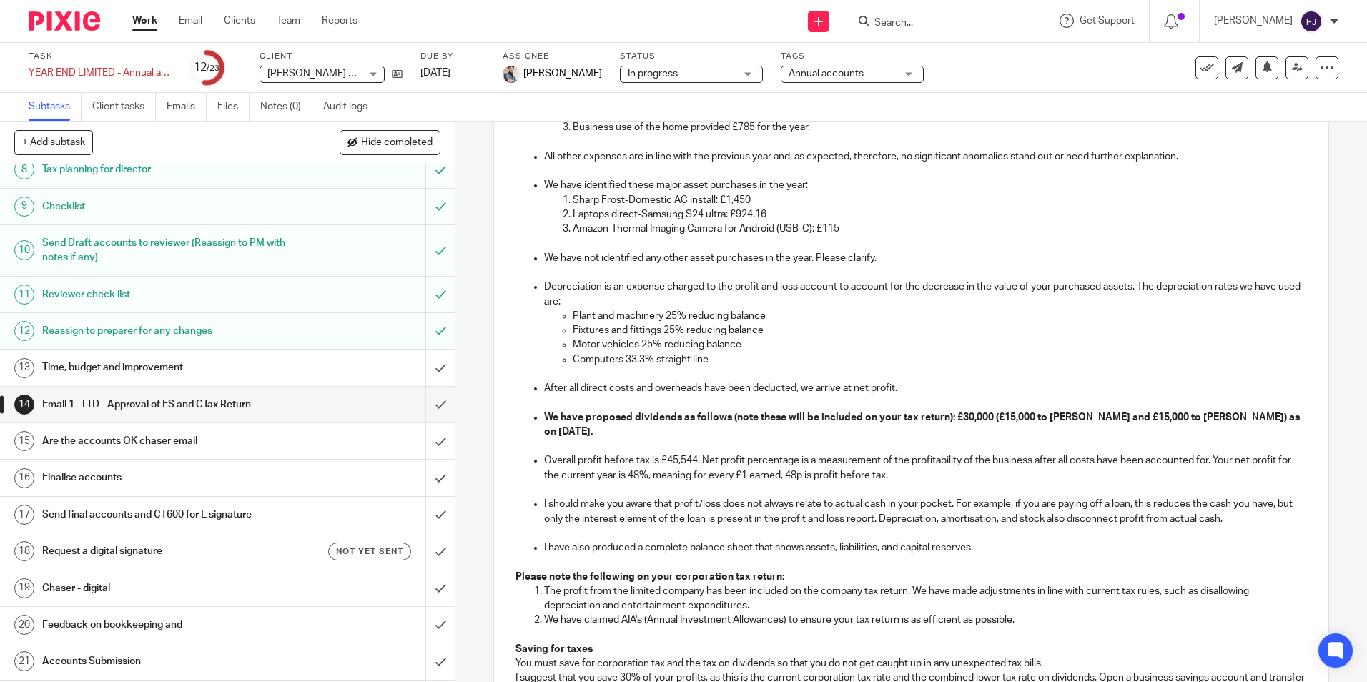
scroll to position [358, 0]
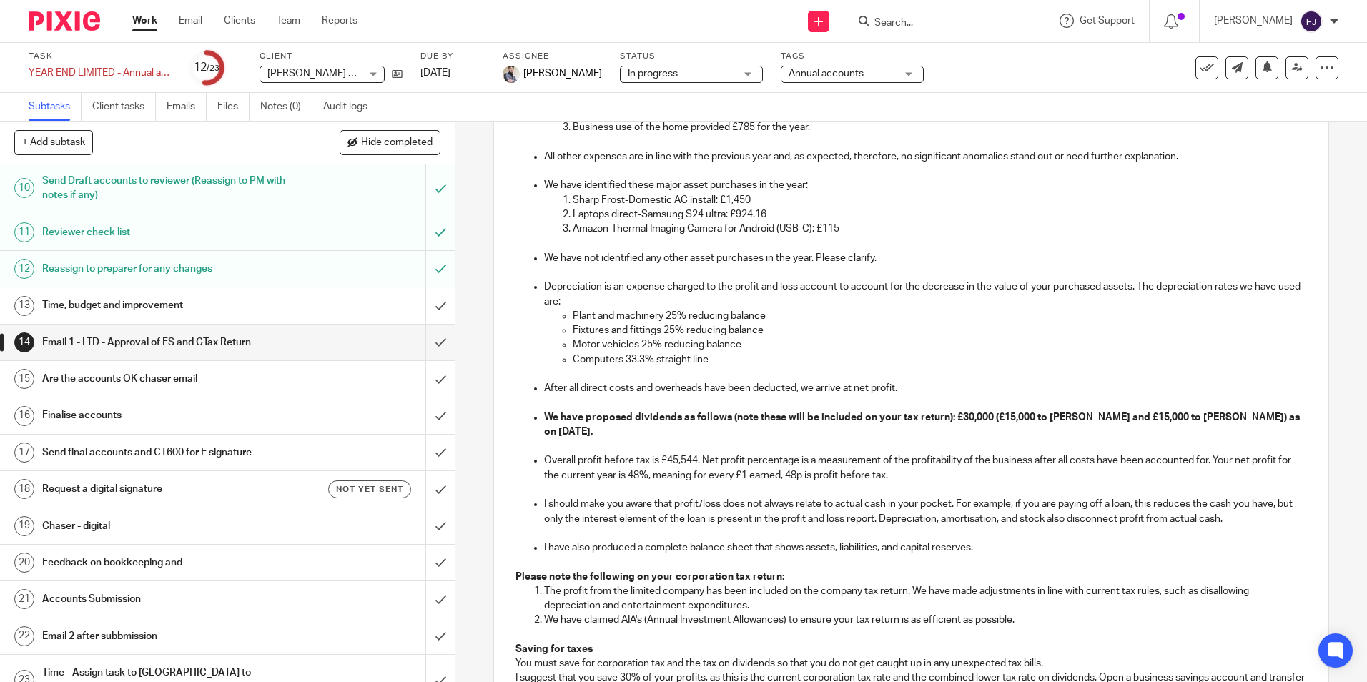
click at [105, 305] on h1 "Time, budget and improvement" at bounding box center [165, 305] width 246 height 21
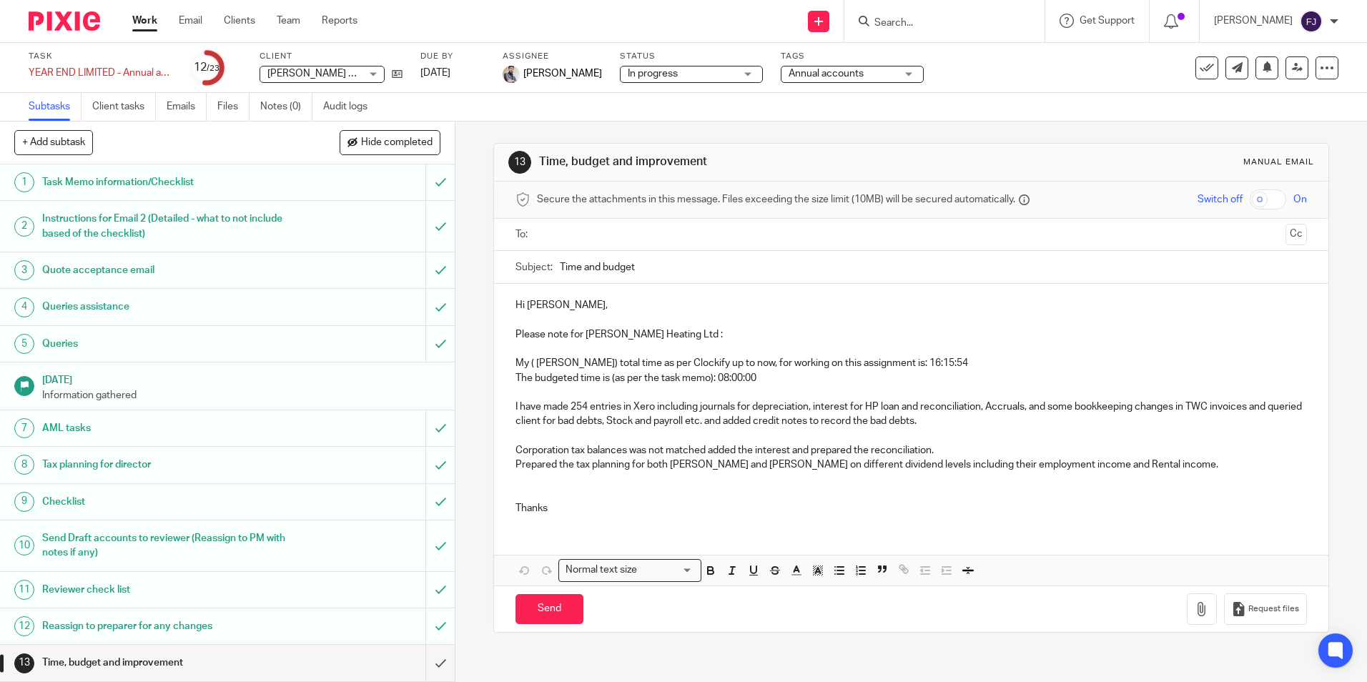
click at [1126, 468] on p "Prepared the tax planning for both [PERSON_NAME] and [PERSON_NAME] on different…" at bounding box center [911, 465] width 791 height 14
click at [1118, 465] on p "Prepared the tax planning for both [PERSON_NAME] and [PERSON_NAME] on different…" at bounding box center [911, 465] width 791 height 14
click at [1174, 410] on p "I have made 254 entries in Xero including journals for depreciation, interest f…" at bounding box center [911, 414] width 791 height 29
click at [1249, 408] on p "I have made 254 entries in Xero including journals for depreciation, interest f…" at bounding box center [911, 414] width 791 height 29
click at [1282, 408] on p "I have made 254 entries in Xero including journals for depreciation, interest f…" at bounding box center [911, 414] width 791 height 29
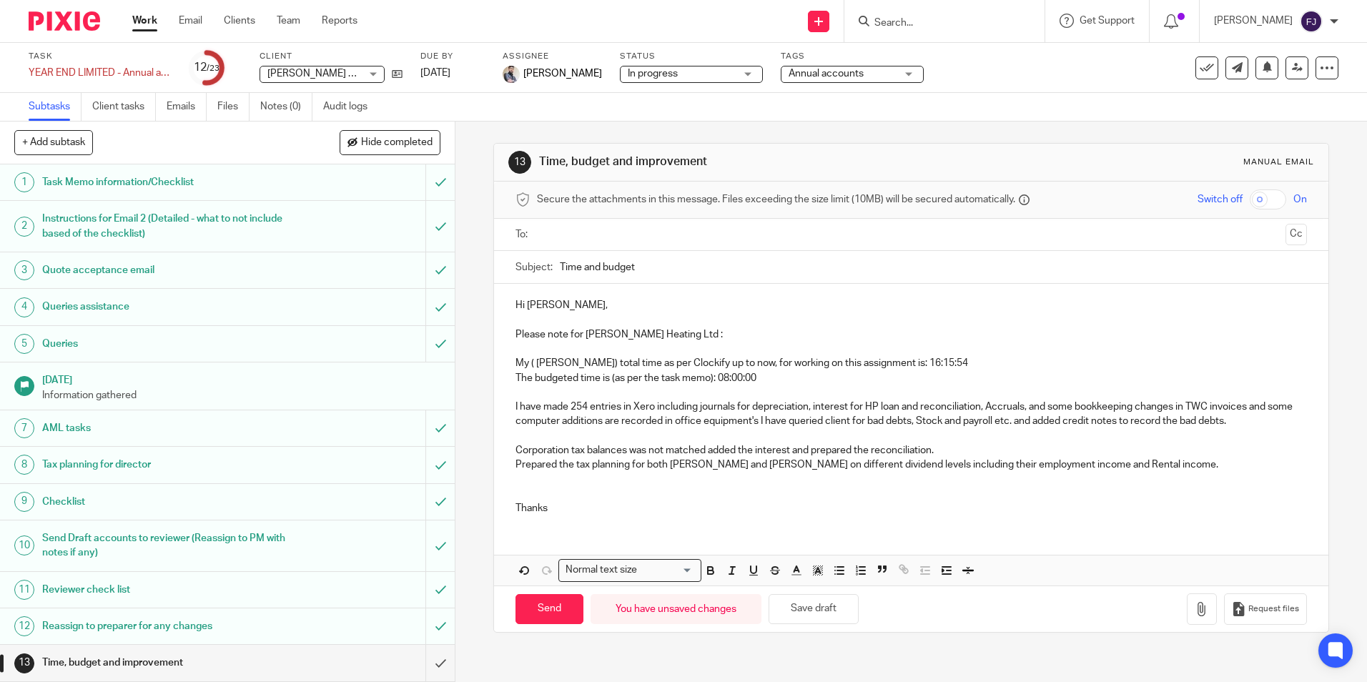
click at [774, 421] on p "I have made 254 entries in Xero including journals for depreciation, interest f…" at bounding box center [911, 414] width 791 height 29
click at [800, 608] on button "Save draft" at bounding box center [814, 609] width 90 height 31
click at [980, 408] on p "I have made 254 entries in Xero including journals for depreciation, interest f…" at bounding box center [911, 414] width 791 height 29
click at [1123, 459] on p "Prepared the tax planning for both Abigail and John on different dividend level…" at bounding box center [911, 465] width 791 height 14
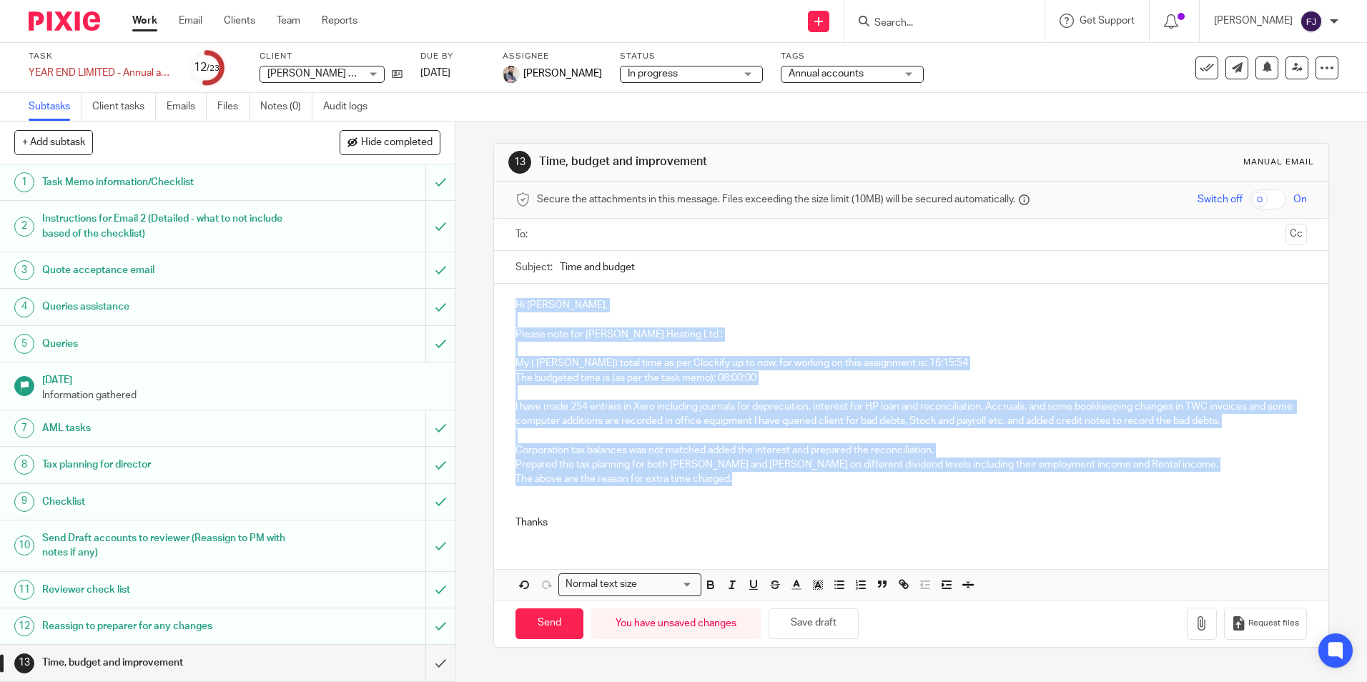
copy div "Hi Aaron, Please note for John Mac Heating Ltd : My ( Fahad Javed) total time a…"
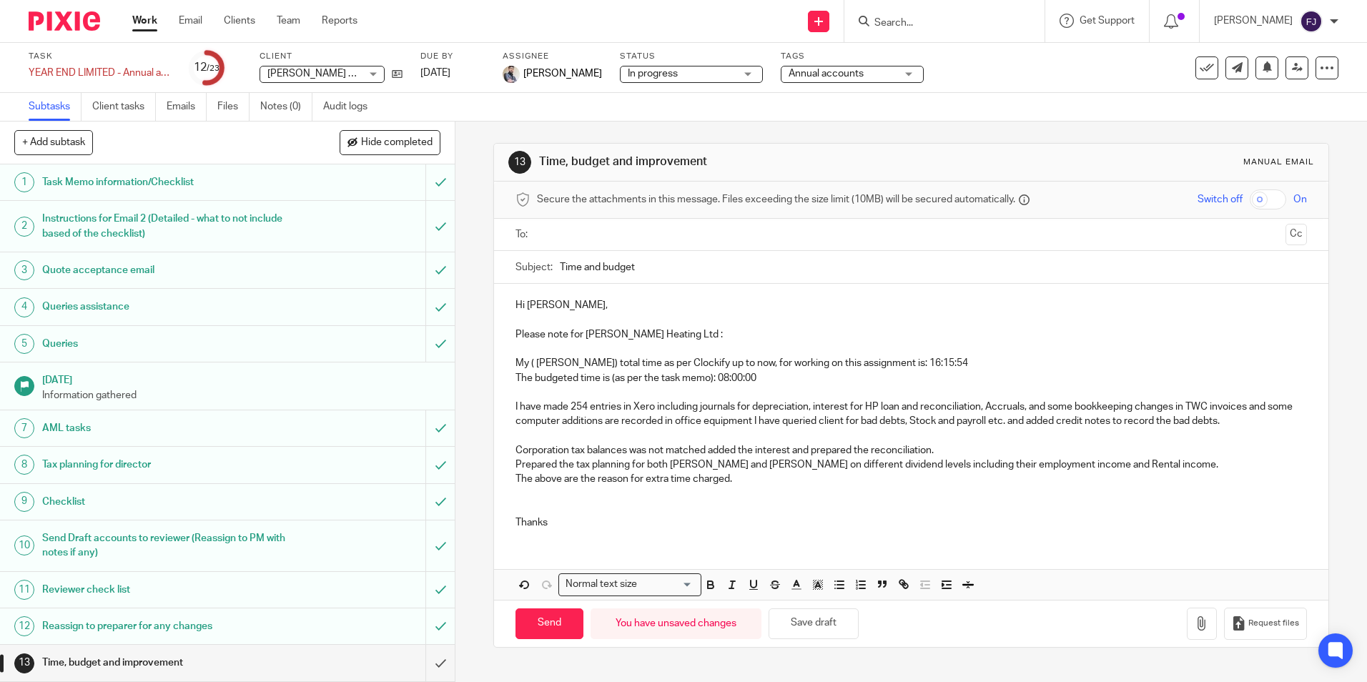
click at [726, 498] on p at bounding box center [911, 501] width 791 height 29
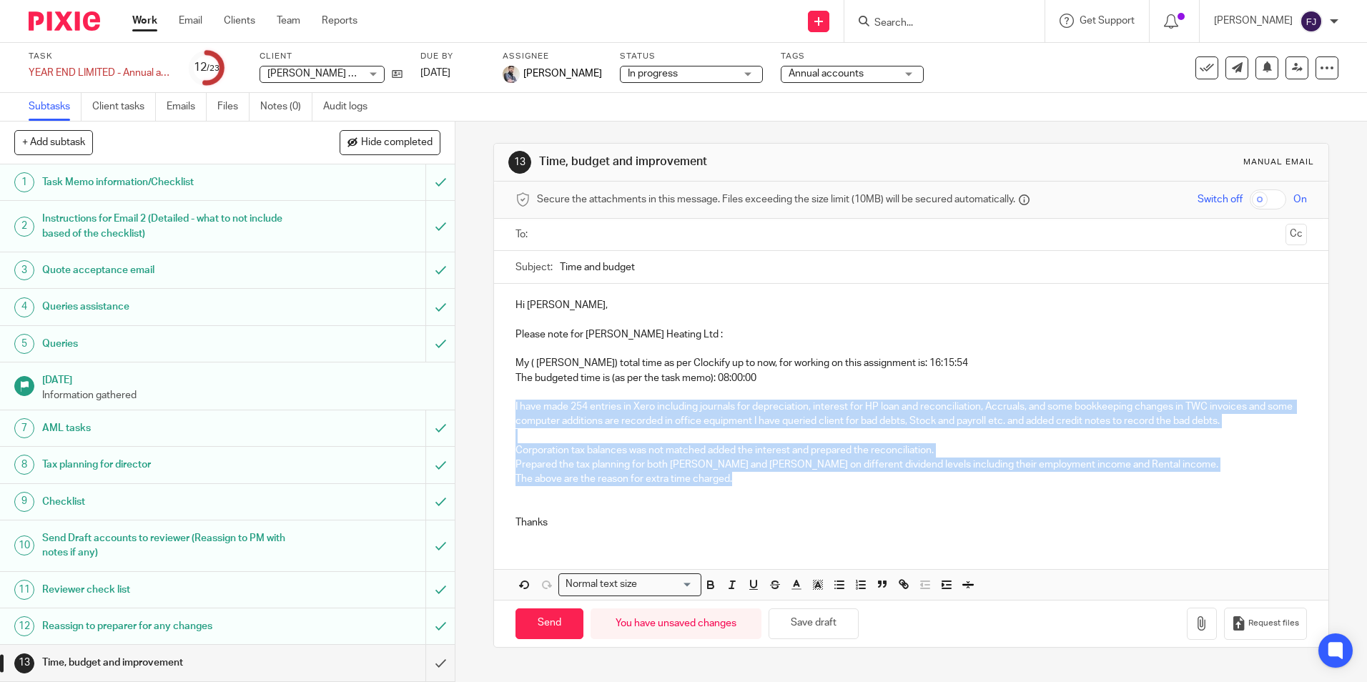
drag, startPoint x: 759, startPoint y: 483, endPoint x: 499, endPoint y: 401, distance: 272.3
click at [499, 401] on div "Hi Aaron, Please note for John Mac Heating Ltd : My ( Fahad Javed) total time a…" at bounding box center [911, 412] width 834 height 257
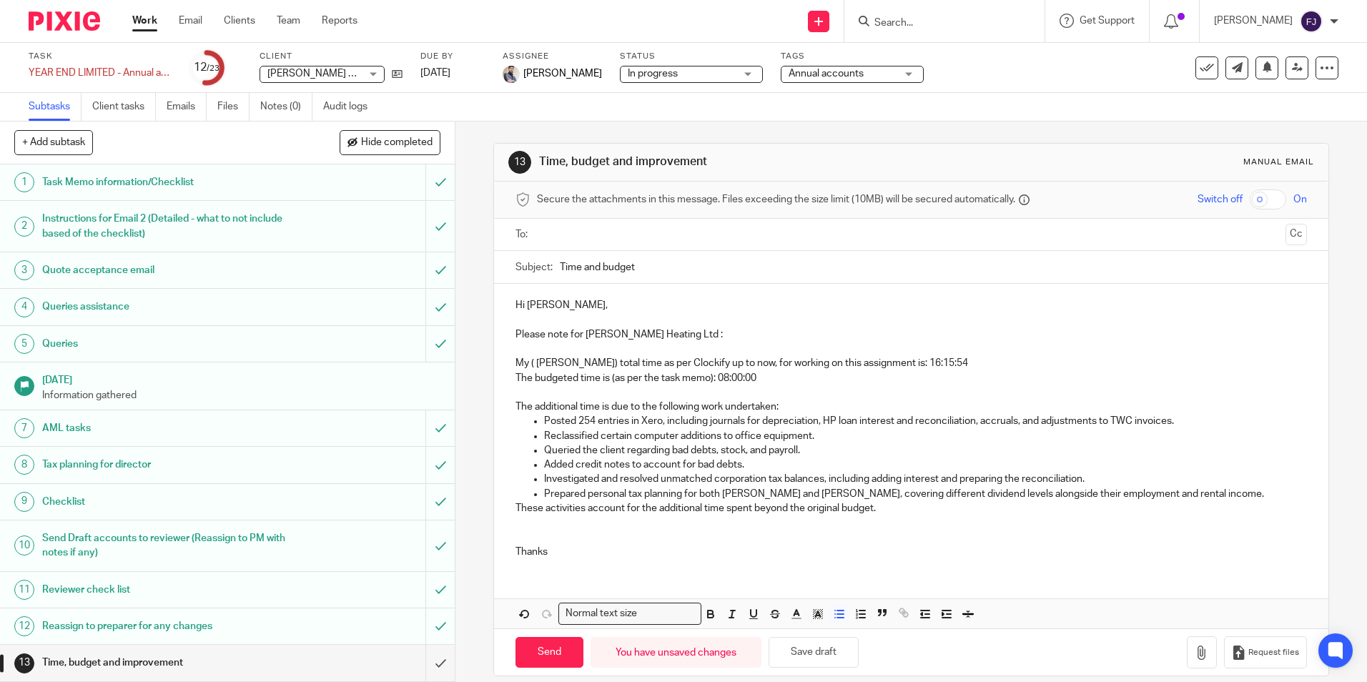
click at [1188, 496] on p "Prepared personal tax planning for both Abigail and John, covering different di…" at bounding box center [925, 494] width 762 height 14
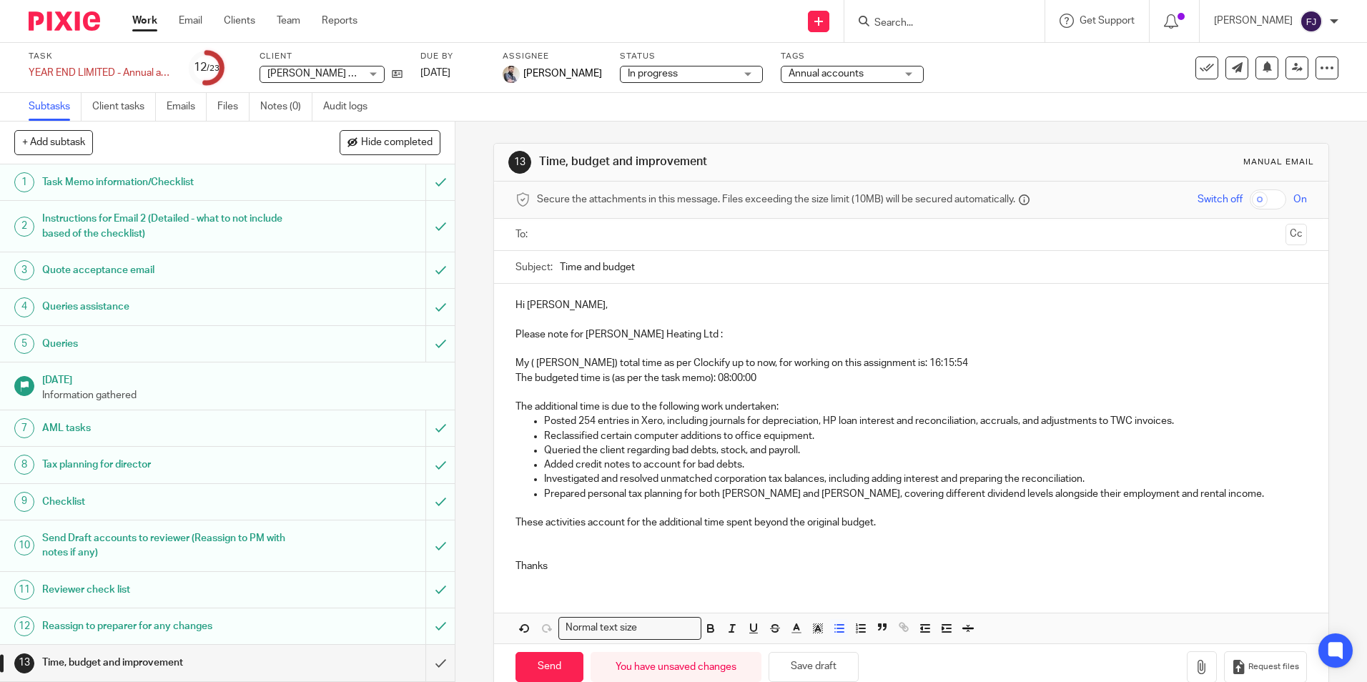
click at [1172, 495] on p "Prepared personal tax planning for both Abigail and John, covering different di…" at bounding box center [925, 494] width 762 height 14
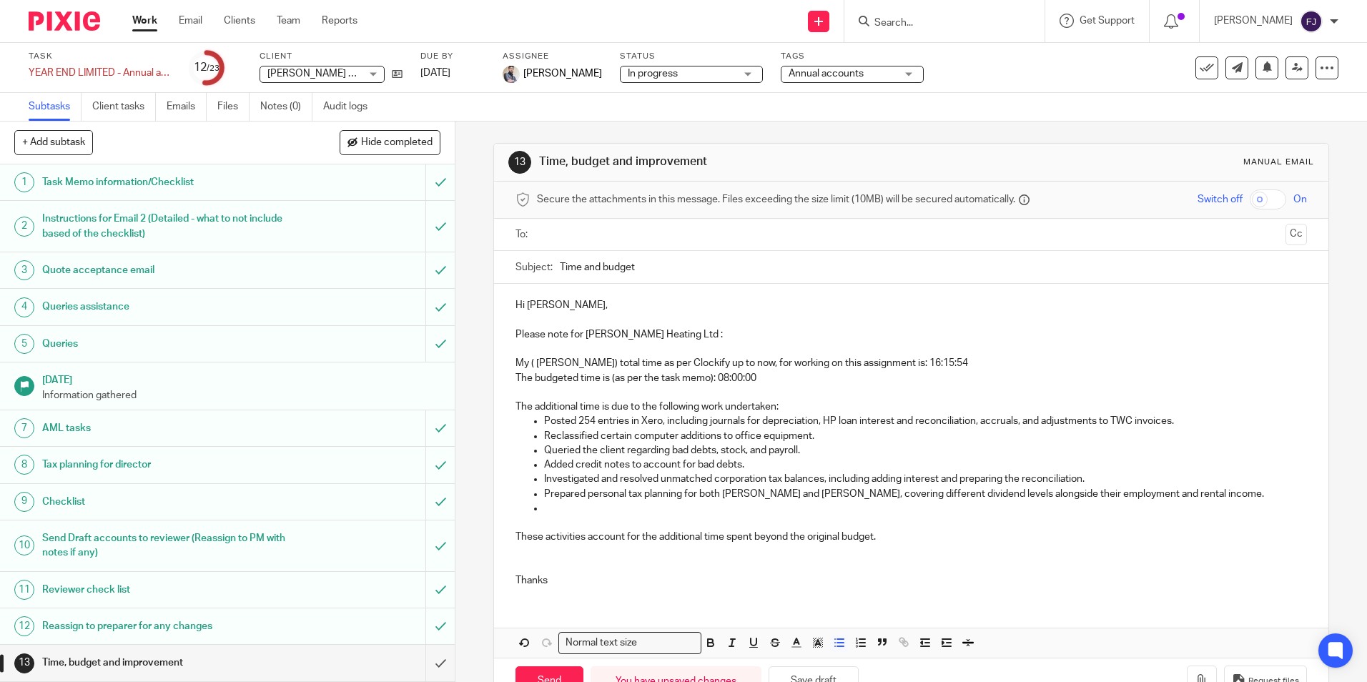
click at [561, 508] on p at bounding box center [925, 508] width 762 height 14
click at [553, 510] on p at bounding box center [925, 508] width 762 height 14
click at [781, 507] on p "Thorough review of bookkeeping and VAT entries." at bounding box center [925, 508] width 762 height 14
click at [603, 228] on input "text" at bounding box center [910, 235] width 737 height 16
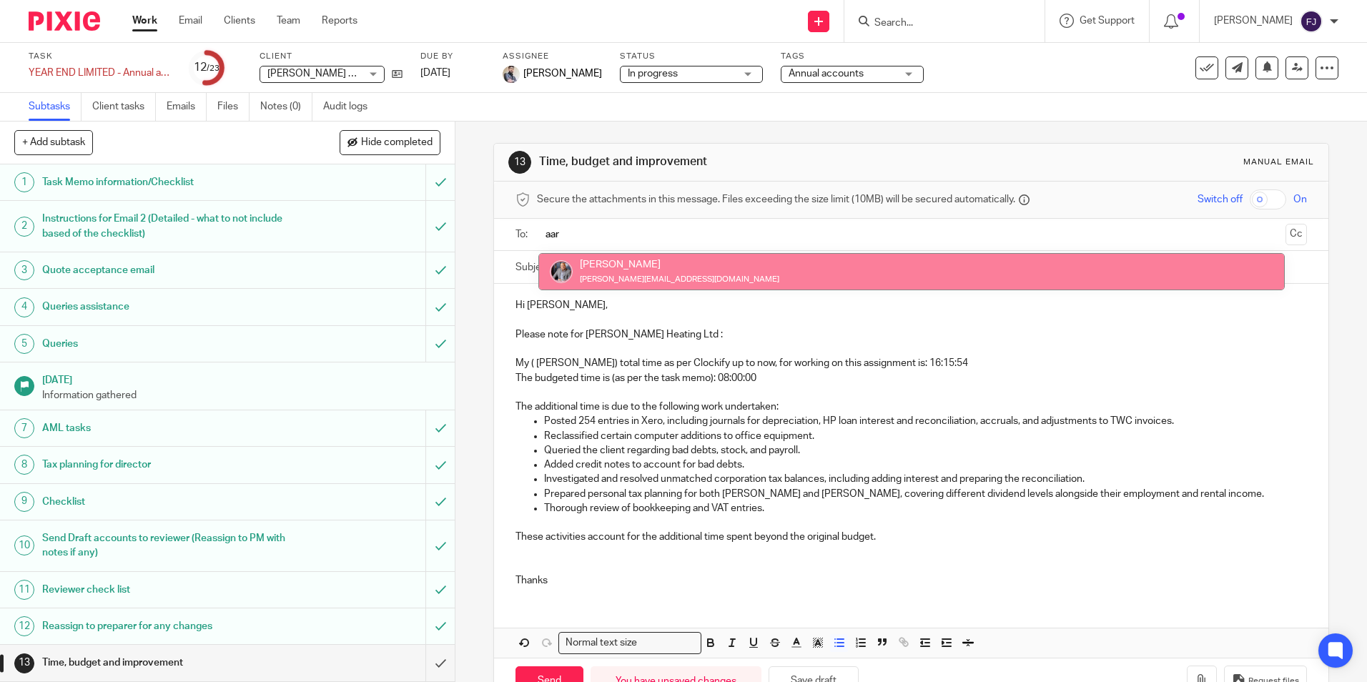
type input "aar"
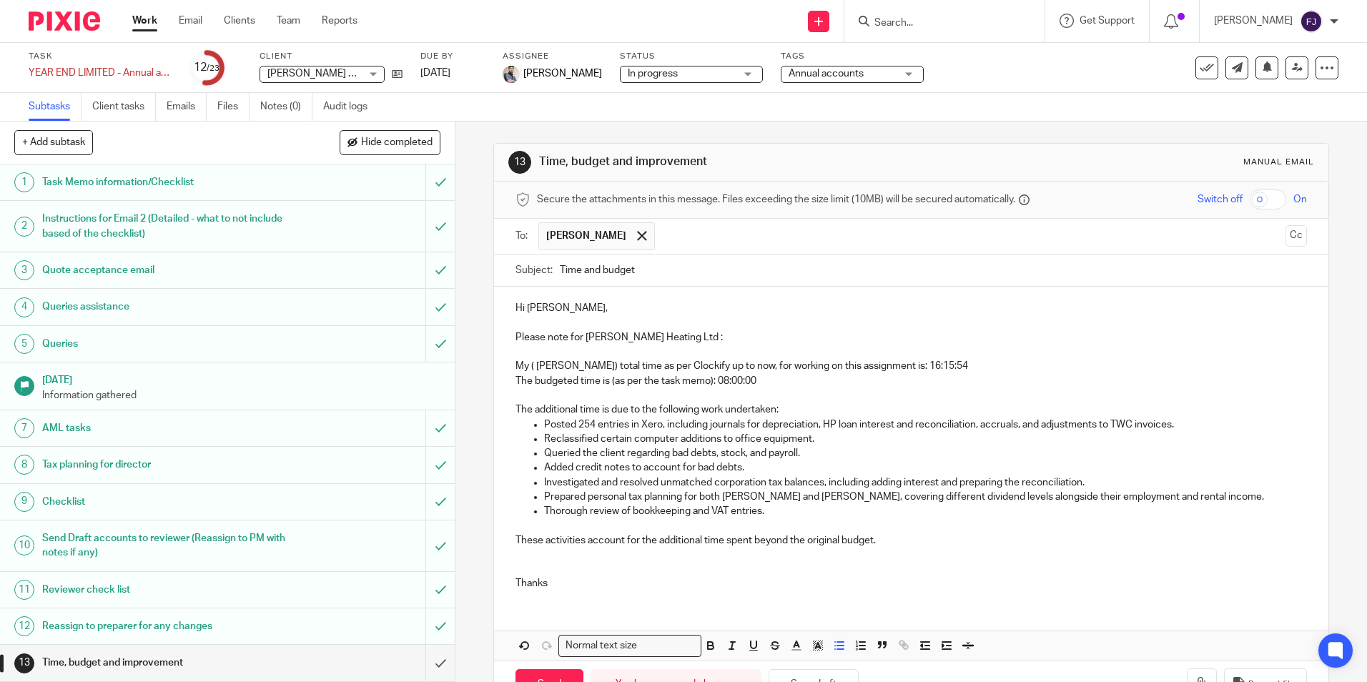
click at [1286, 237] on button "Cc" at bounding box center [1296, 235] width 21 height 21
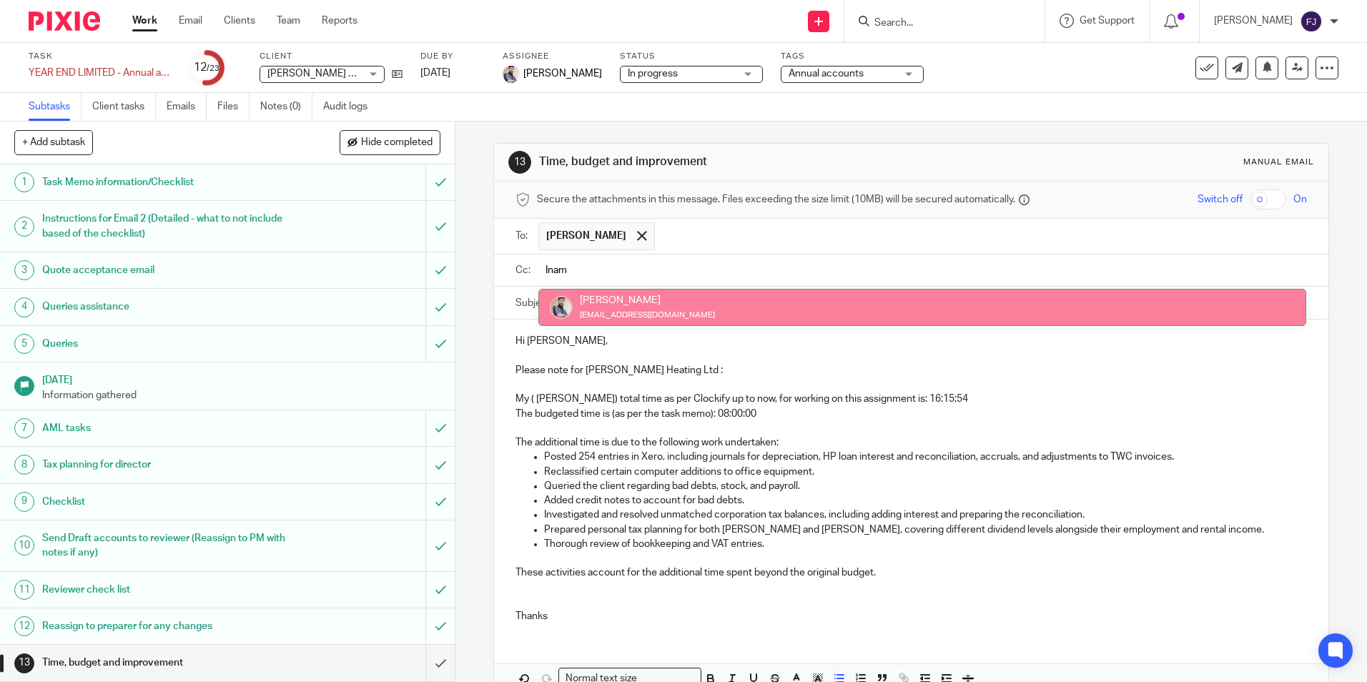
type input "Inam"
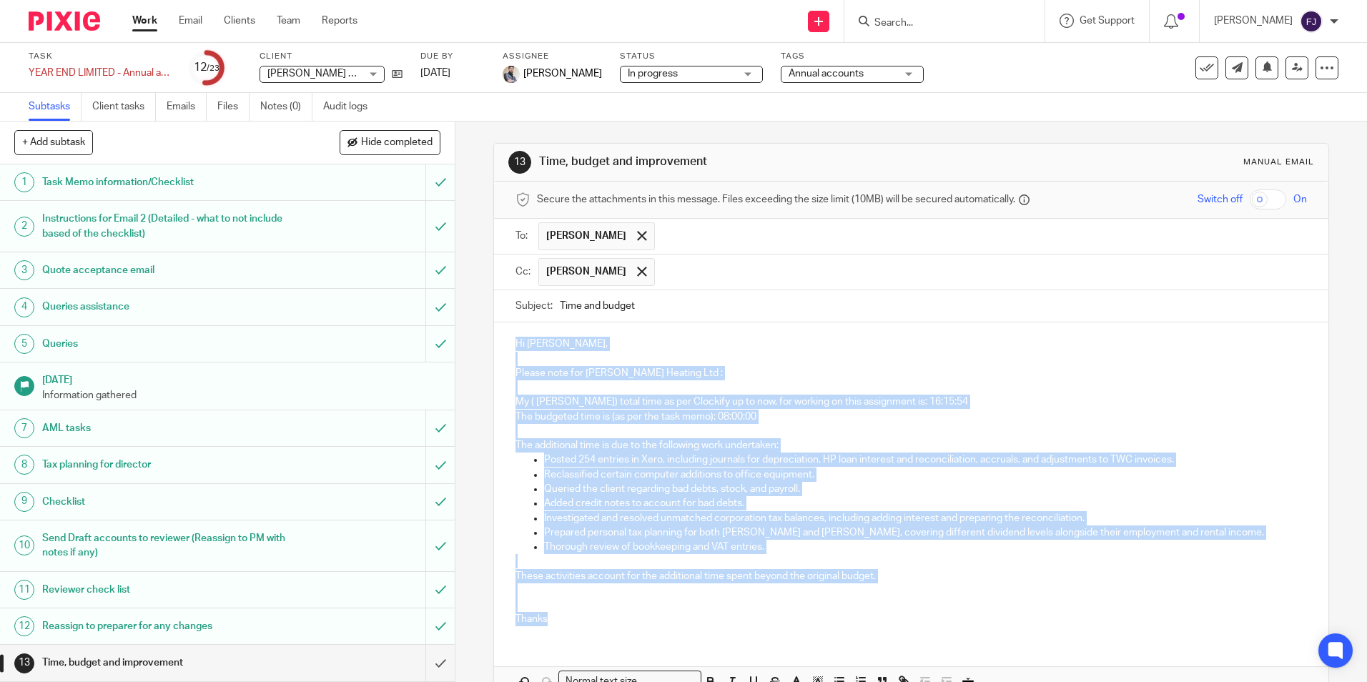
drag, startPoint x: 513, startPoint y: 342, endPoint x: 705, endPoint y: 617, distance: 335.2
click at [705, 617] on div "Hi Aaron, Please note for John Mac Heating Ltd : My ( Fahad Javed) total time a…" at bounding box center [911, 479] width 834 height 315
click at [631, 348] on p "Hi Aaron," at bounding box center [911, 344] width 791 height 14
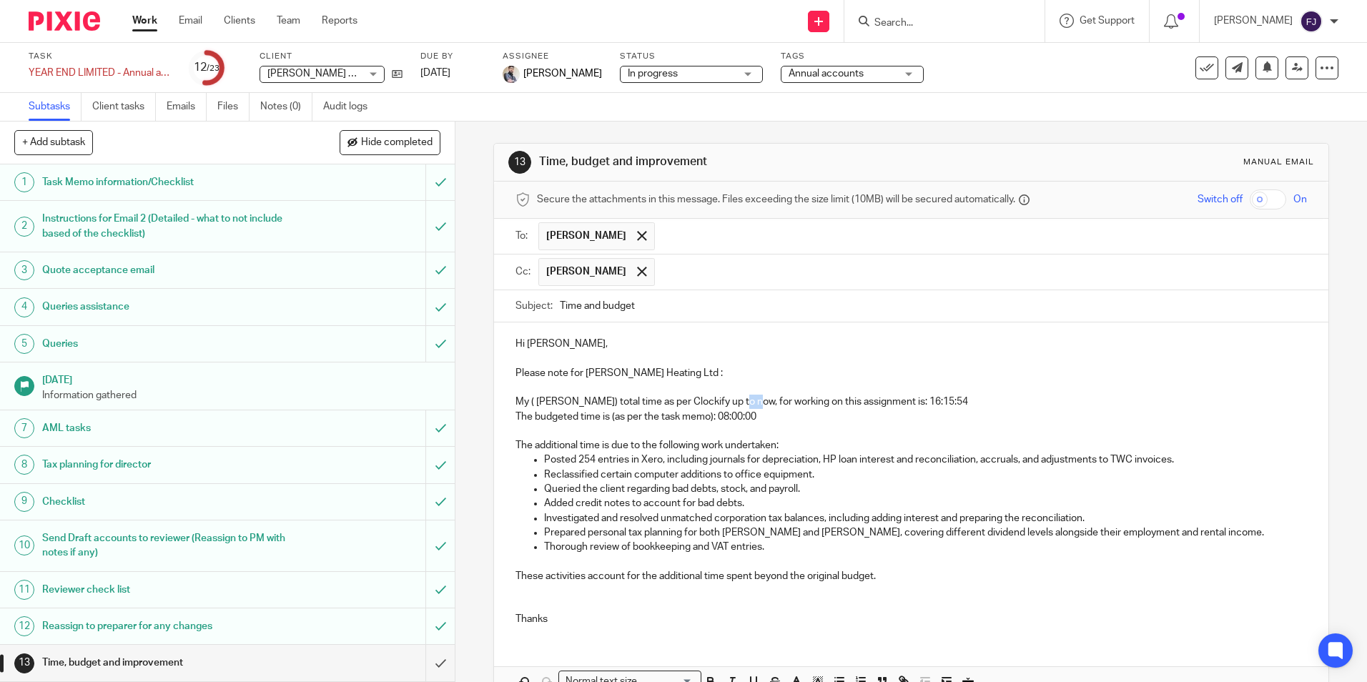
drag, startPoint x: 735, startPoint y: 403, endPoint x: 751, endPoint y: 404, distance: 15.8
click at [751, 404] on p "My ( Fahad Javed) total time as per Clockify up to now, for working on this ass…" at bounding box center [911, 402] width 791 height 14
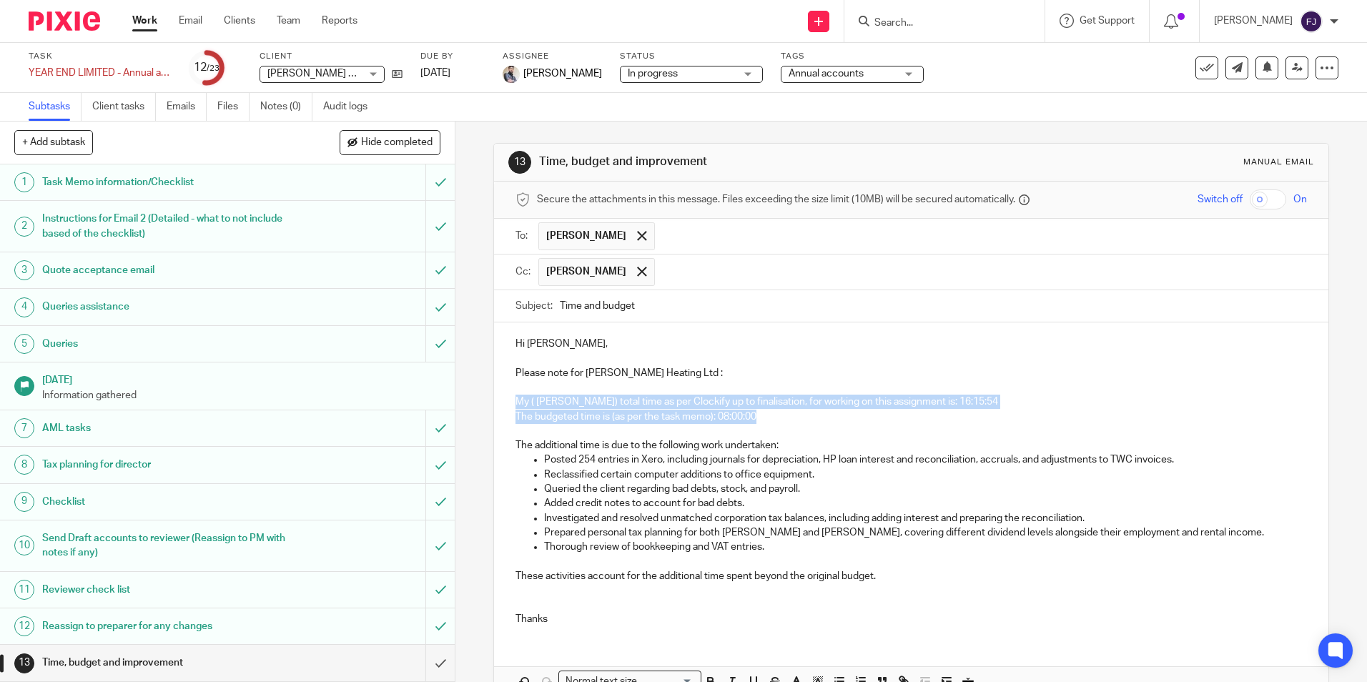
drag, startPoint x: 785, startPoint y: 418, endPoint x: 500, endPoint y: 395, distance: 286.2
click at [500, 395] on div "Hi Aaron, Please note for John Mac Heating Ltd : My ( Fahad Javed) total time a…" at bounding box center [911, 479] width 834 height 315
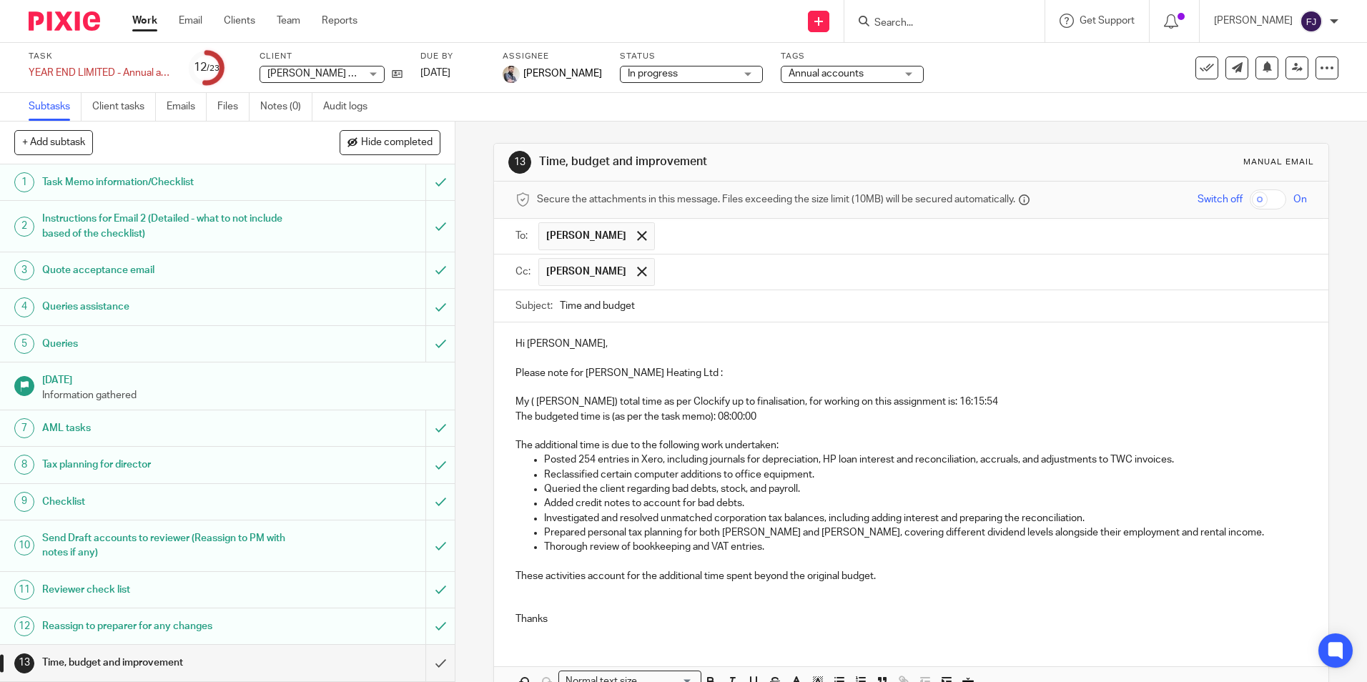
click at [793, 424] on p at bounding box center [911, 431] width 791 height 14
click at [973, 462] on p "Posted 254 entries in Xero, including journals for depreciation, HP loan intere…" at bounding box center [925, 460] width 762 height 14
drag, startPoint x: 598, startPoint y: 473, endPoint x: 603, endPoint y: 478, distance: 7.6
click at [603, 474] on p "Reclassified certain computer additions to office equipment." at bounding box center [925, 475] width 762 height 14
click at [608, 474] on p "Reclassified certain computer additions to office equipment." at bounding box center [925, 475] width 762 height 14
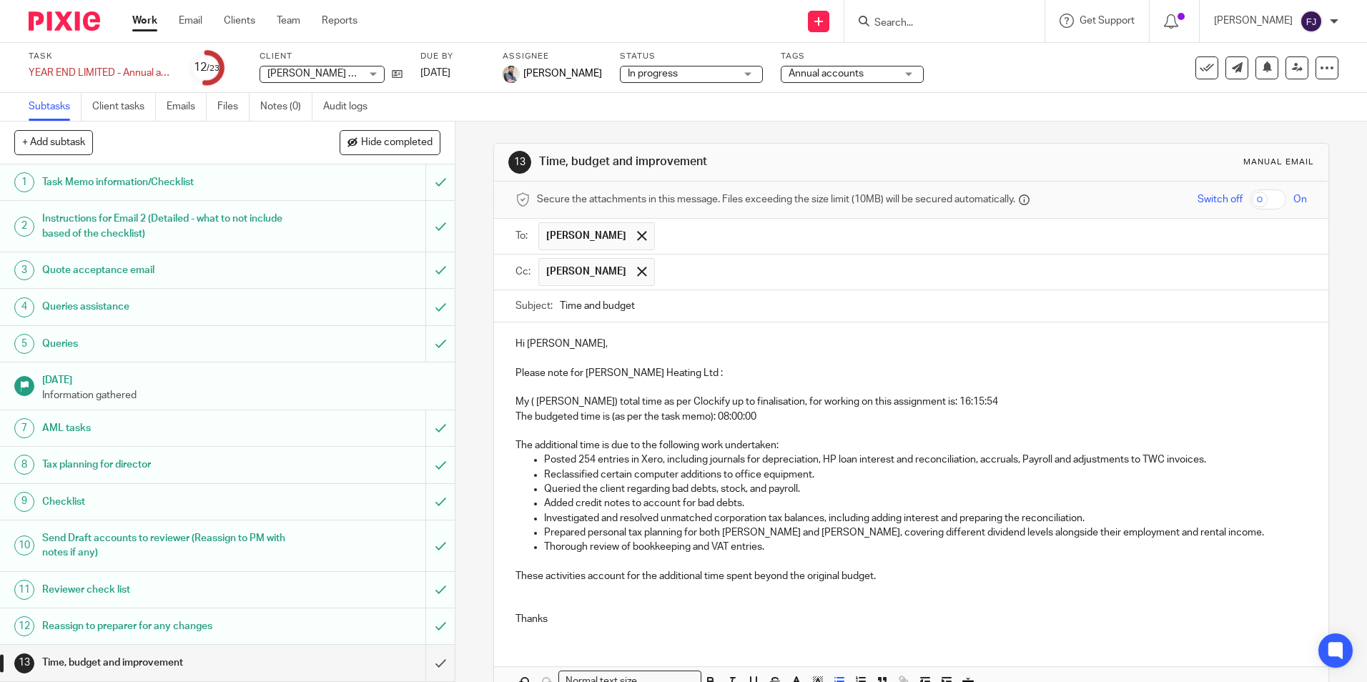
click at [610, 474] on p "Reclassified certain computer additions to office equipment." at bounding box center [925, 475] width 762 height 14
drag, startPoint x: 610, startPoint y: 474, endPoint x: 606, endPoint y: 481, distance: 8.0
click at [611, 475] on p "Reclassified certain computer additions to office equipment." at bounding box center [925, 475] width 762 height 14
click at [617, 470] on p "Reclassified certain computer additions to office equipment." at bounding box center [925, 475] width 762 height 14
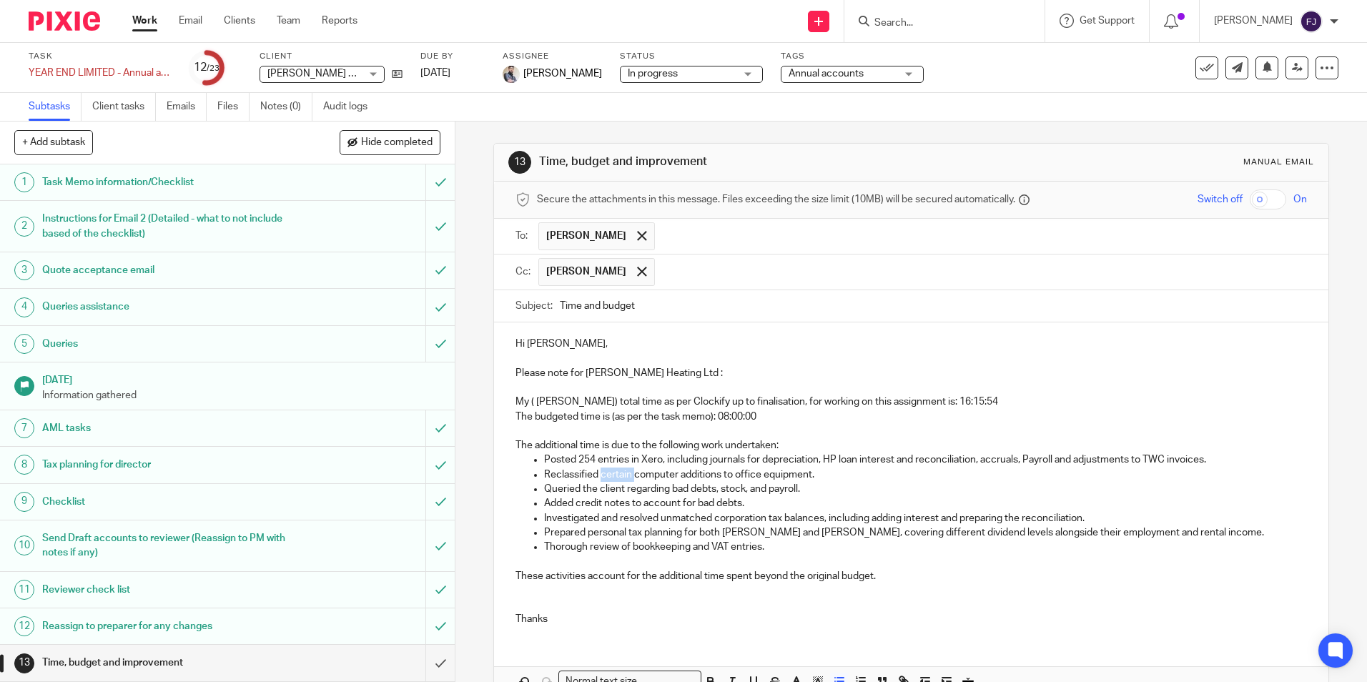
click at [617, 470] on p "Reclassified certain computer additions to office equipment." at bounding box center [925, 475] width 762 height 14
click at [823, 521] on p "Investigated and resolved unmatched corporation tax balances, including adding …" at bounding box center [925, 518] width 762 height 14
click at [773, 544] on p "Thorough review of bookkeeping and VAT entries." at bounding box center [925, 547] width 762 height 14
drag, startPoint x: 696, startPoint y: 543, endPoint x: 531, endPoint y: 555, distance: 164.9
click at [531, 555] on div "Hi Aaron, Please note for John Mac Heating Ltd : My ( Fahad Javed) total time a…" at bounding box center [911, 479] width 834 height 315
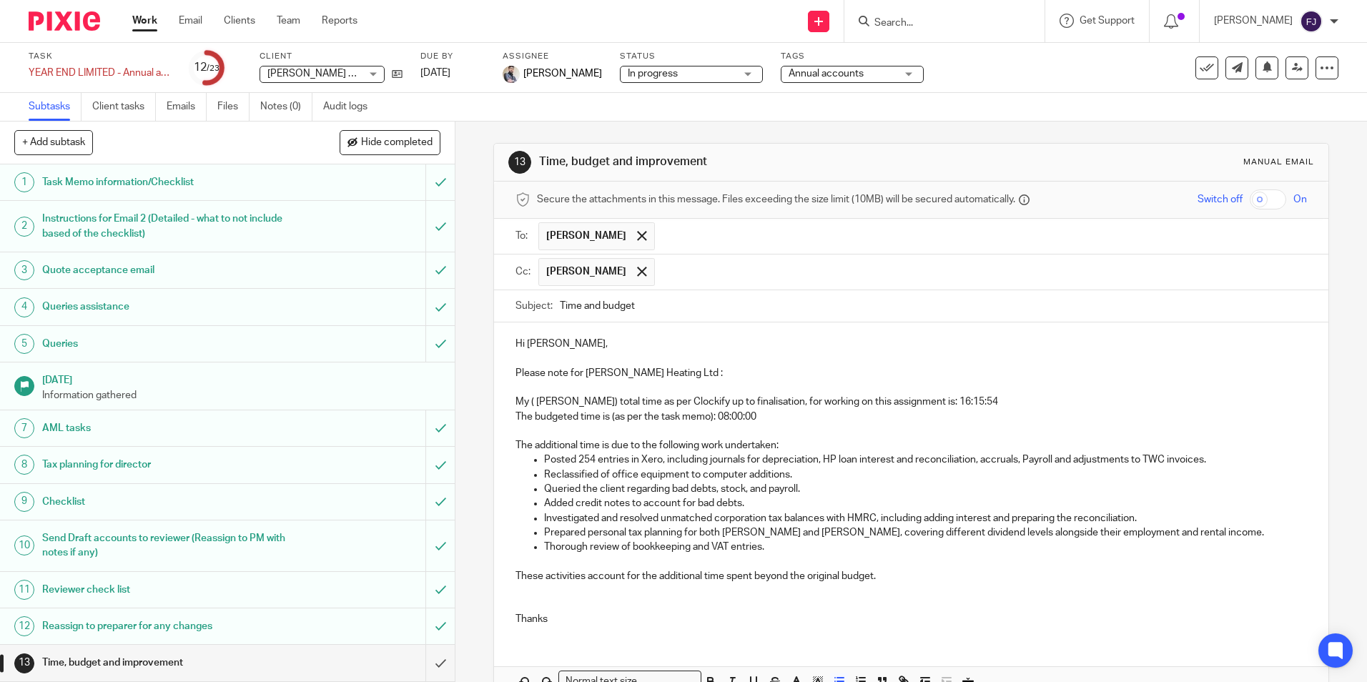
click at [694, 563] on p at bounding box center [911, 561] width 791 height 14
drag, startPoint x: 782, startPoint y: 550, endPoint x: 538, endPoint y: 541, distance: 244.0
click at [538, 541] on ul "Posted 254 entries in Xero, including journals for depreciation, HP loan intere…" at bounding box center [911, 504] width 791 height 102
copy p "Thorough review of bookkeeping and VAT entries."
click at [544, 459] on p "Posted 254 entries in Xero, including journals for depreciation, HP loan intere…" at bounding box center [925, 460] width 762 height 14
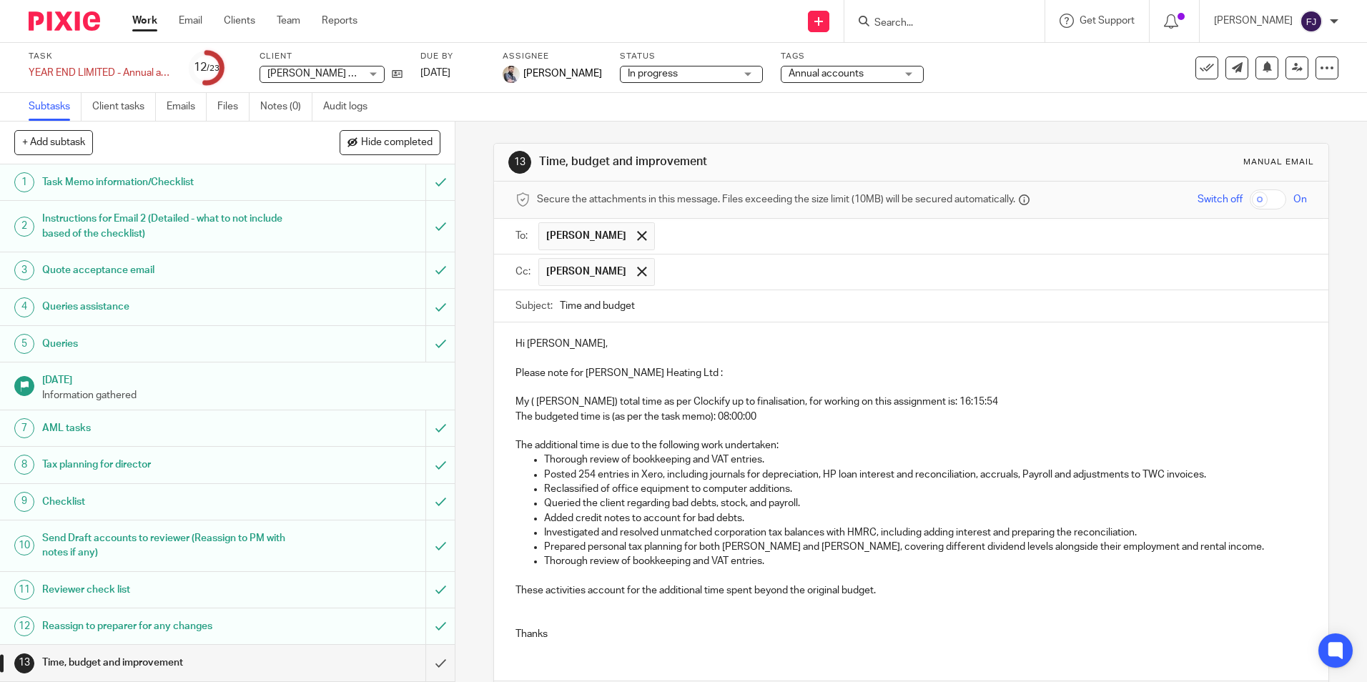
click at [563, 615] on p at bounding box center [911, 612] width 791 height 29
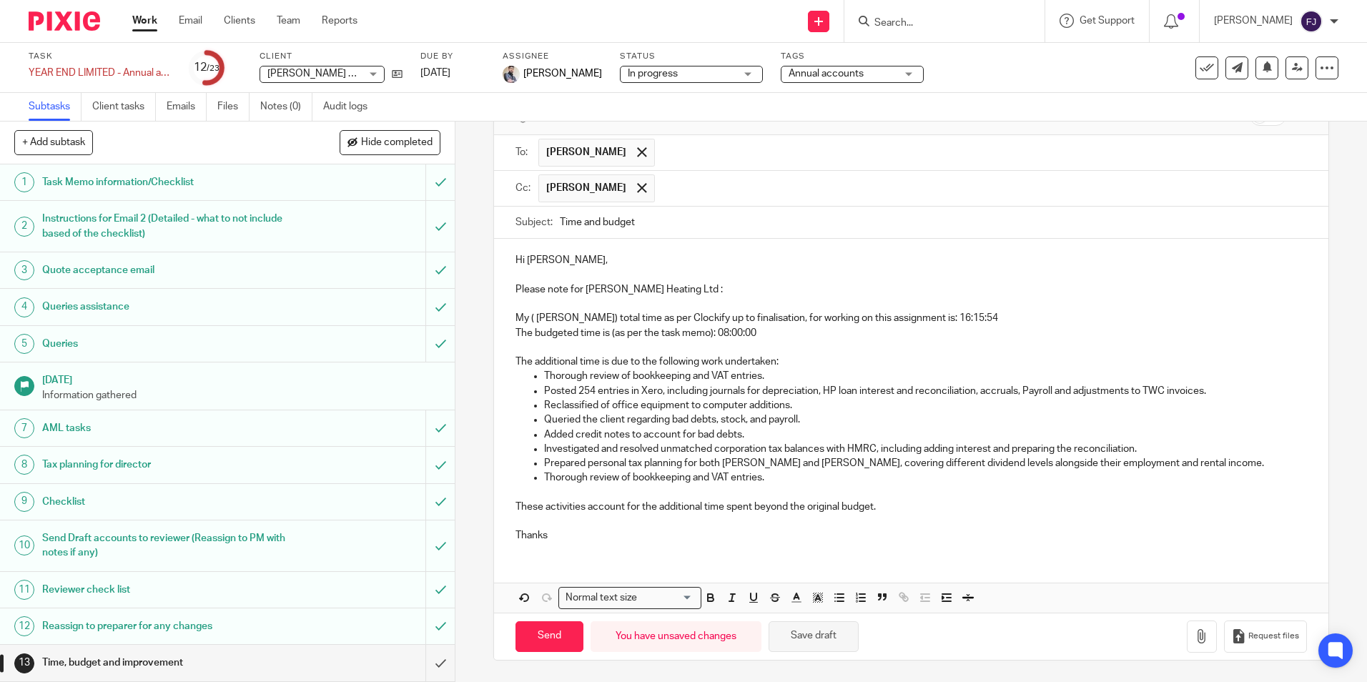
click at [808, 639] on button "Save draft" at bounding box center [814, 636] width 90 height 31
drag, startPoint x: 755, startPoint y: 475, endPoint x: 533, endPoint y: 473, distance: 222.4
click at [544, 473] on li "Thorough review of bookkeeping and VAT entries." at bounding box center [925, 477] width 762 height 14
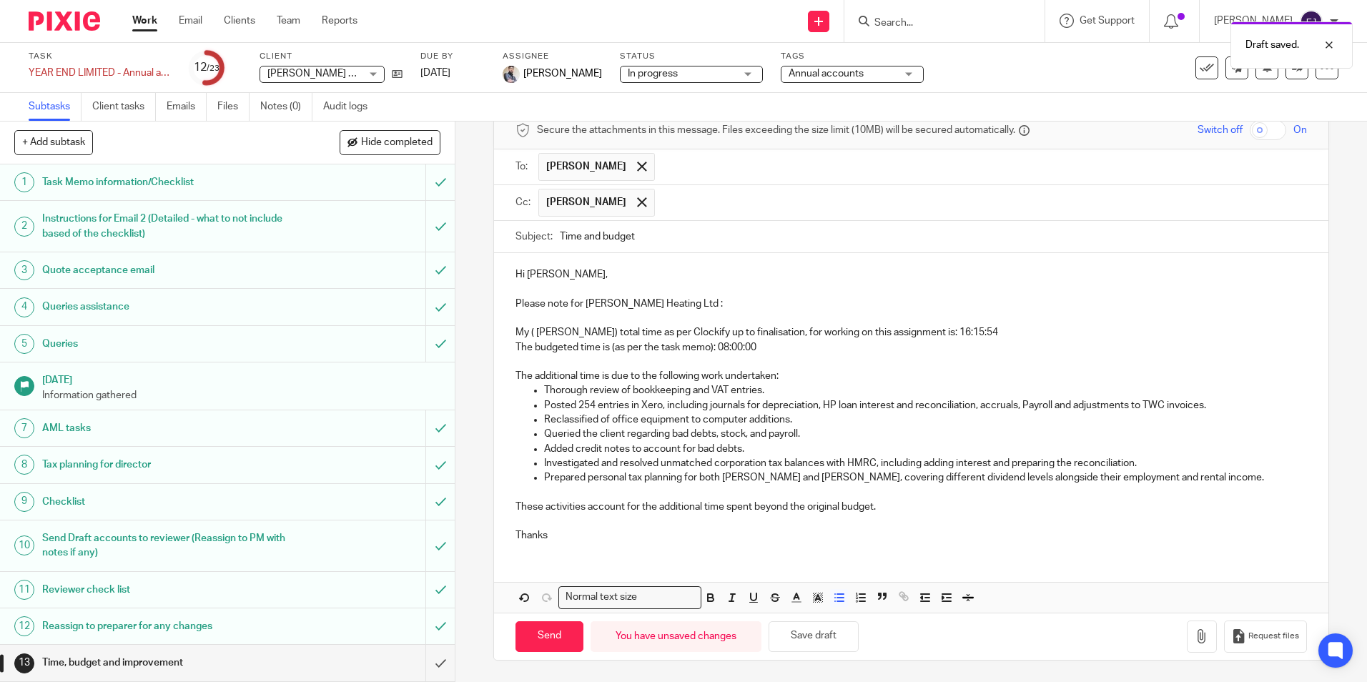
scroll to position [69, 0]
click at [1017, 406] on p "Posted 254 entries in Xero, including journals for depreciation, HP loan intere…" at bounding box center [925, 405] width 762 height 14
click at [804, 637] on button "Save draft" at bounding box center [814, 636] width 90 height 31
click at [808, 638] on button "Save draft" at bounding box center [814, 636] width 90 height 31
click at [813, 639] on button "Save draft" at bounding box center [814, 636] width 90 height 31
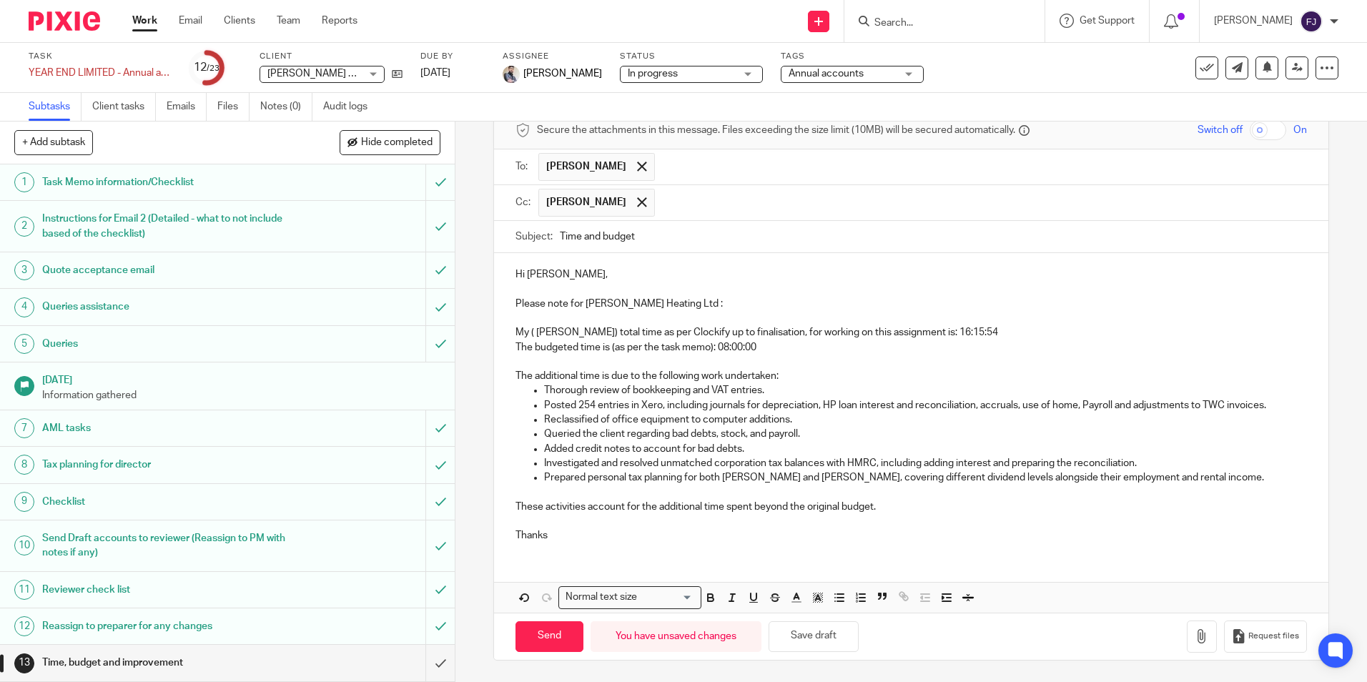
click at [749, 552] on div "Hi Aaron, Please note for John Mac Heating Ltd : My ( Fahad Javed) total time a…" at bounding box center [911, 403] width 834 height 300
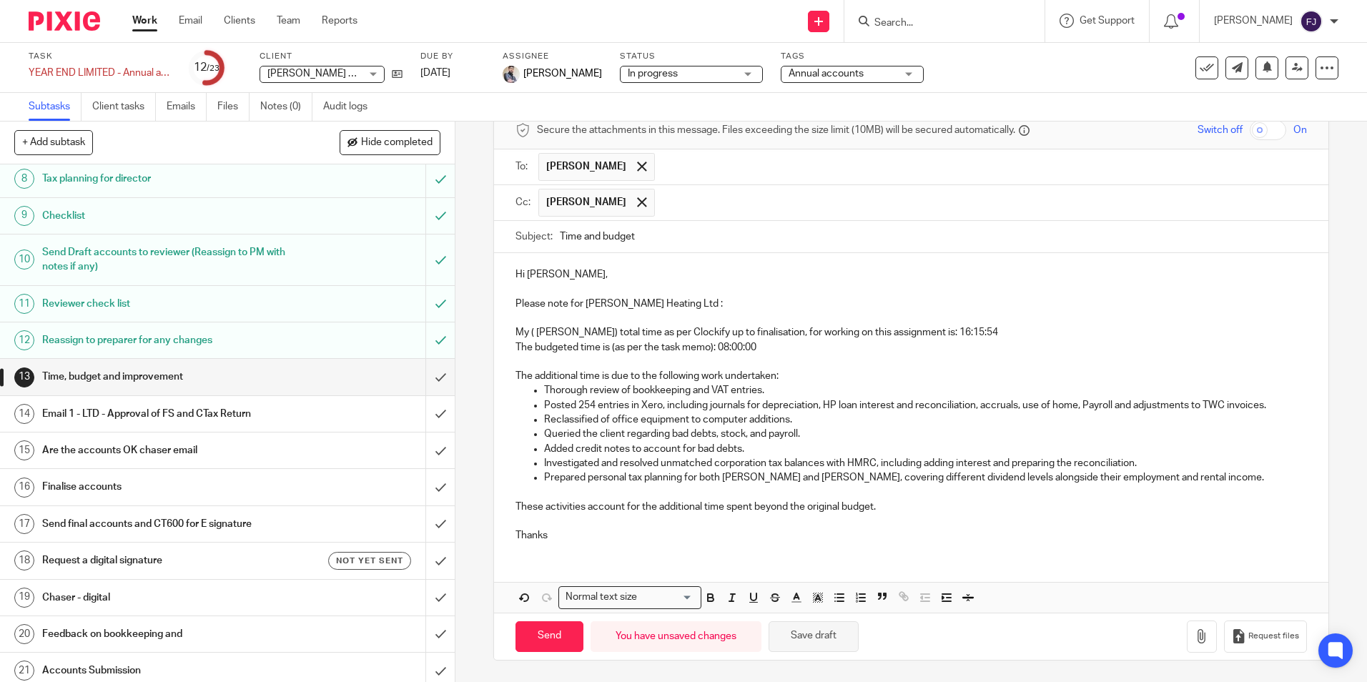
click at [819, 635] on button "Save draft" at bounding box center [814, 636] width 90 height 31
click at [552, 635] on input "Send" at bounding box center [550, 636] width 68 height 31
type input "Sent"
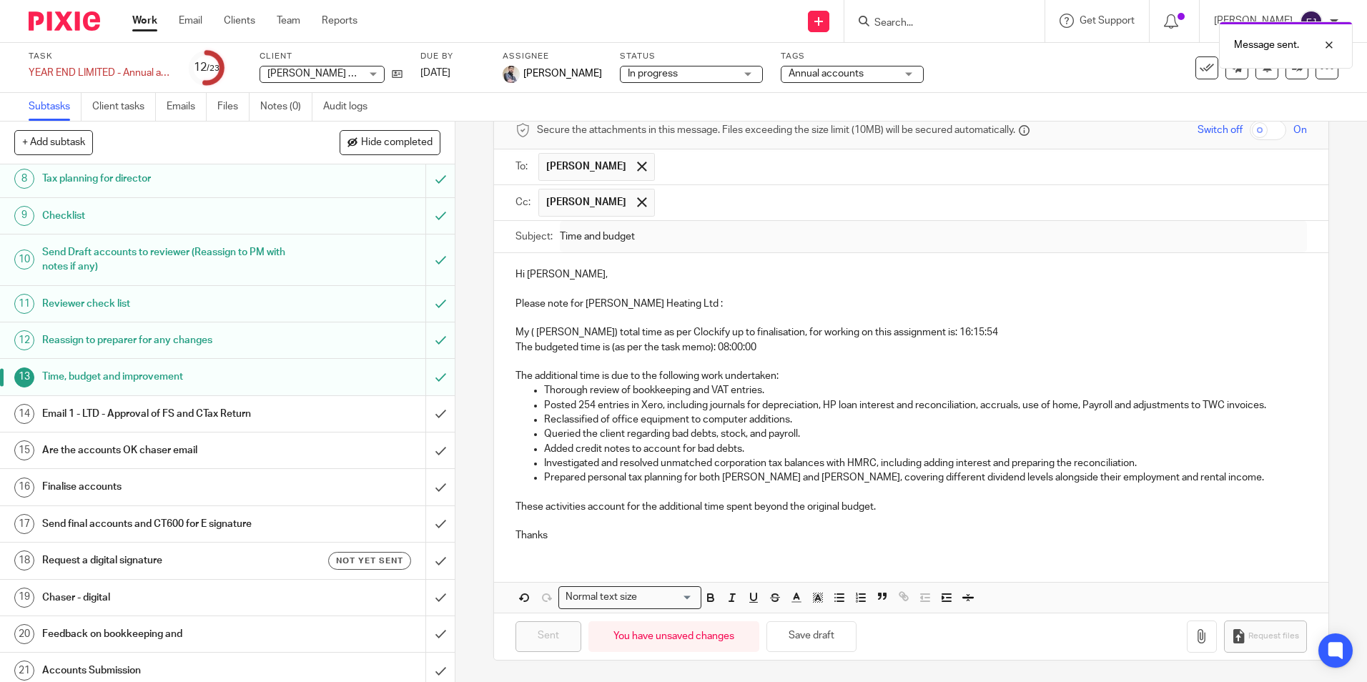
click at [141, 16] on link "Work" at bounding box center [144, 21] width 25 height 14
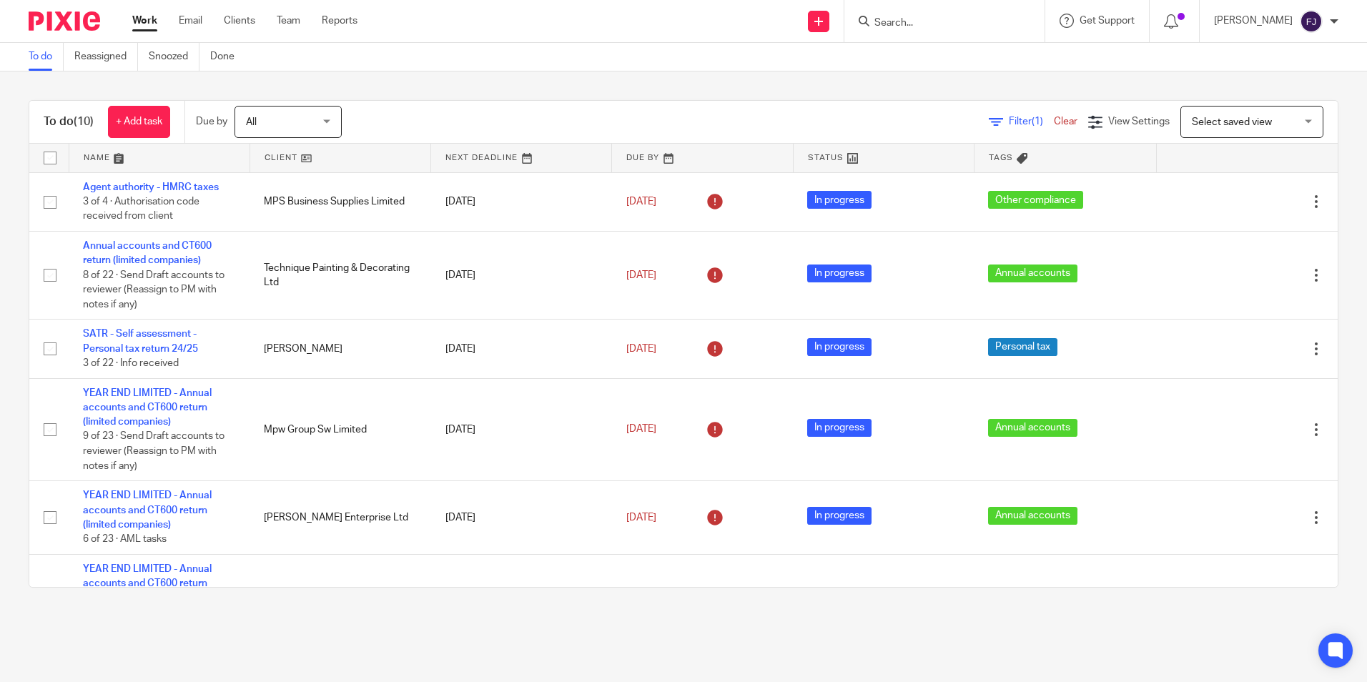
click at [143, 17] on link "Work" at bounding box center [144, 21] width 25 height 14
